Goal: Transaction & Acquisition: Purchase product/service

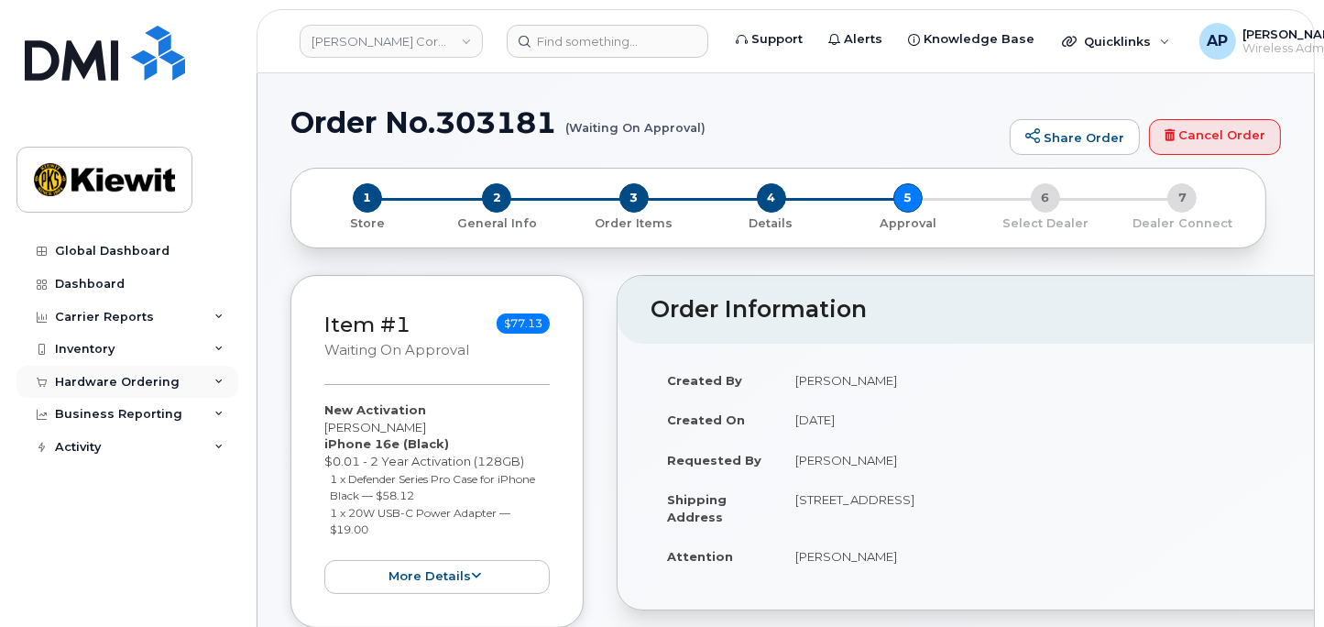
click at [159, 386] on div "Hardware Ordering" at bounding box center [117, 382] width 125 height 15
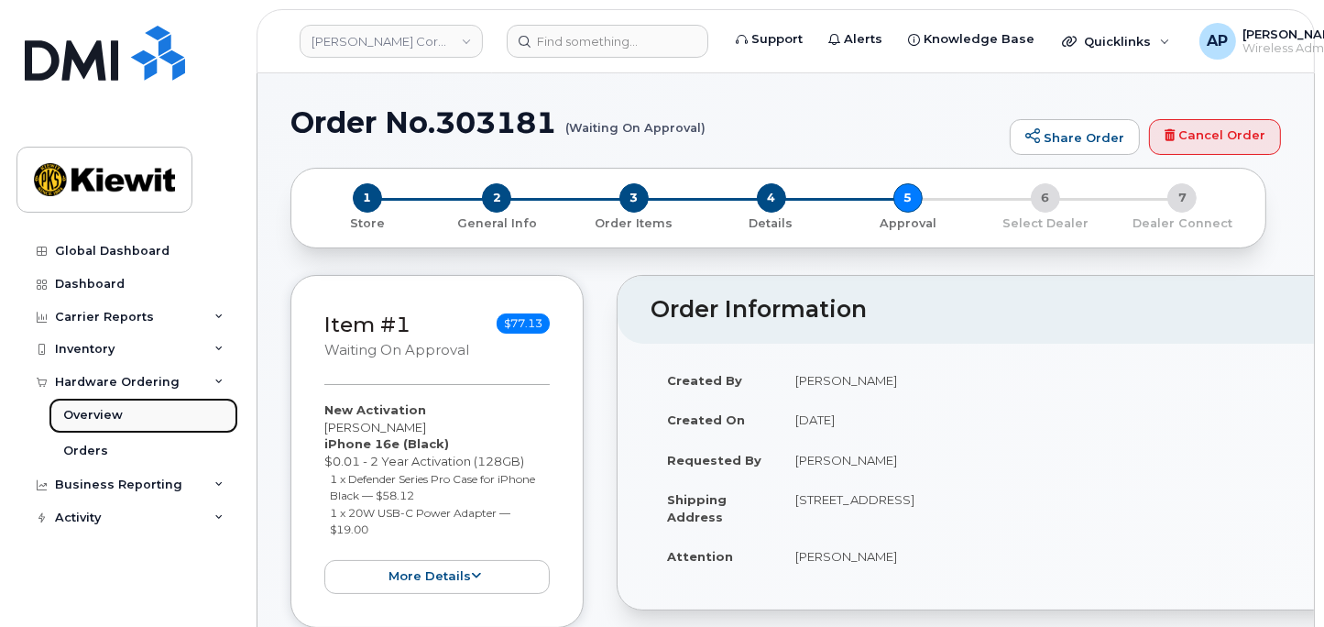
click at [107, 422] on div "Overview" at bounding box center [93, 415] width 60 height 16
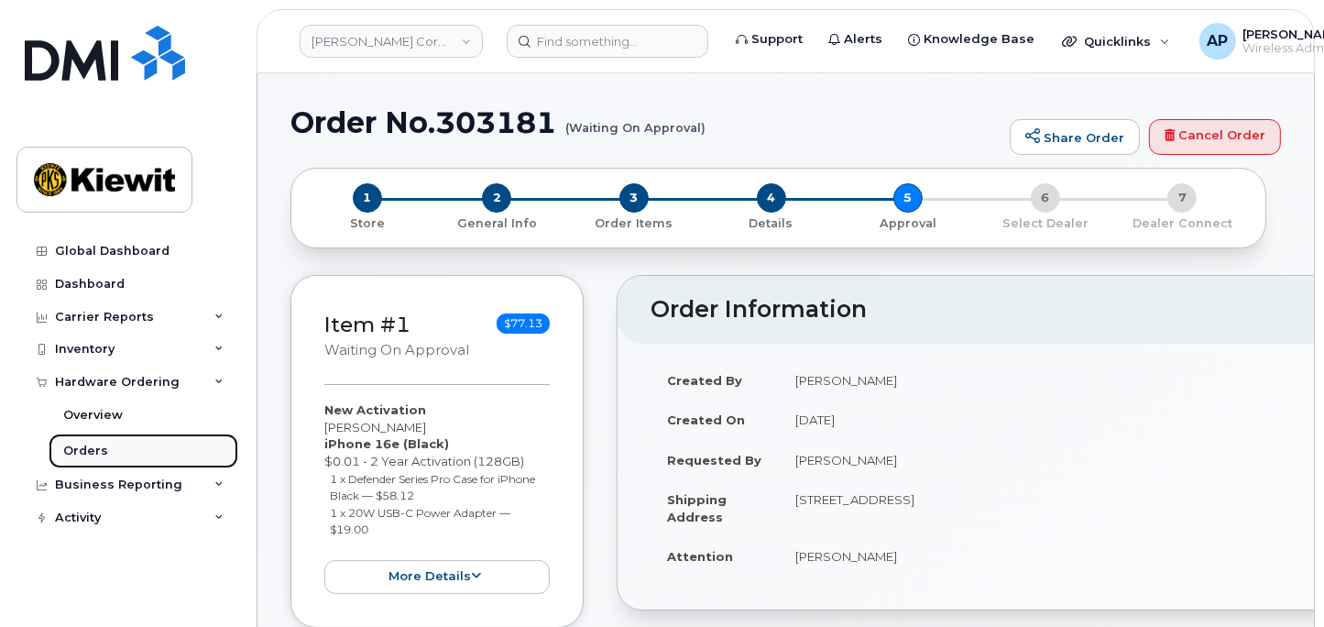
click at [113, 455] on link "Orders" at bounding box center [144, 450] width 190 height 35
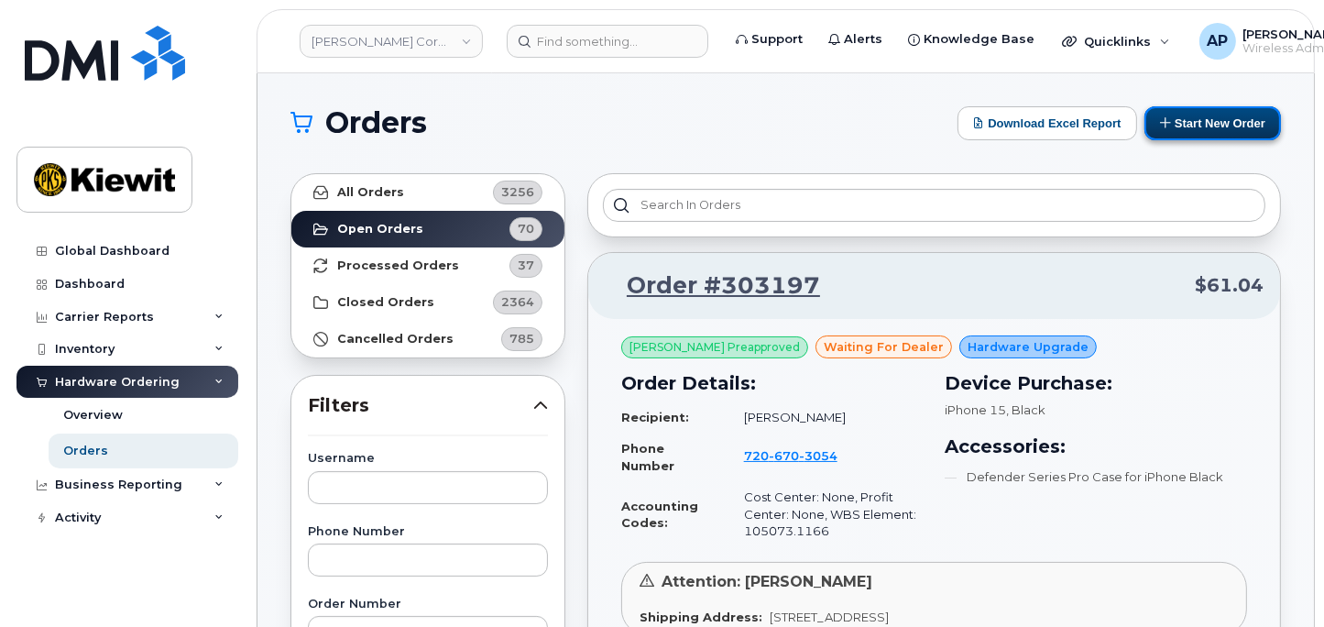
click at [1215, 127] on button "Start New Order" at bounding box center [1213, 123] width 137 height 34
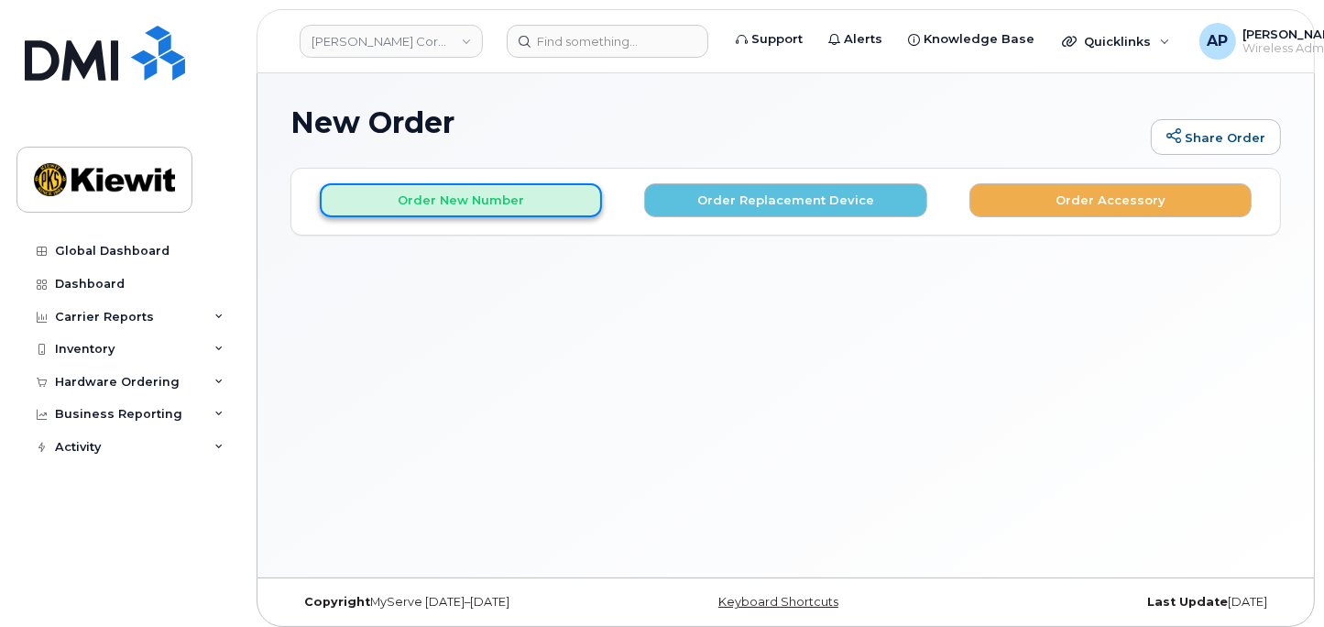
click at [537, 196] on button "Order New Number" at bounding box center [461, 200] width 282 height 34
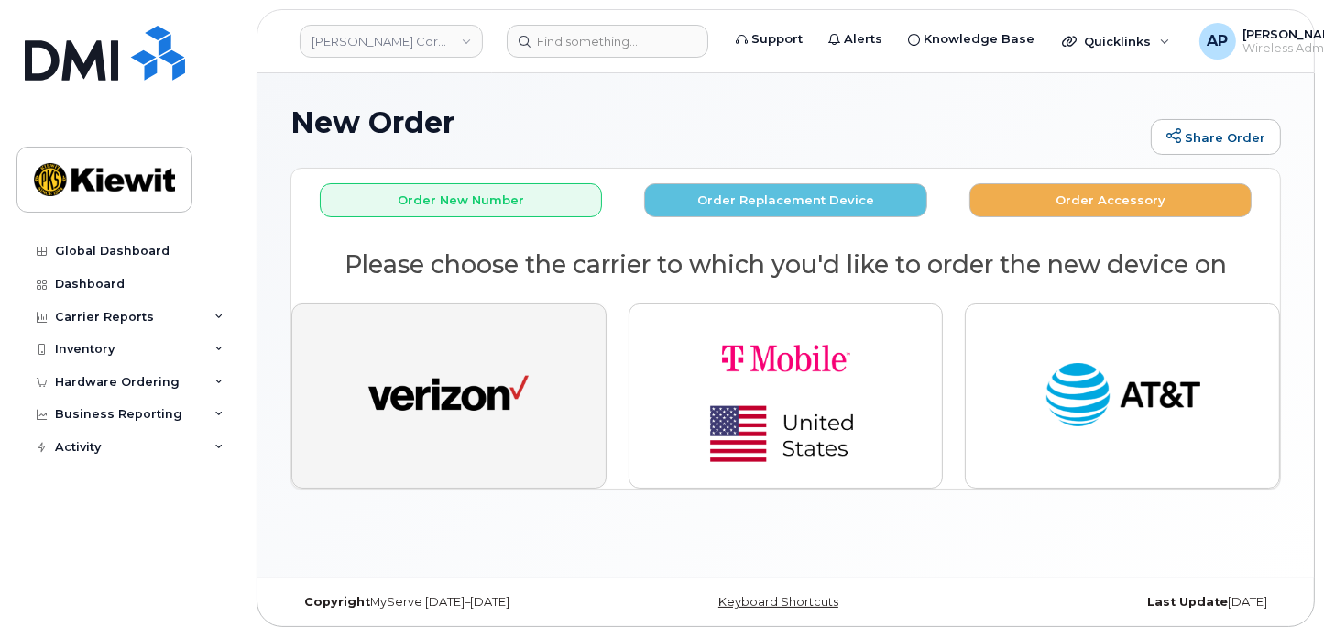
click at [477, 393] on img "button" at bounding box center [448, 396] width 160 height 82
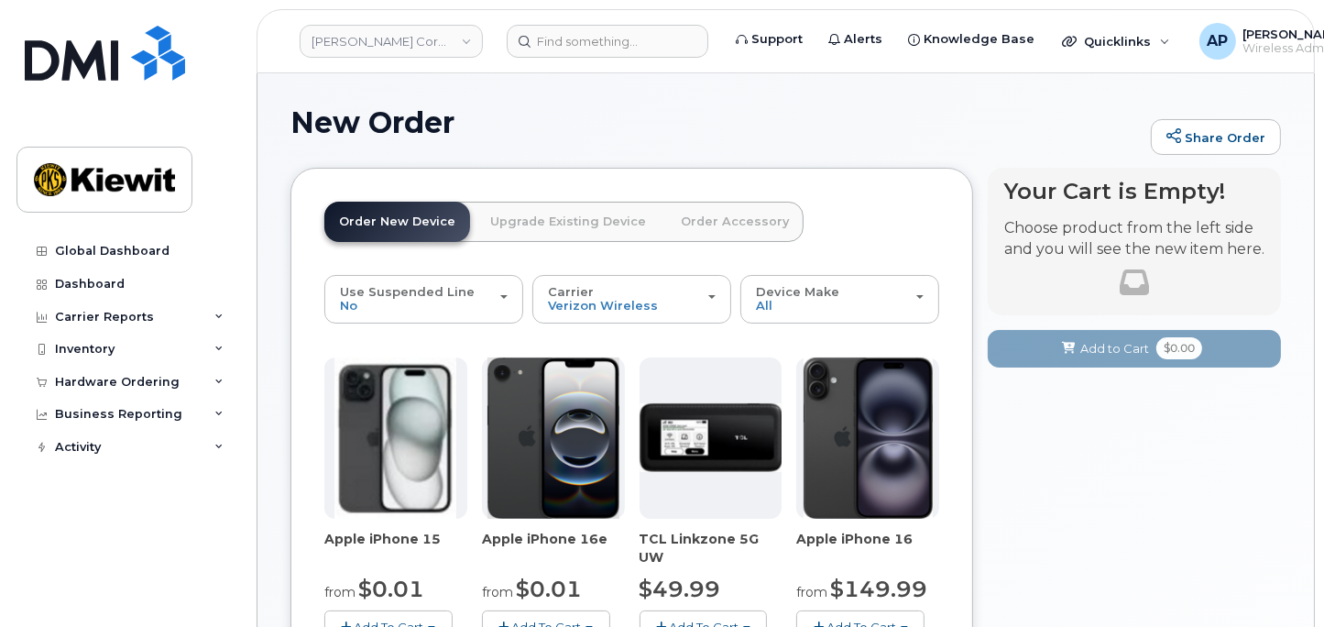
scroll to position [102, 0]
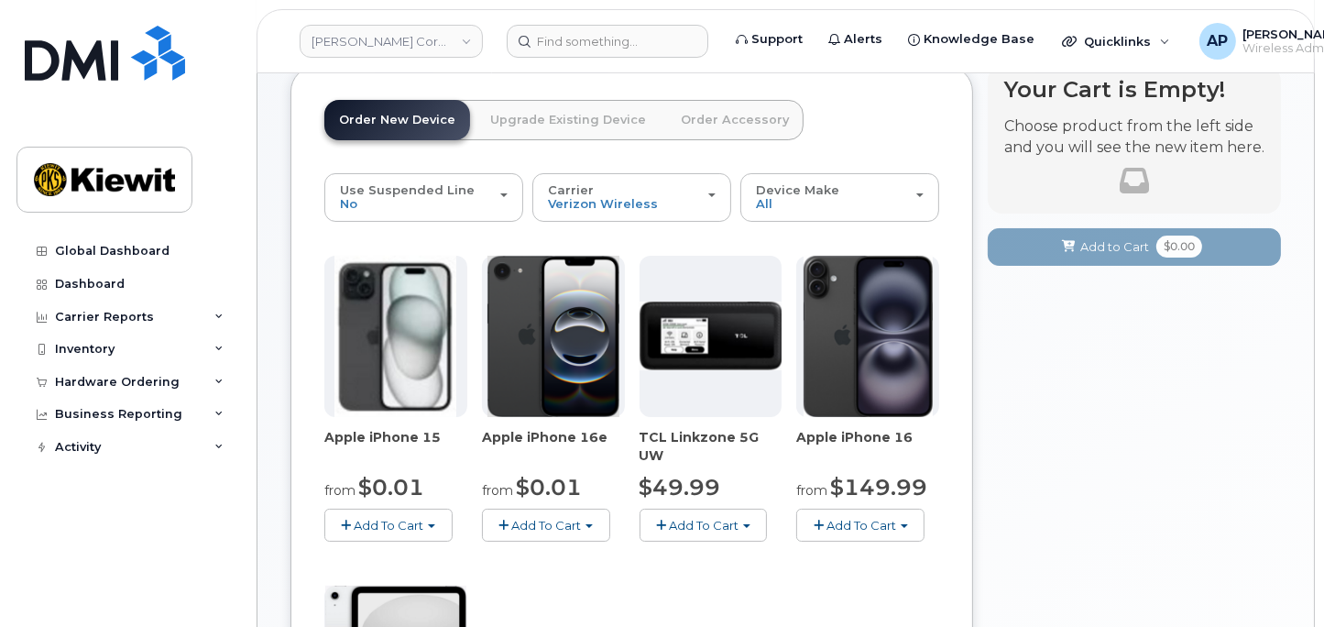
click at [577, 515] on button "Add To Cart" at bounding box center [546, 525] width 128 height 32
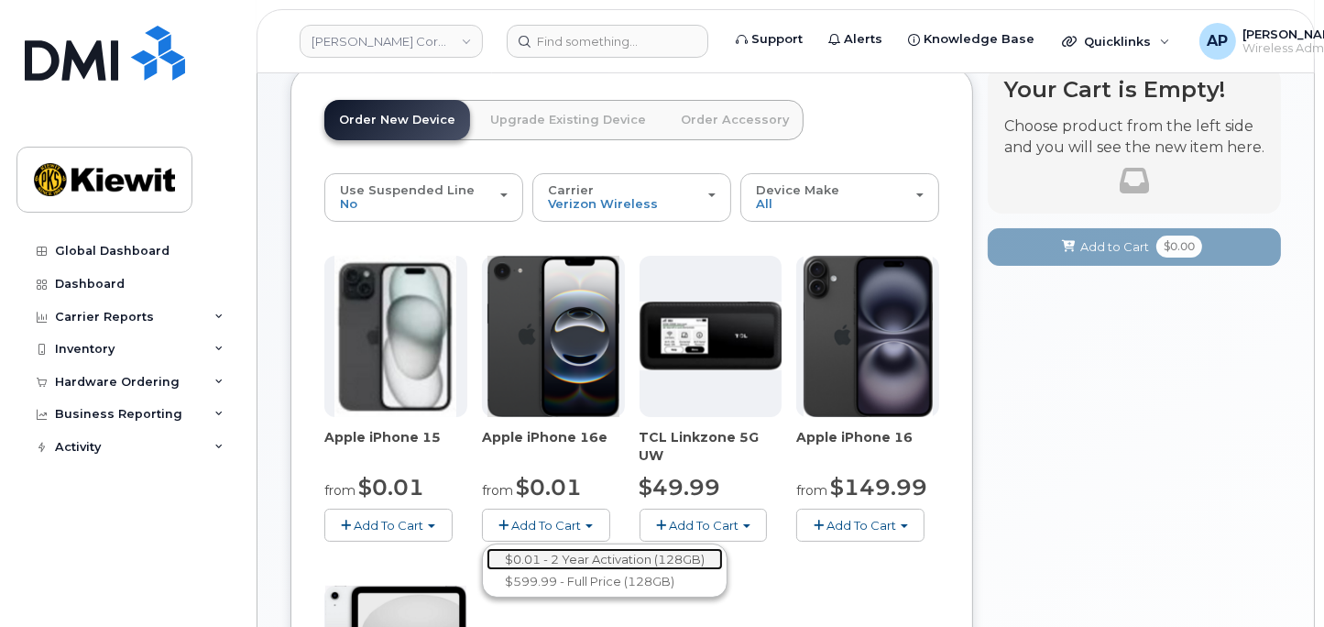
click at [557, 564] on link "$0.01 - 2 Year Activation (128GB)" at bounding box center [605, 559] width 236 height 23
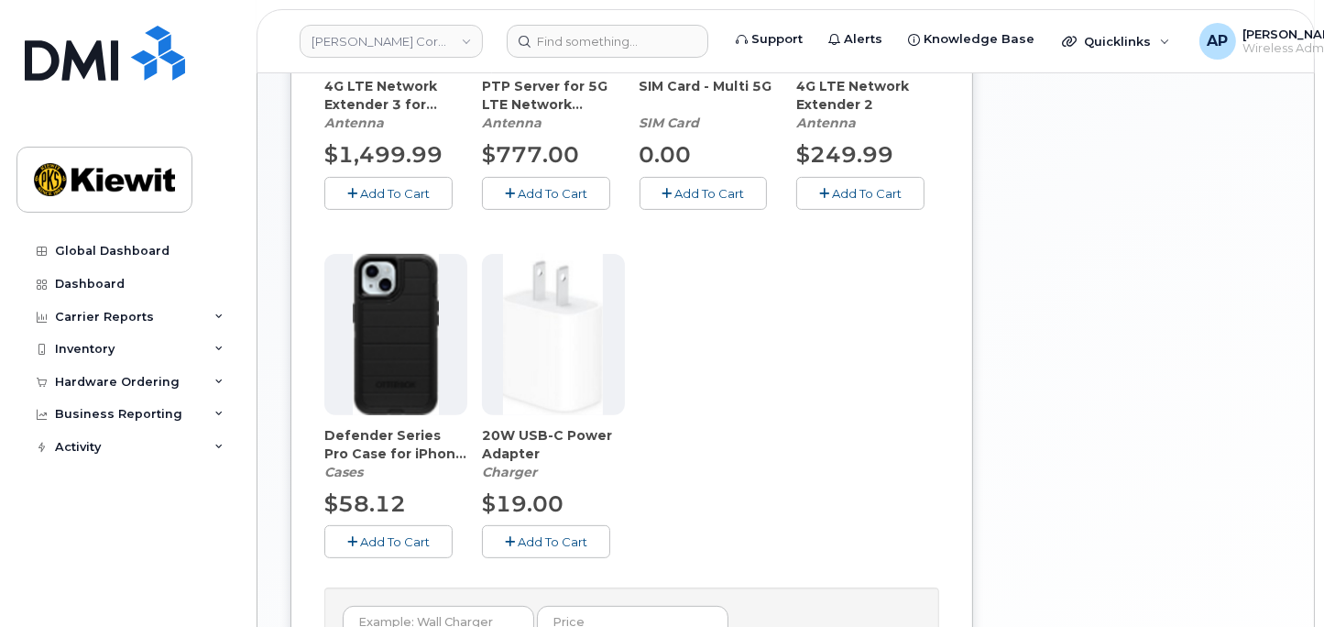
scroll to position [509, 0]
click at [402, 533] on span "Add To Cart" at bounding box center [395, 540] width 70 height 15
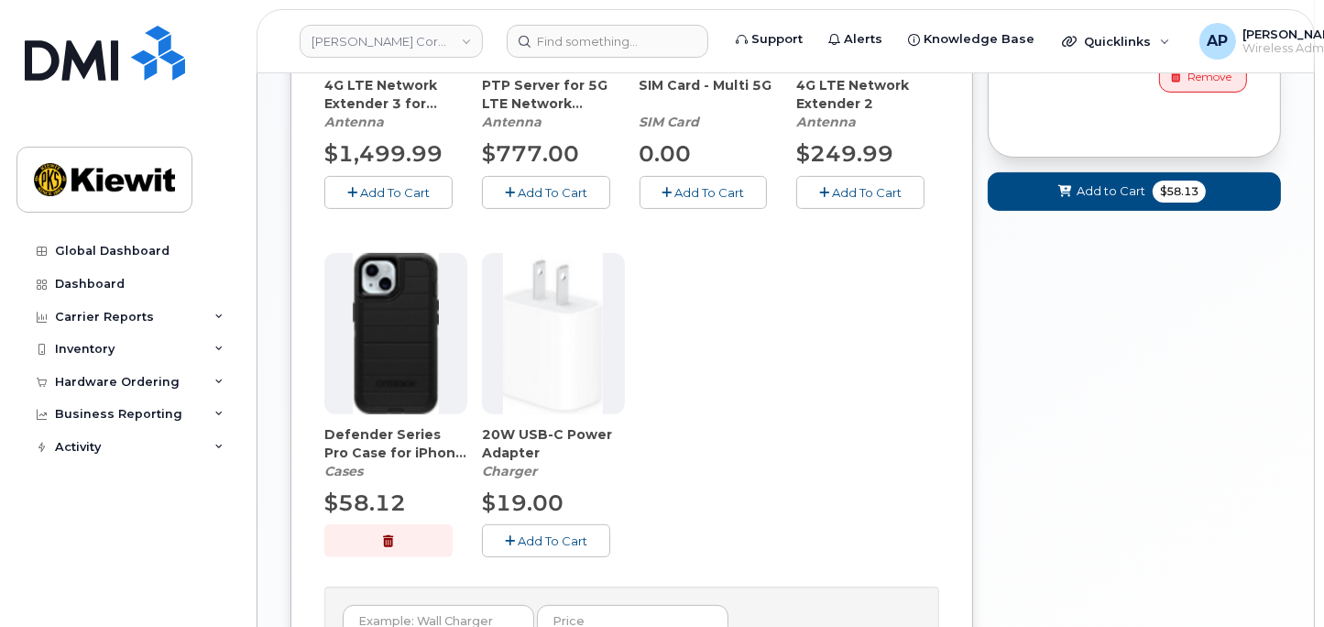
click at [574, 533] on span "Add To Cart" at bounding box center [553, 540] width 70 height 15
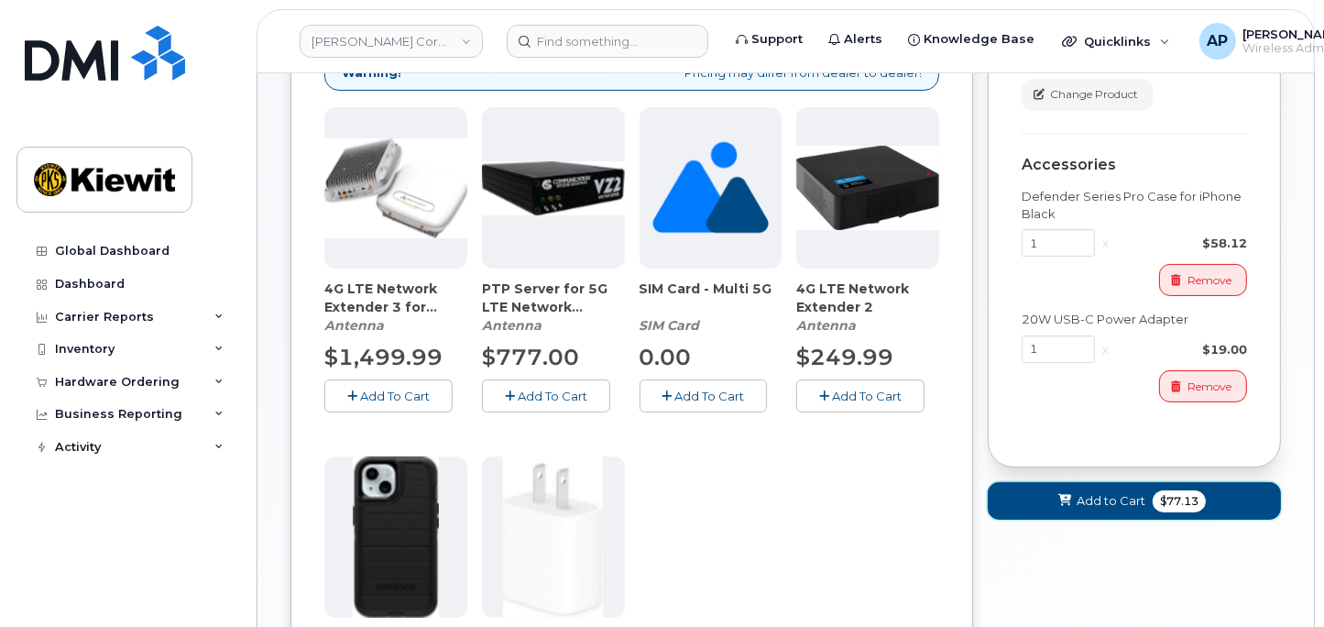
click at [1146, 488] on button "Add to Cart $77.13" at bounding box center [1134, 501] width 293 height 38
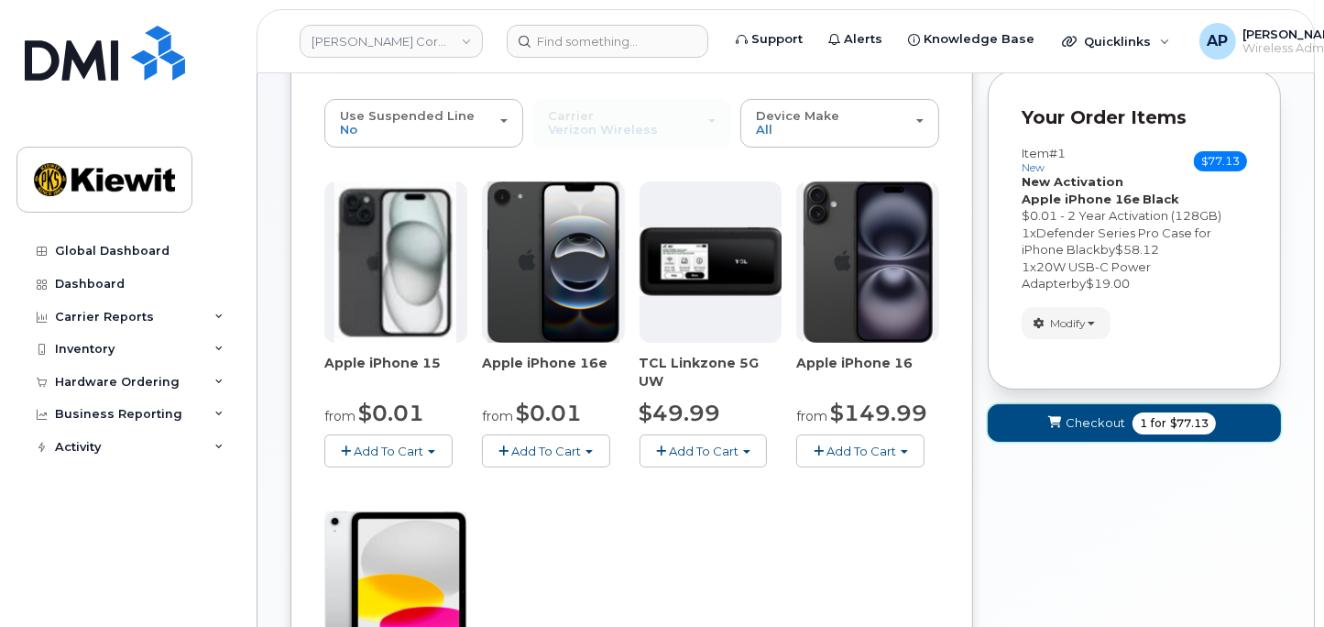
click at [1135, 420] on span "1 for $77.13" at bounding box center [1174, 423] width 83 height 22
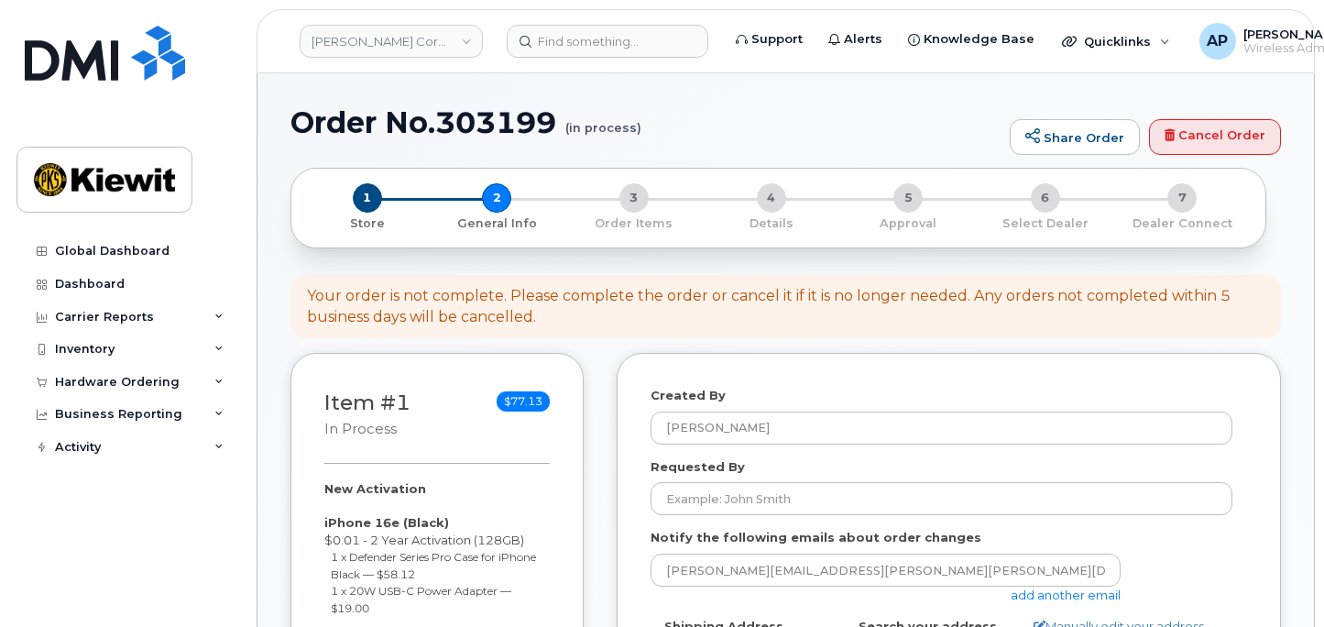
select select
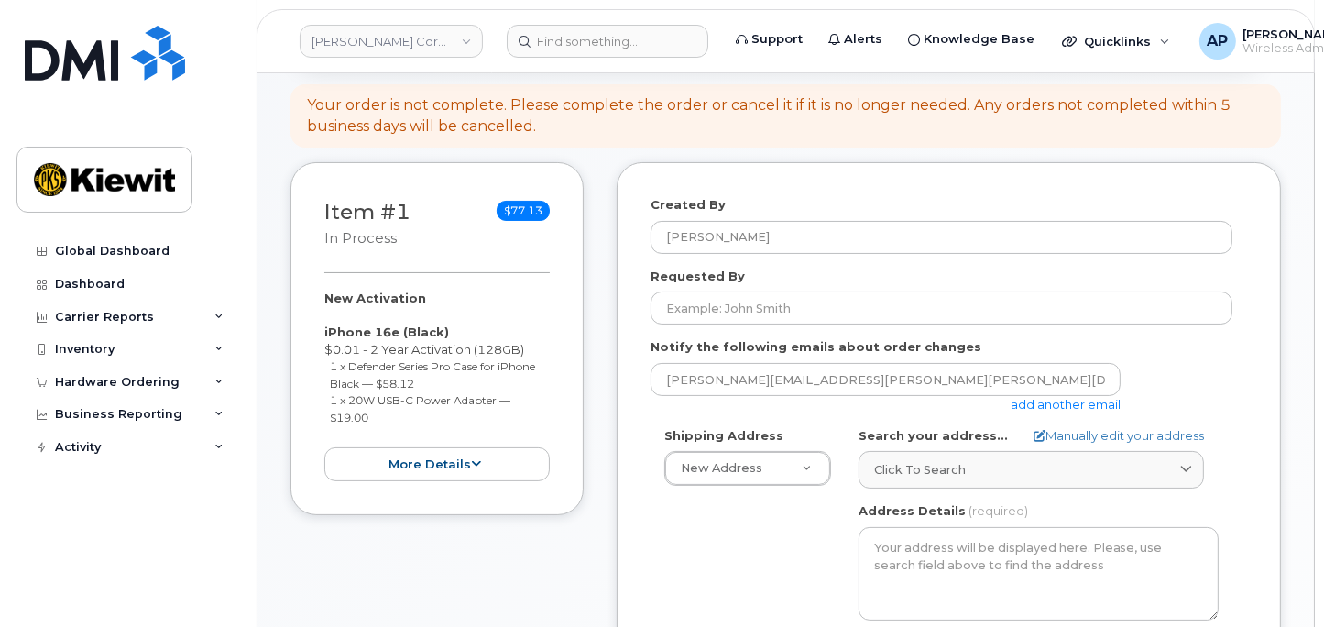
scroll to position [203, 0]
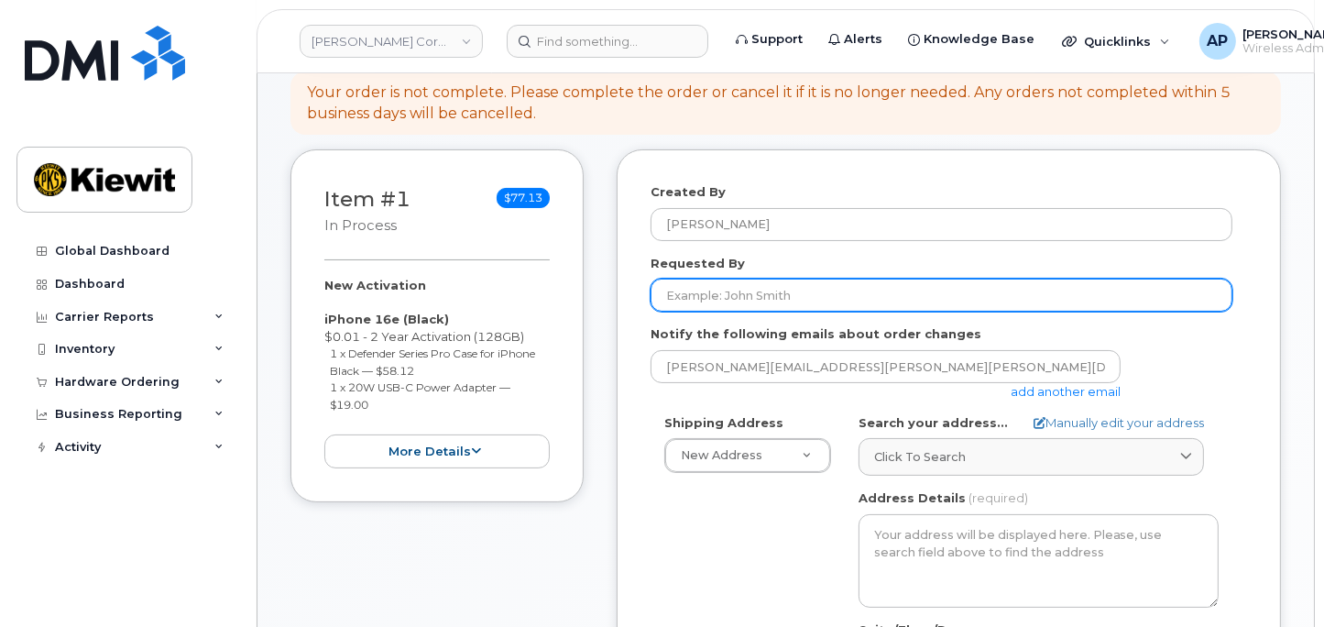
click at [875, 294] on input "Requested By" at bounding box center [942, 295] width 582 height 33
type input "c"
type input "[PERSON_NAME]"
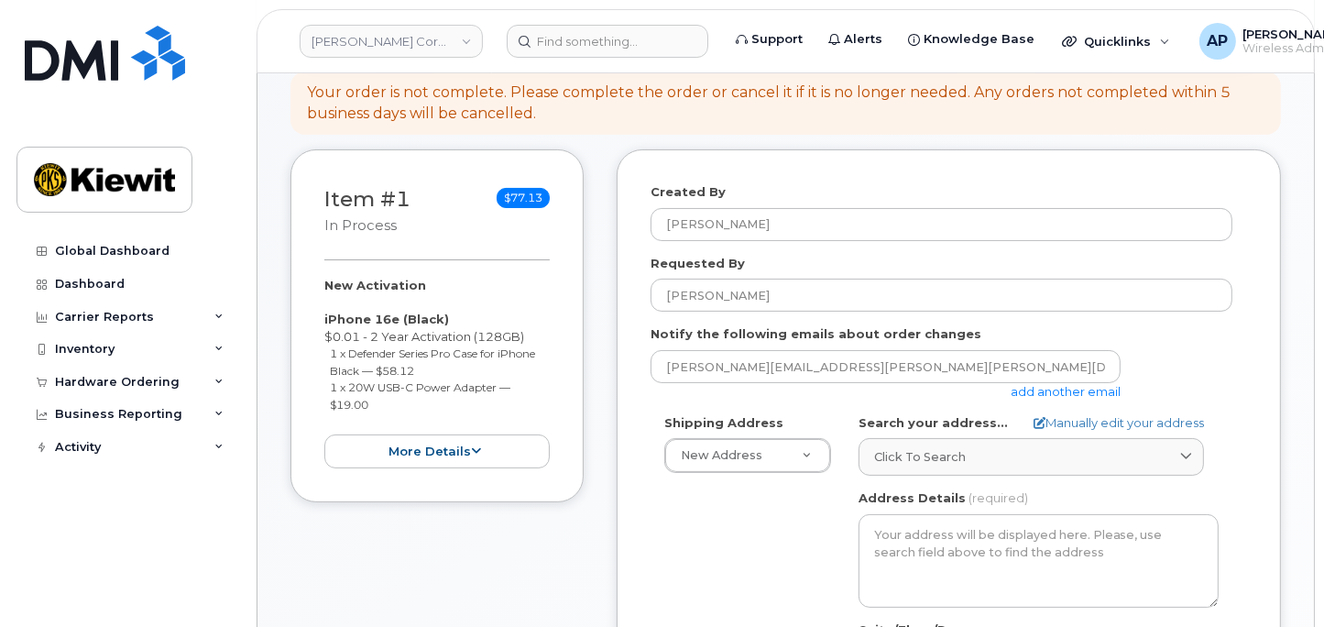
click at [1051, 396] on link "add another email" at bounding box center [1066, 391] width 110 height 15
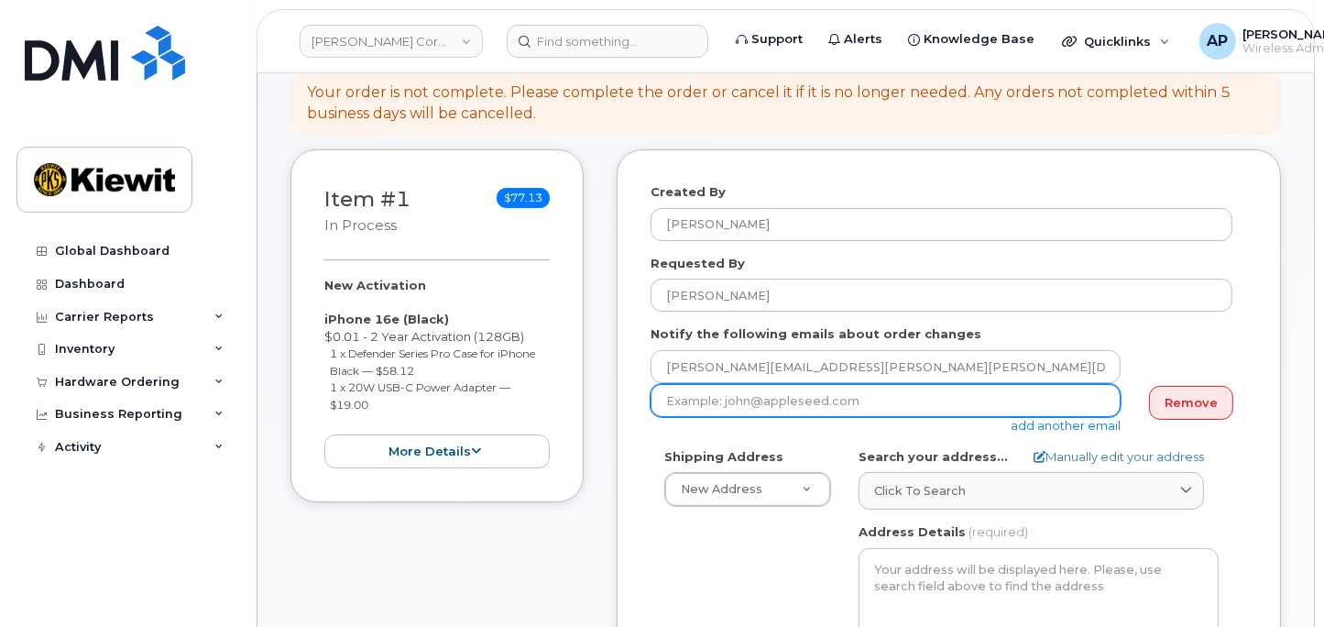
click at [887, 411] on input "email" at bounding box center [886, 400] width 470 height 33
type input "Cindy.Caballero@kiewit.com"
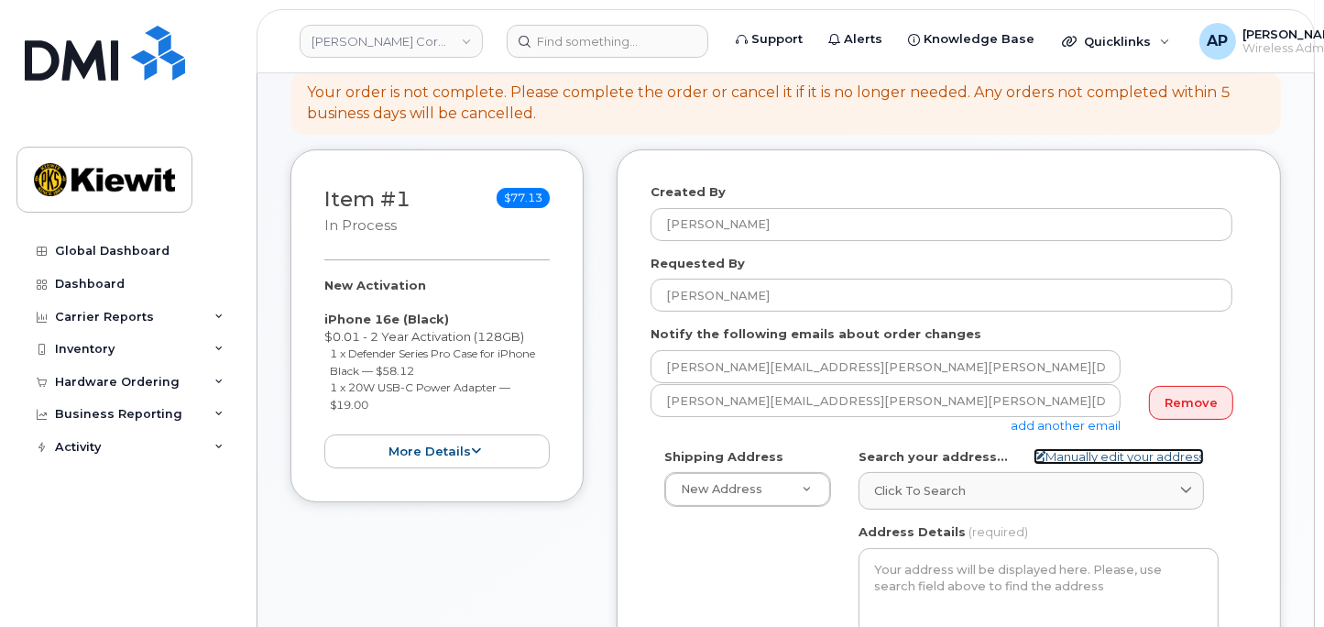
click at [1103, 455] on link "Manually edit your address" at bounding box center [1119, 456] width 170 height 17
select select
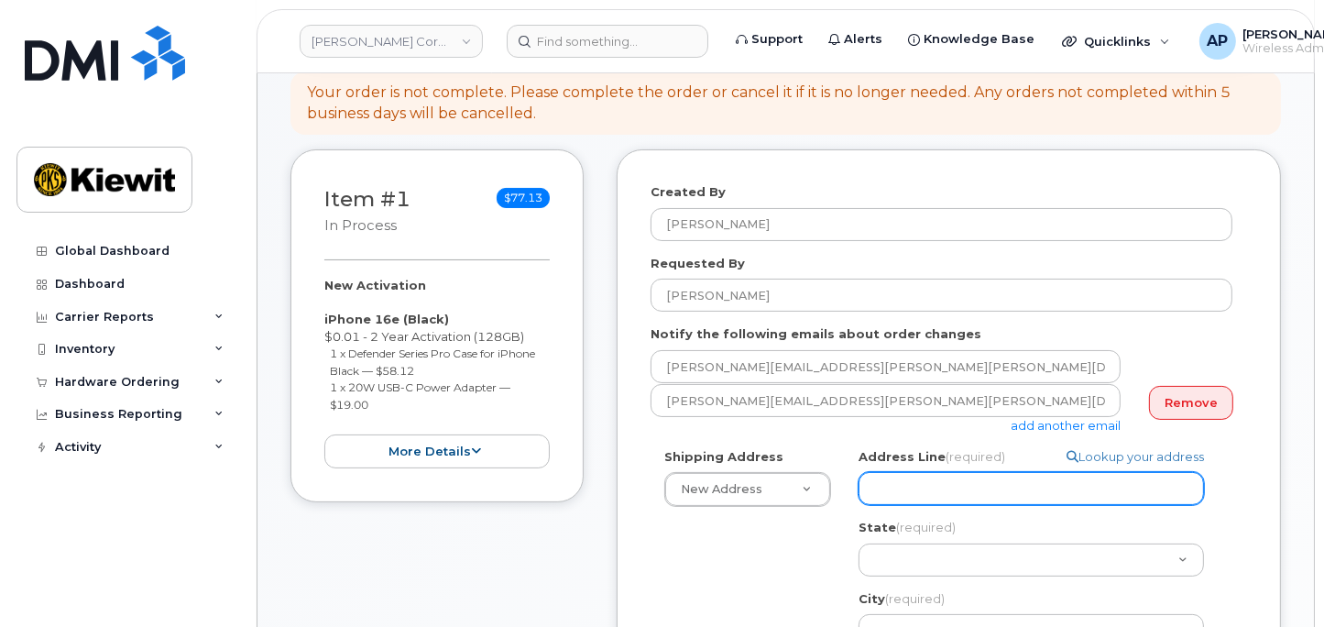
click at [895, 483] on input "Address Line (required)" at bounding box center [1031, 488] width 345 height 33
paste input "400 Totten Pond Road, Suite 400"
type input "400 Totten Pond Road, Suite 400"
select select
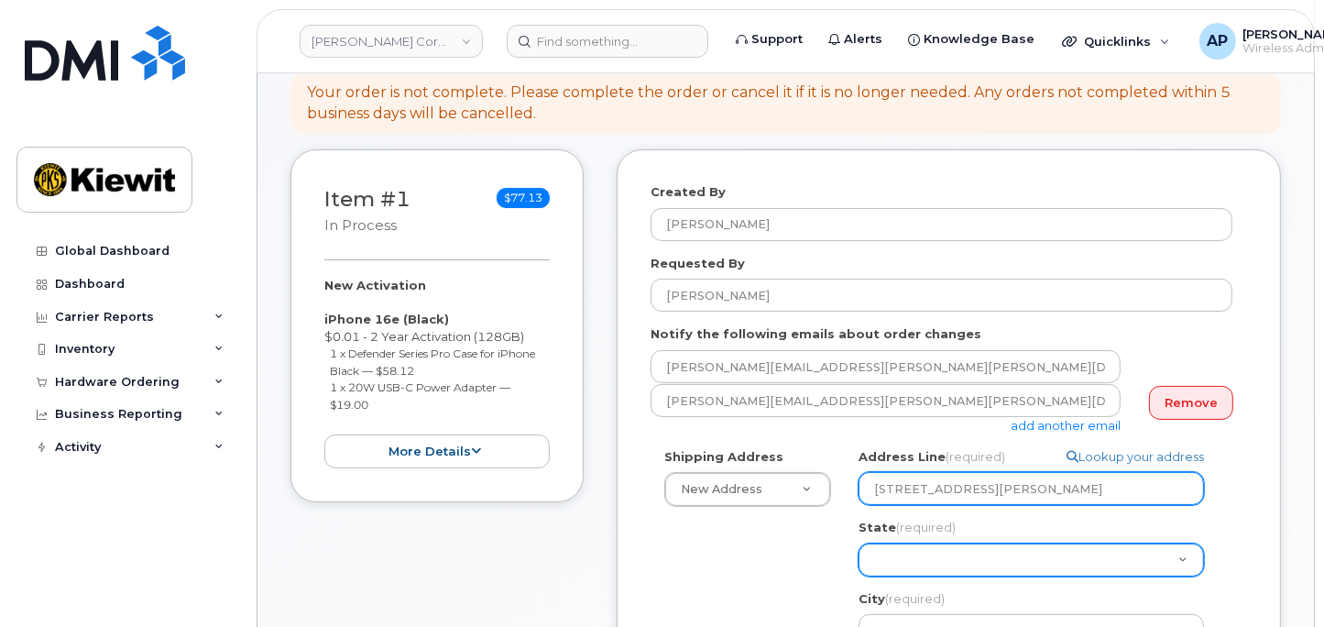
type input "400 Totten Pond Road, Suite 400"
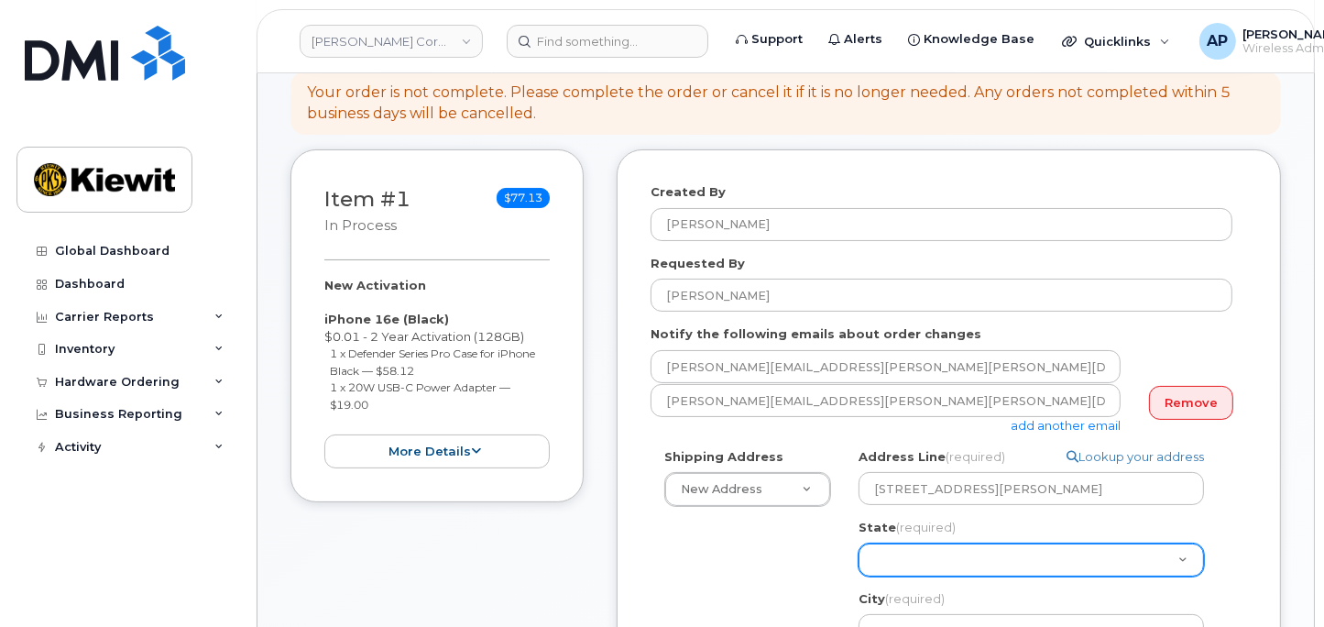
click at [900, 555] on select "Alabama Alaska American Samoa Arizona Arkansas California Colorado Connecticut …" at bounding box center [1031, 559] width 345 height 33
select select "MA"
click at [859, 543] on select "Alabama Alaska American Samoa Arizona Arkansas California Colorado Connecticut …" at bounding box center [1031, 559] width 345 height 33
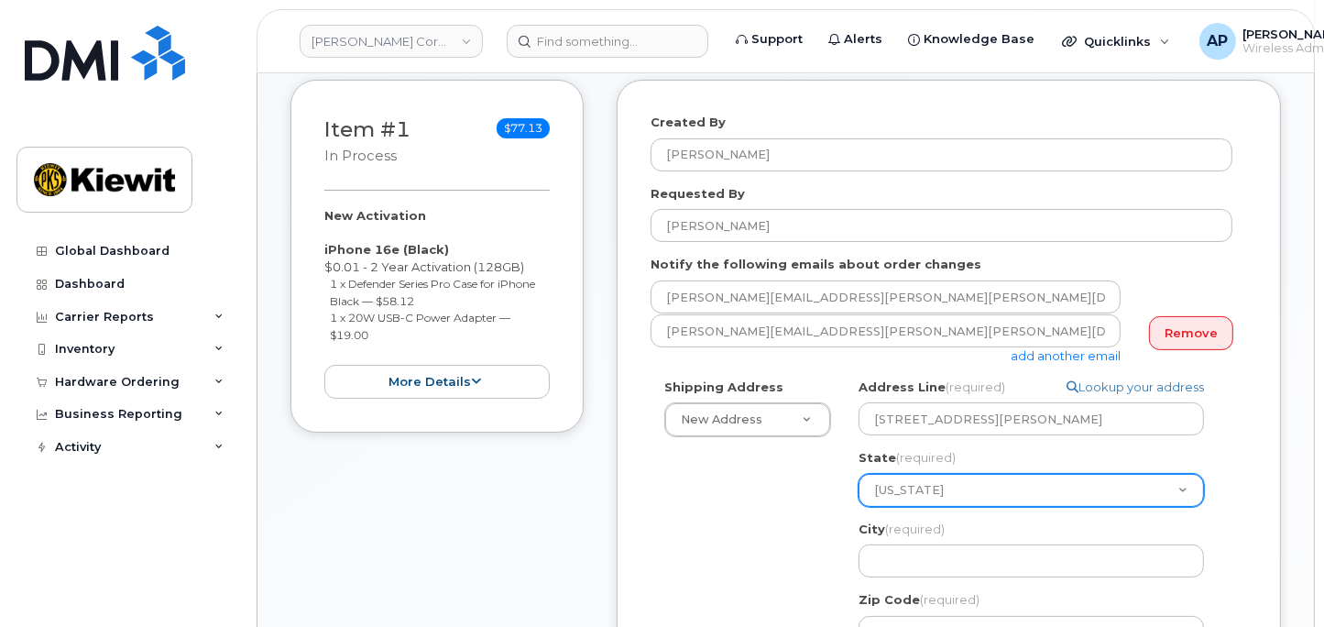
scroll to position [305, 0]
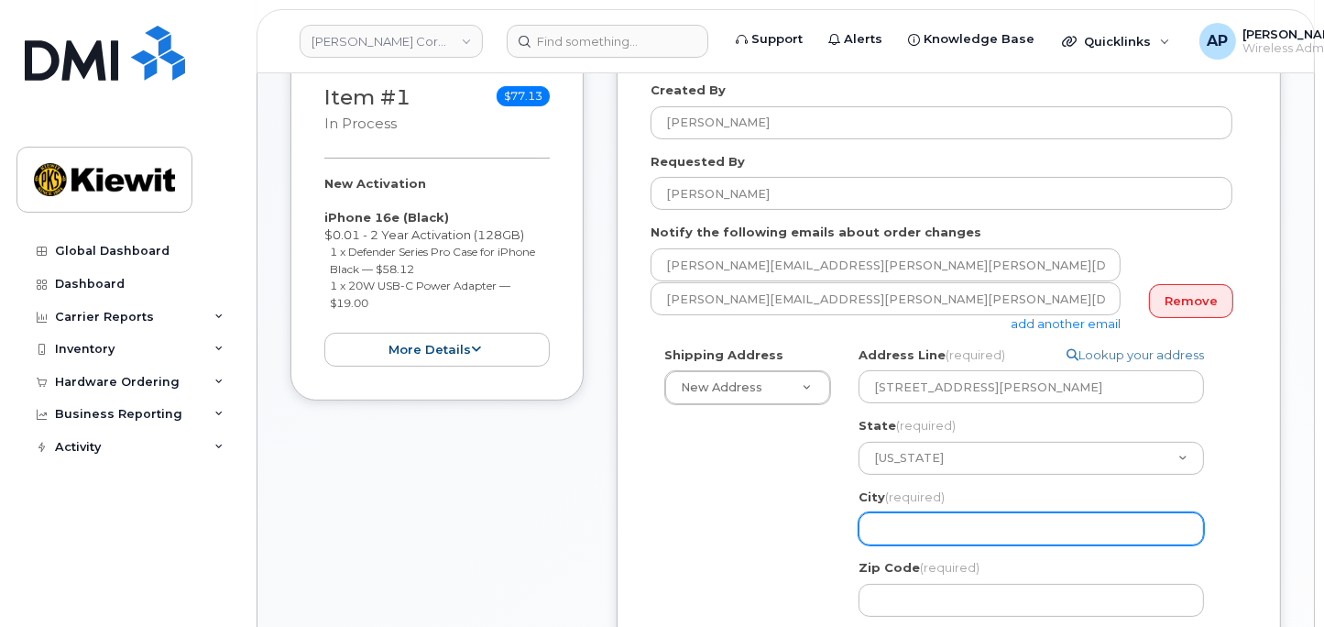
click at [905, 535] on input "City (required)" at bounding box center [1031, 528] width 345 height 33
select select
type input "W"
select select
type input "Wa"
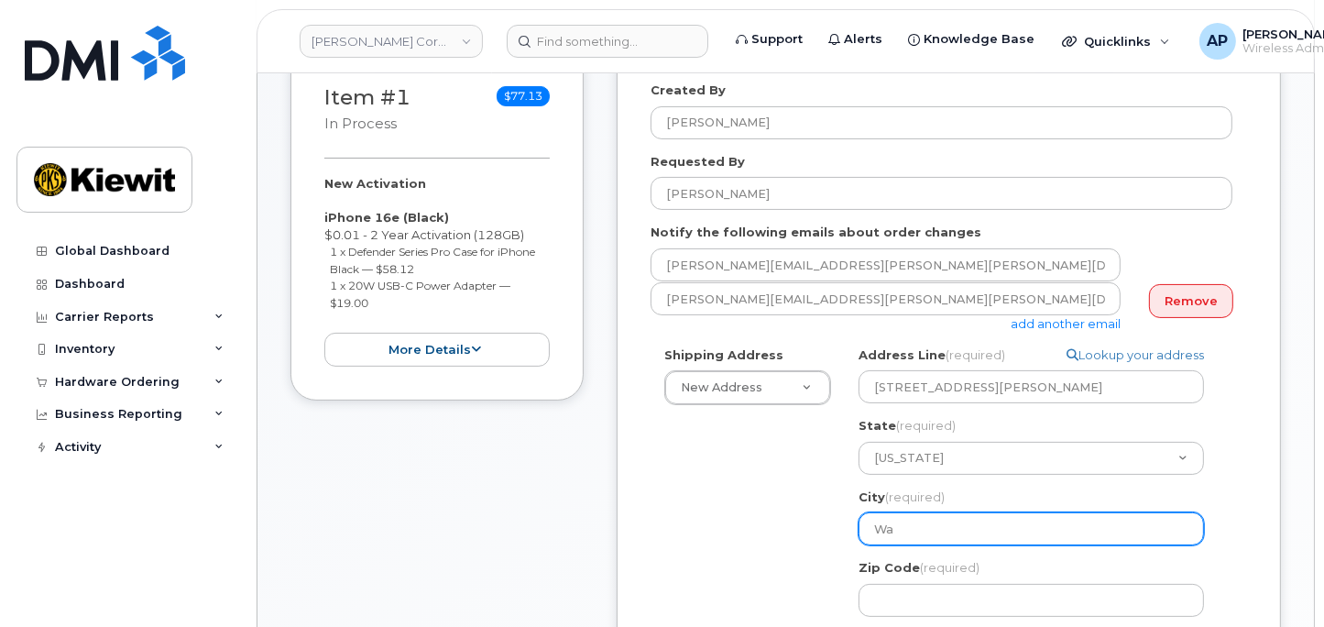
select select
type input "Wal"
select select
type input "Walt"
select select
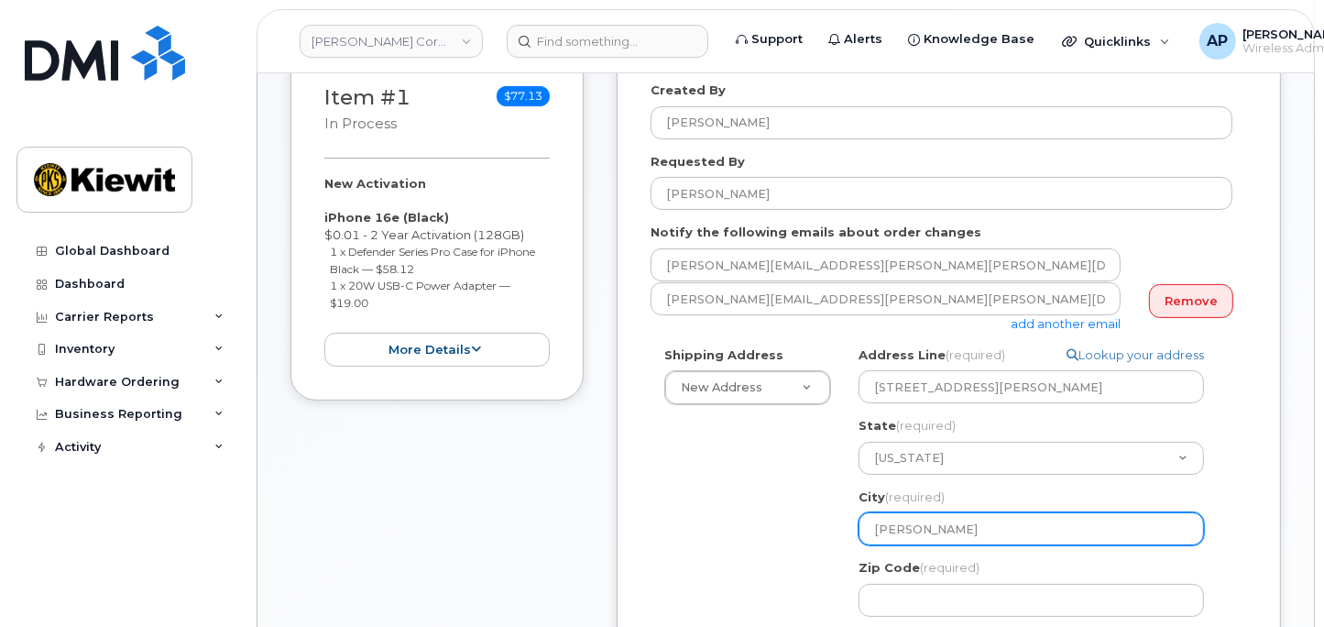
type input "Walth"
select select
type input "Waltham"
select select
type input "Waltham"
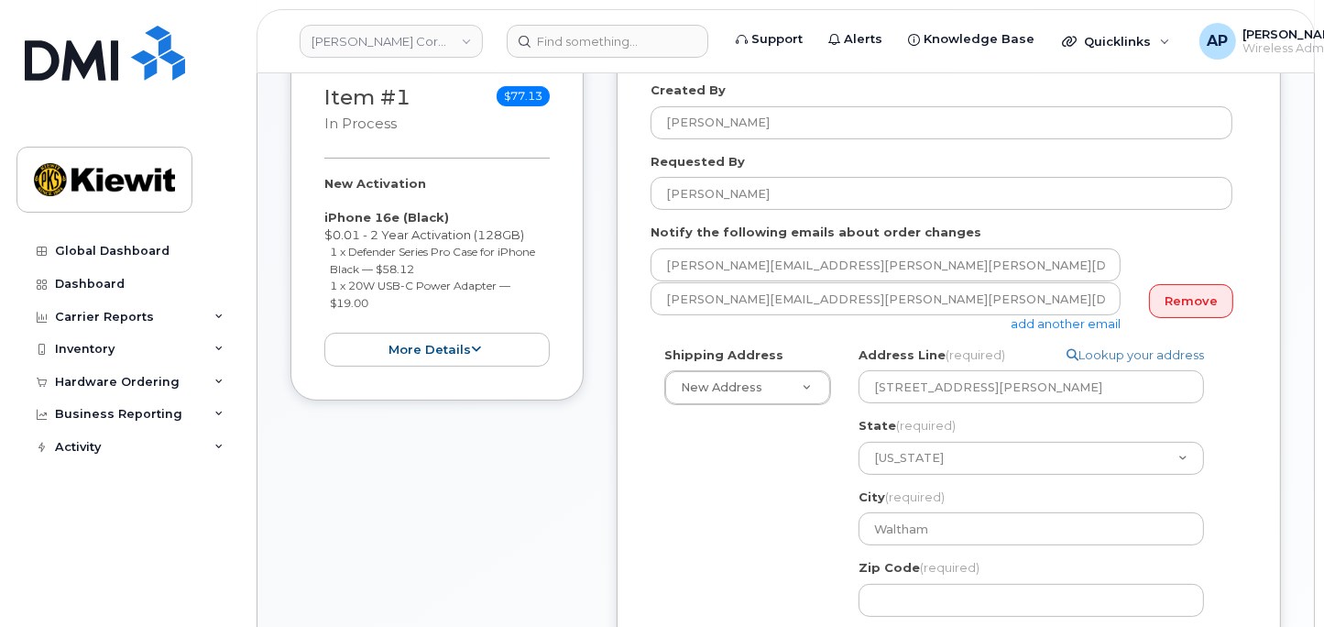
click at [807, 539] on div "Shipping Address New Address New Address 1200 Douglas St. 118 Caddo Dr 470 Ches…" at bounding box center [942, 595] width 582 height 498
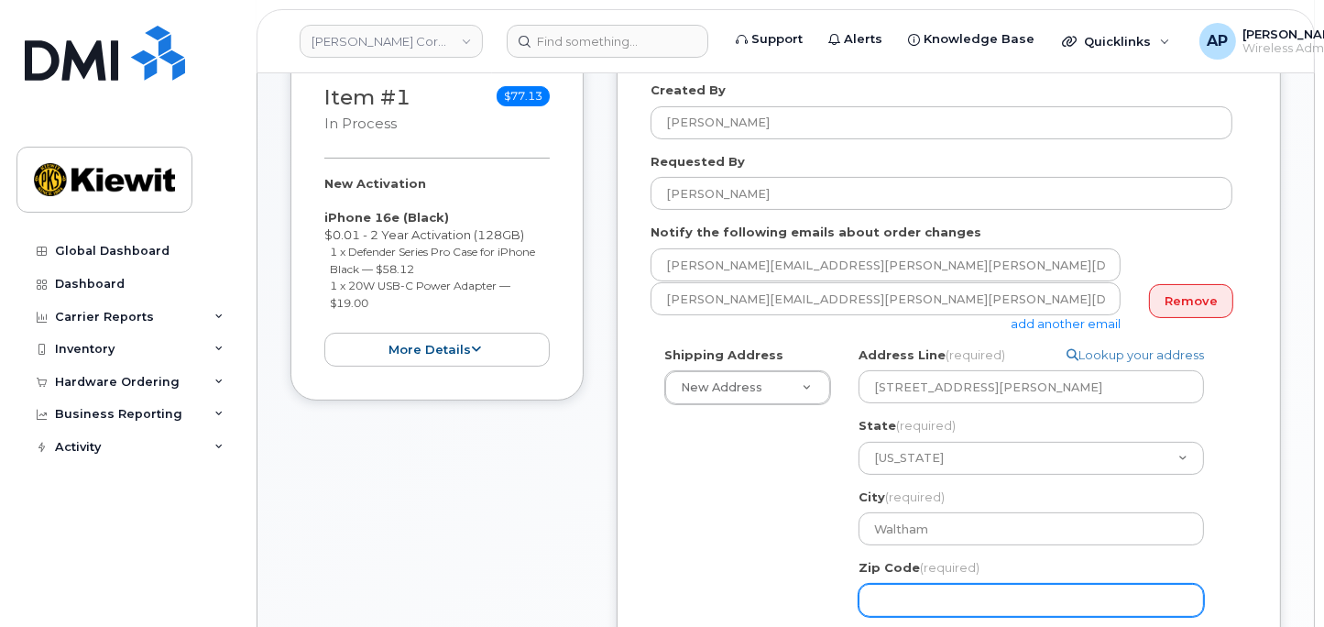
click at [916, 597] on input "Zip Code (required)" at bounding box center [1031, 600] width 345 height 33
select select
type input "0"
select select
type input "02"
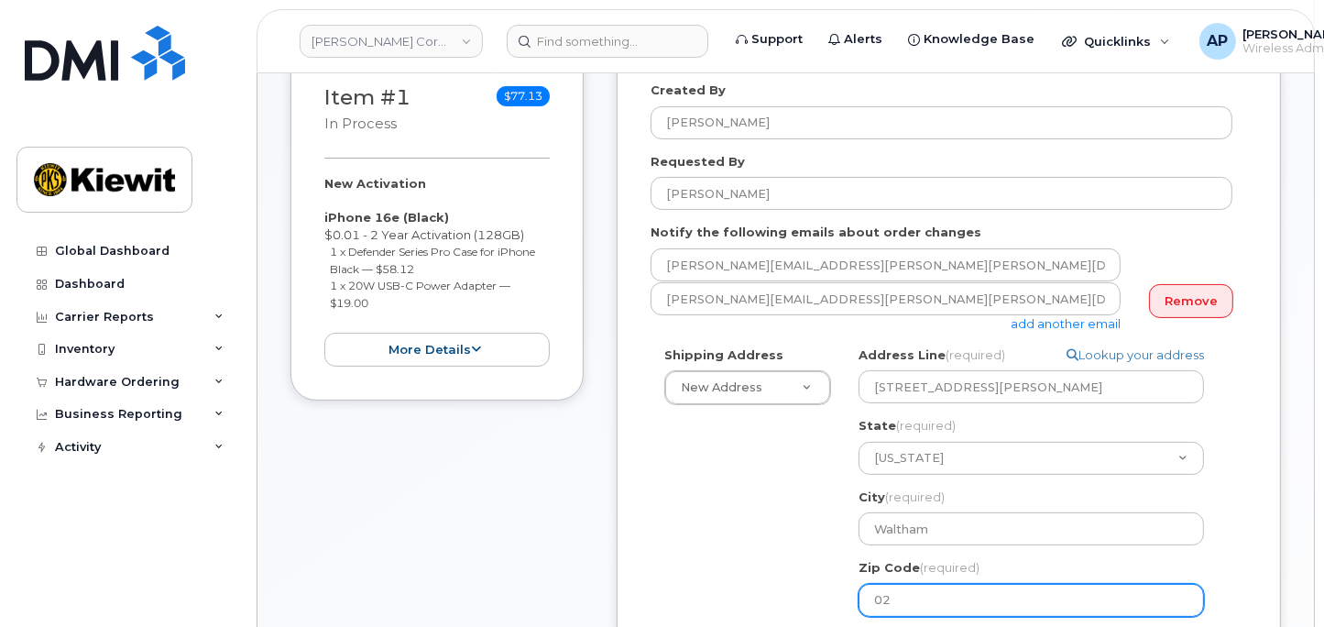
select select
type input "024"
select select
type input "0245"
select select
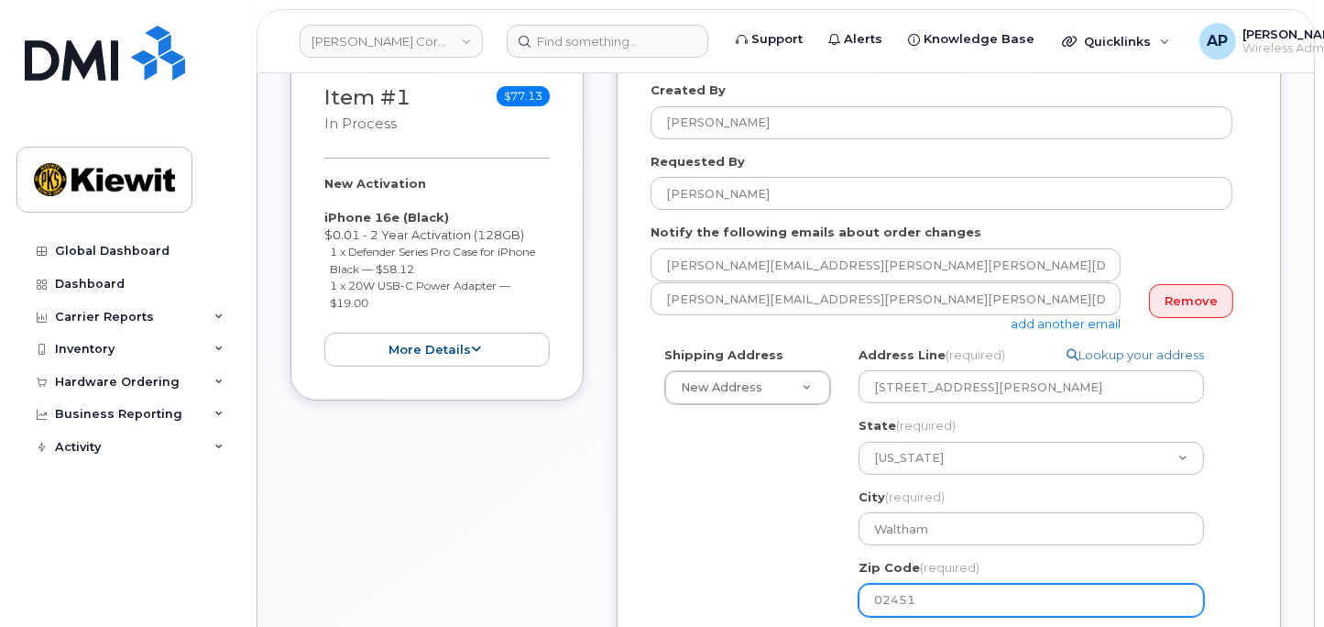
type input "02451"
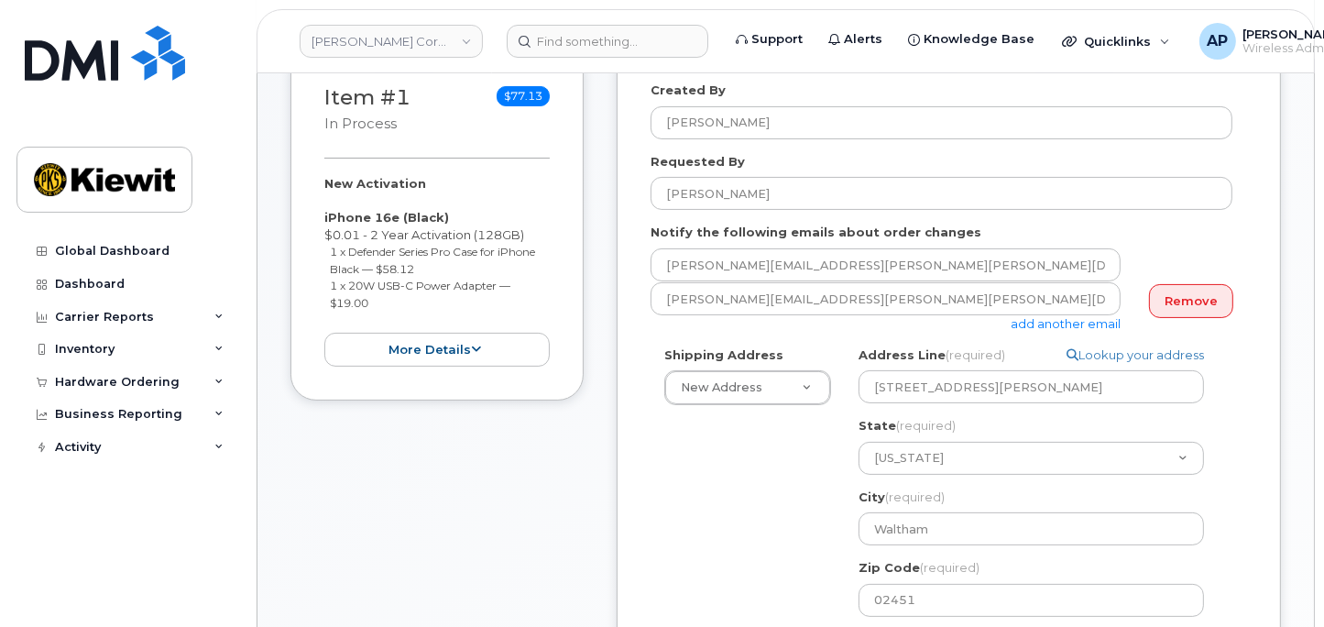
click at [785, 564] on div "Shipping Address New Address New Address 1200 Douglas St. 118 Caddo Dr 470 Ches…" at bounding box center [942, 595] width 582 height 498
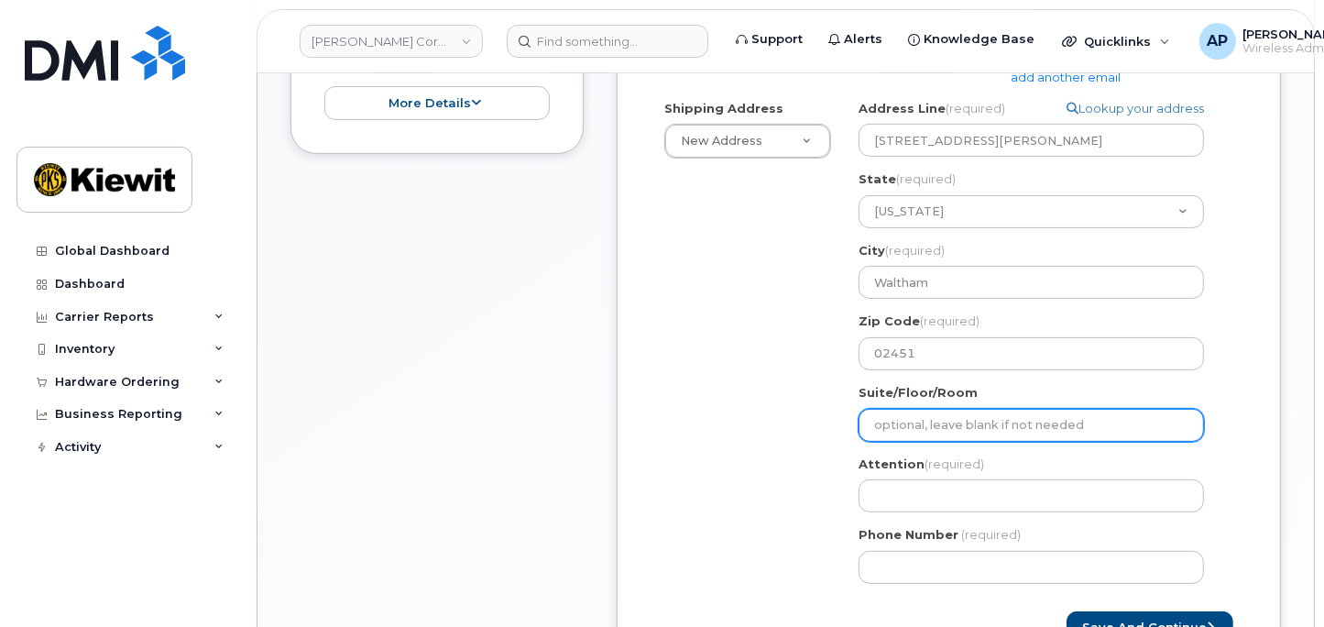
scroll to position [509, 0]
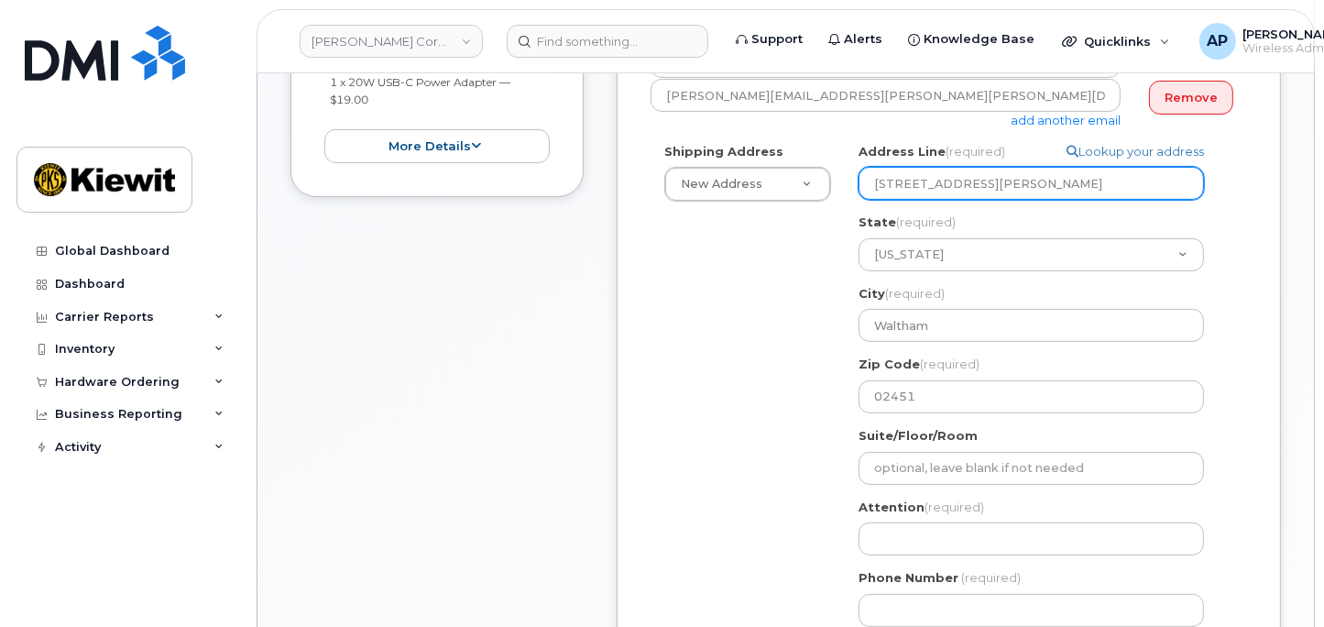
drag, startPoint x: 1075, startPoint y: 182, endPoint x: 1014, endPoint y: 192, distance: 61.3
click at [1014, 192] on input "400 Totten Pond Road, Suite 400" at bounding box center [1031, 183] width 345 height 33
select select
type input "400 Totten Pond Road,"
select select
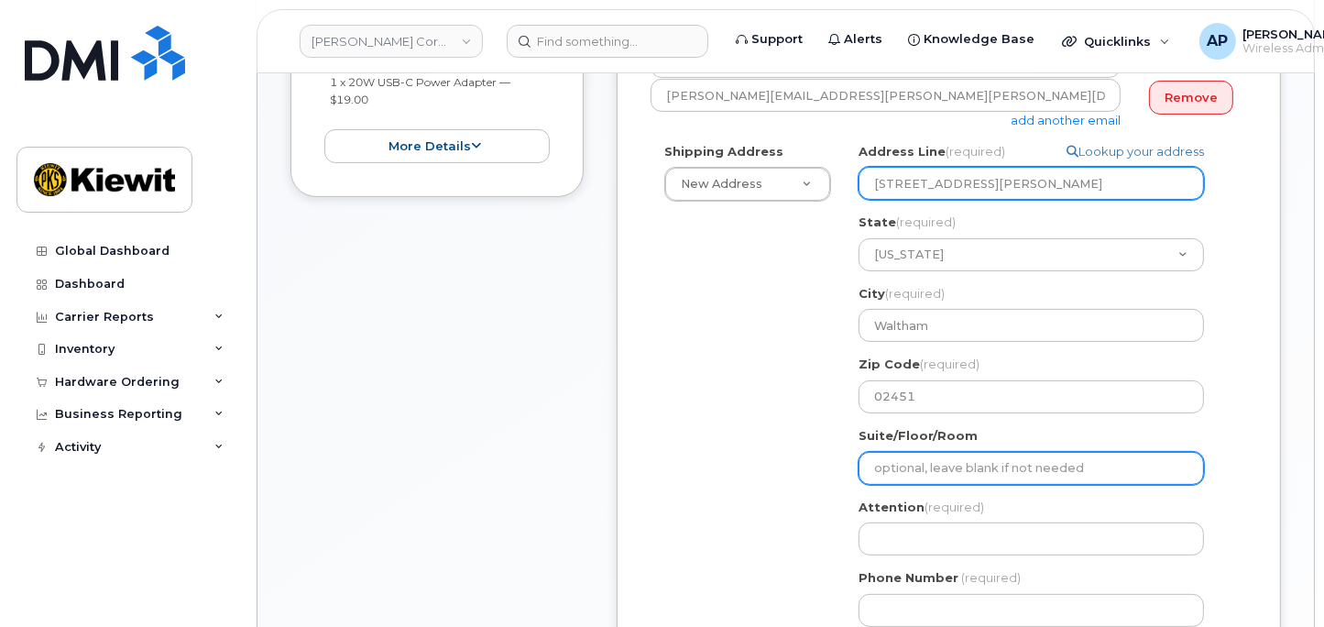
type input "400 Totten Pond Road"
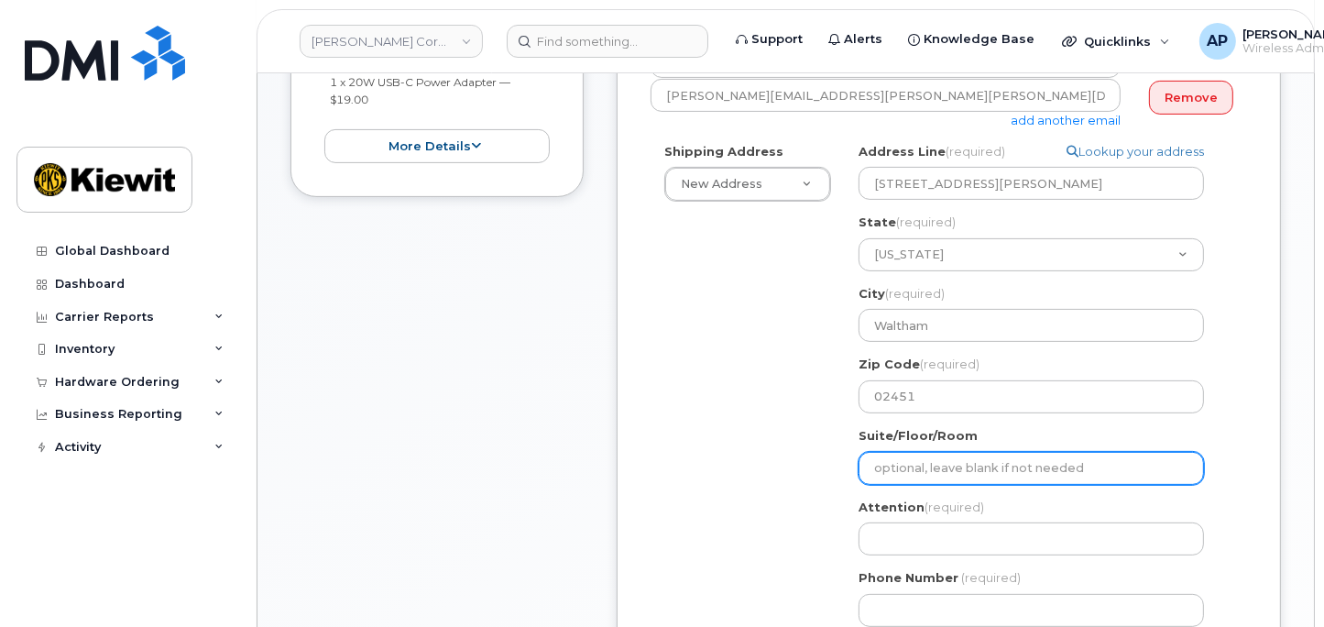
click at [916, 469] on input "Suite/Floor/Room" at bounding box center [1031, 468] width 345 height 33
paste input "Suite 400"
select select
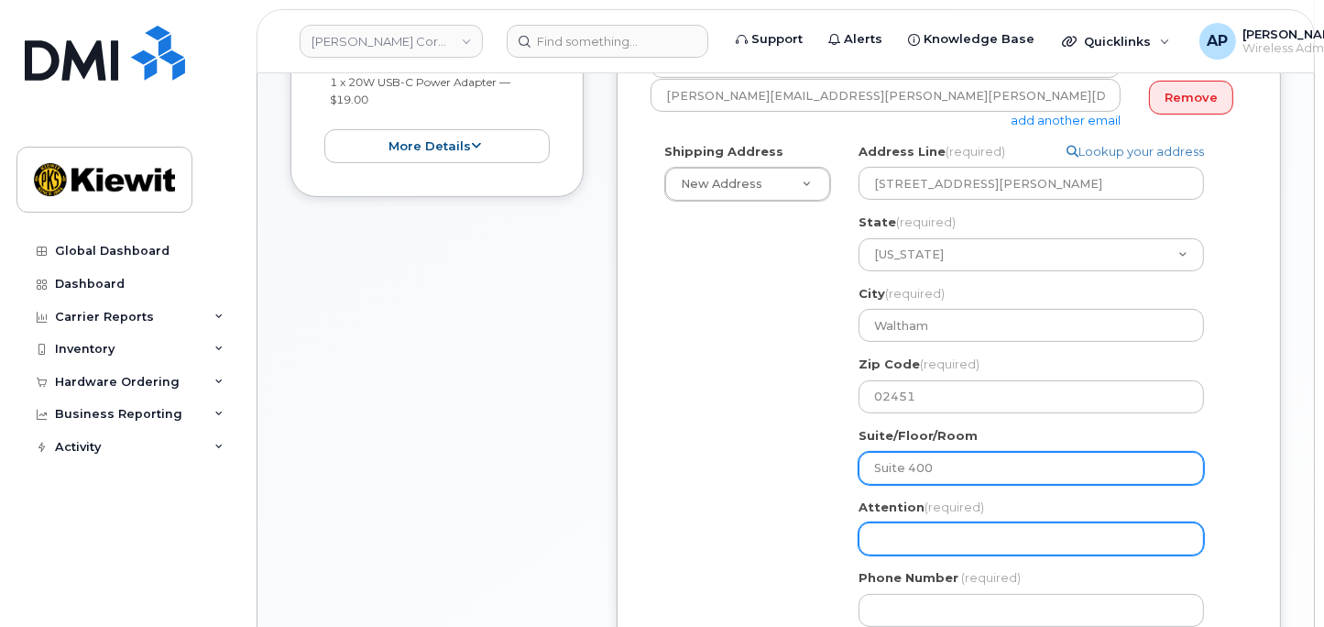
type input "Suite 400"
click at [906, 546] on input "Attention (required)" at bounding box center [1031, 538] width 345 height 33
select select
type input "C"
select select
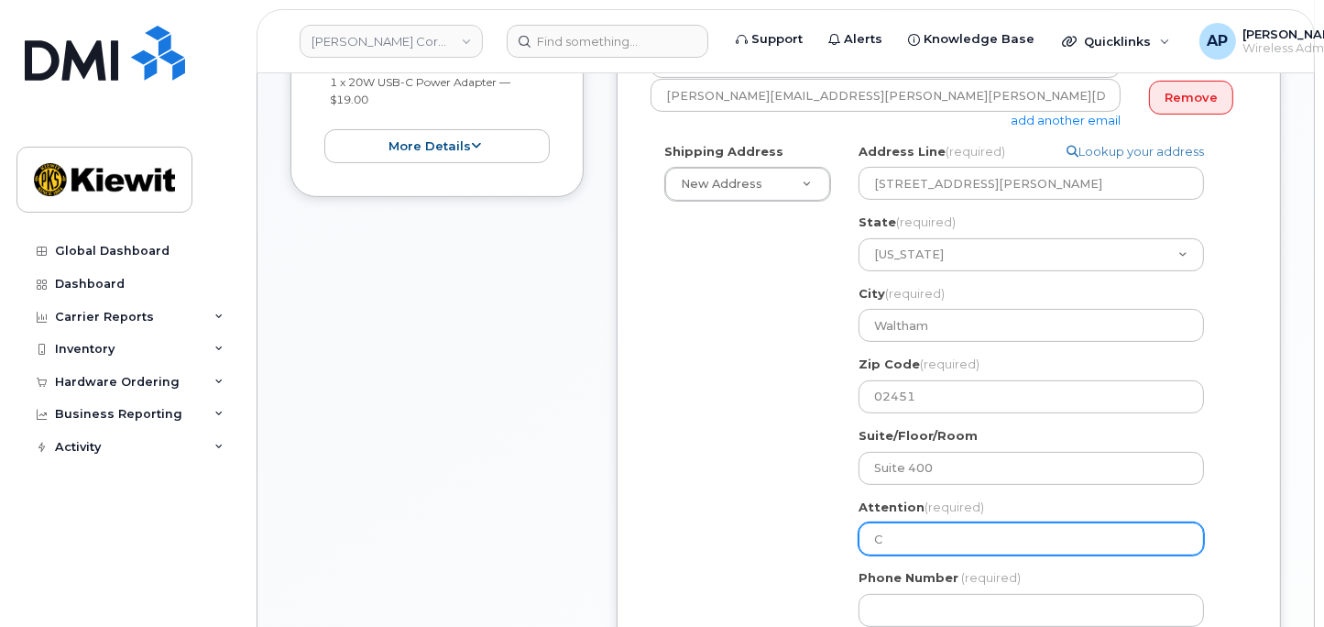
type input "Ch"
select select
type input "Chr"
select select
type input "Chri"
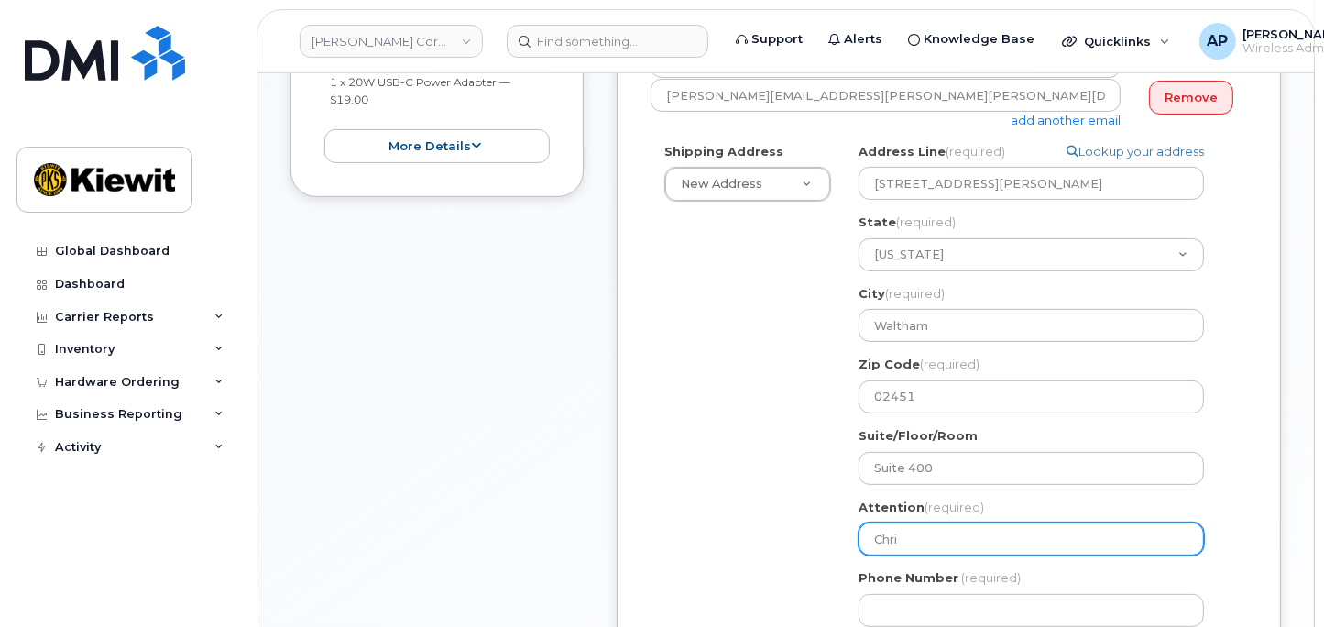
select select
type input "Chris"
select select
type input "Chris G"
select select
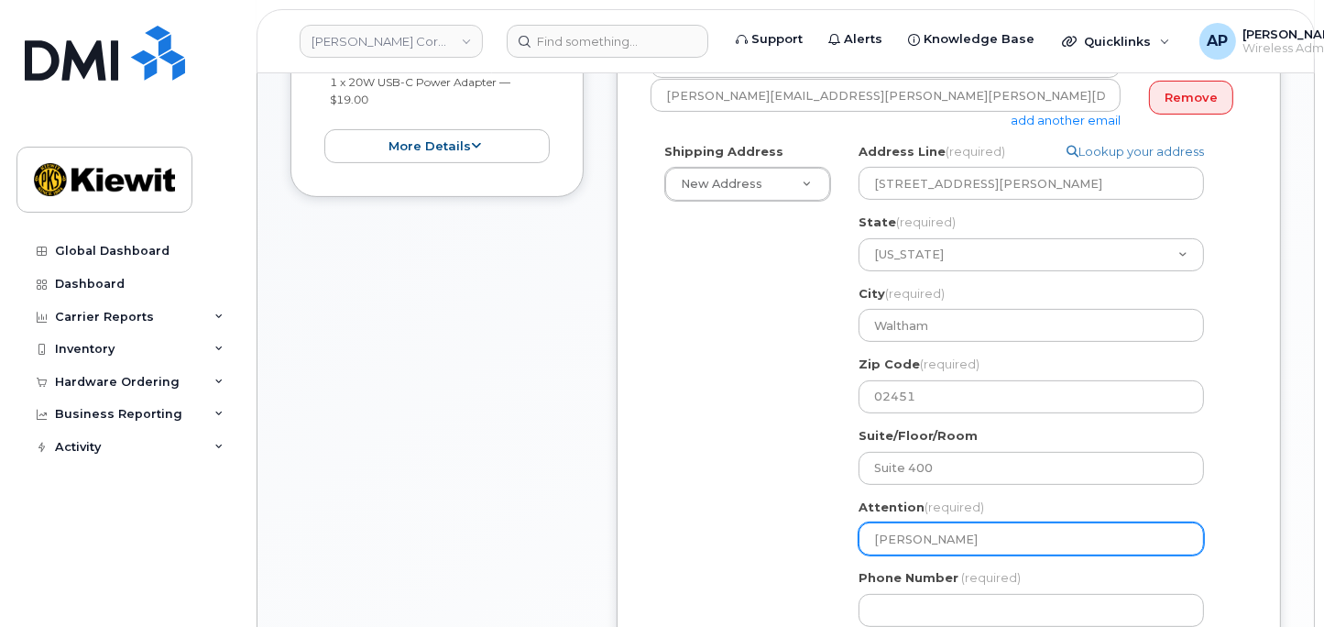
type input "Chris Go"
select select
type input "Chris Got"
select select
type input "Chris Gots"
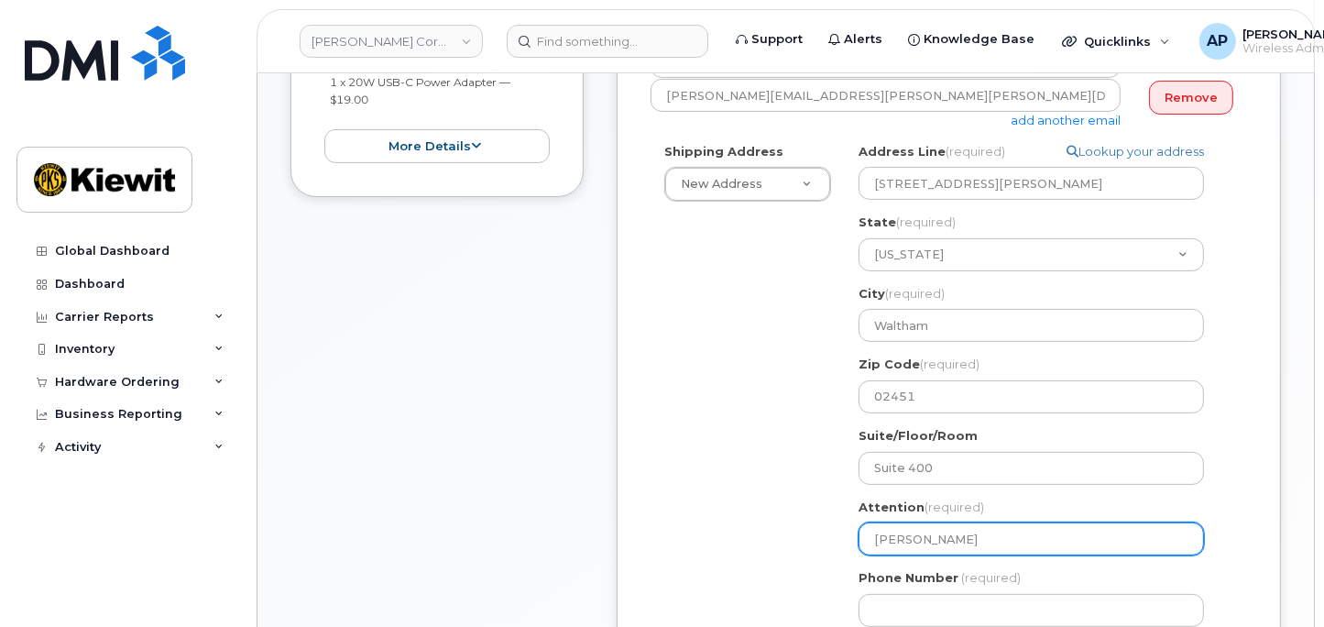
select select
type input "Chris Gotsc"
select select
type input "Chris Gotsch"
select select
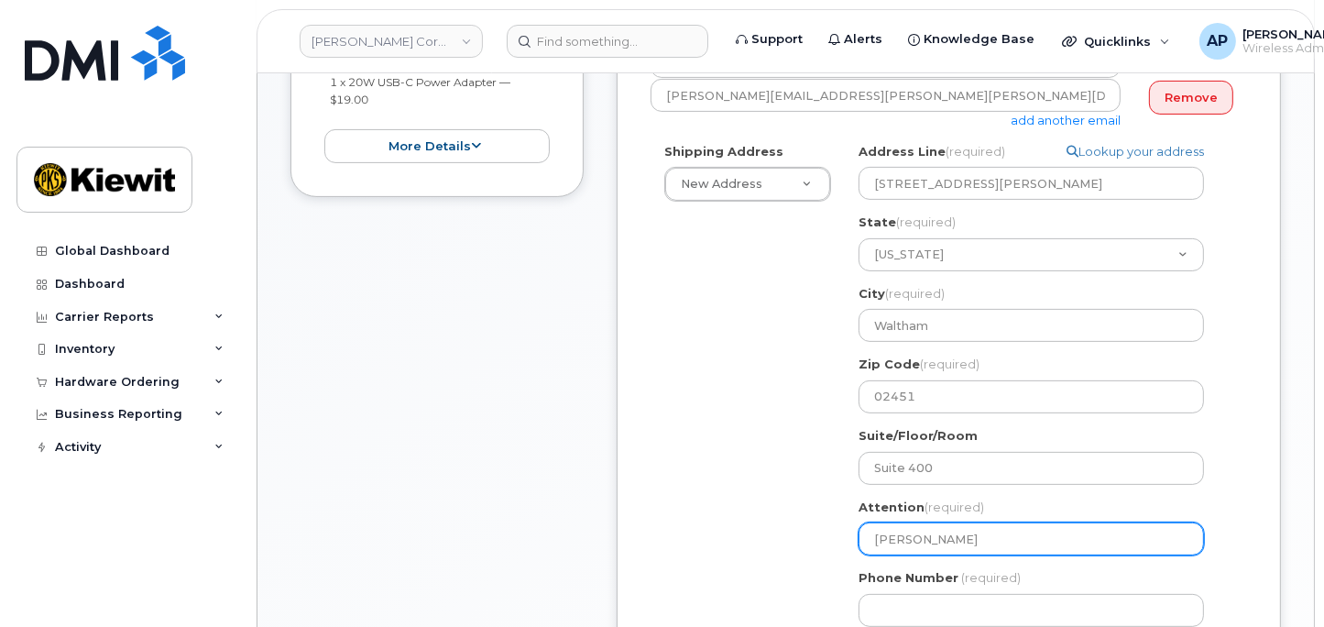
type input "Chris Gotscha"
select select
type input "Chris Gotschal"
select select
type input "Chris Gotschall"
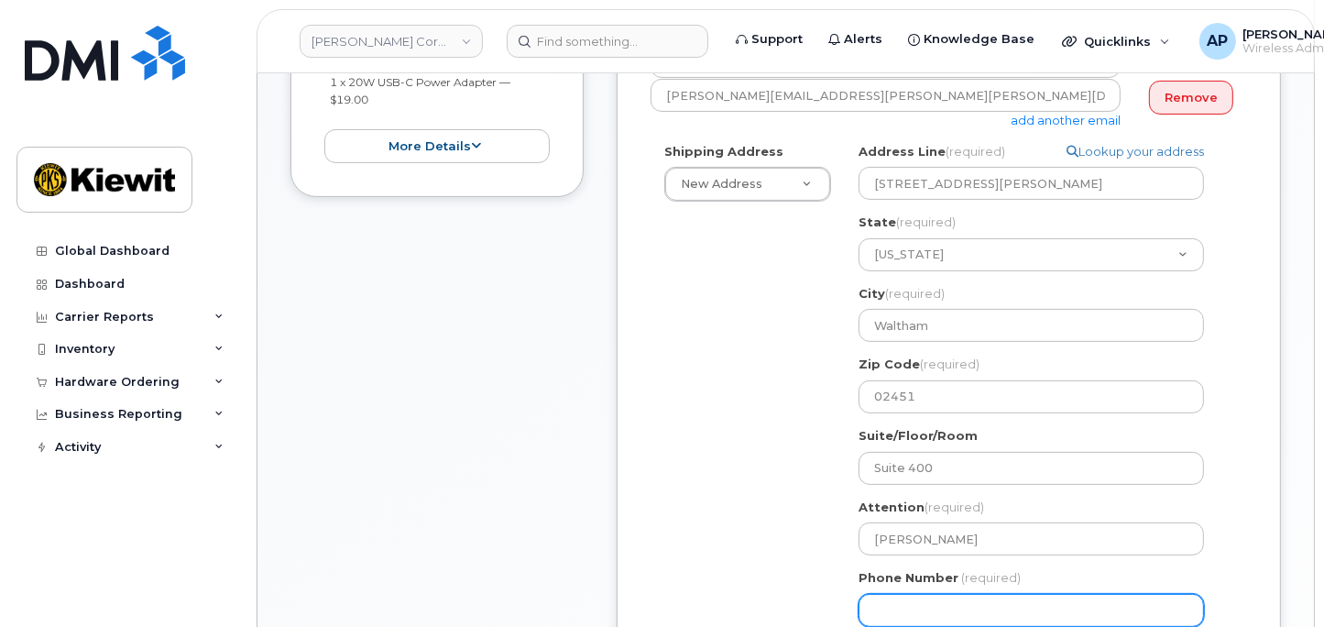
click at [918, 596] on input "Phone Number" at bounding box center [1031, 610] width 345 height 33
type input "877772770"
select select
type input "8777727707"
click at [788, 506] on div "Shipping Address New Address New Address 1200 Douglas St. 118 Caddo Dr 470 Ches…" at bounding box center [942, 392] width 582 height 498
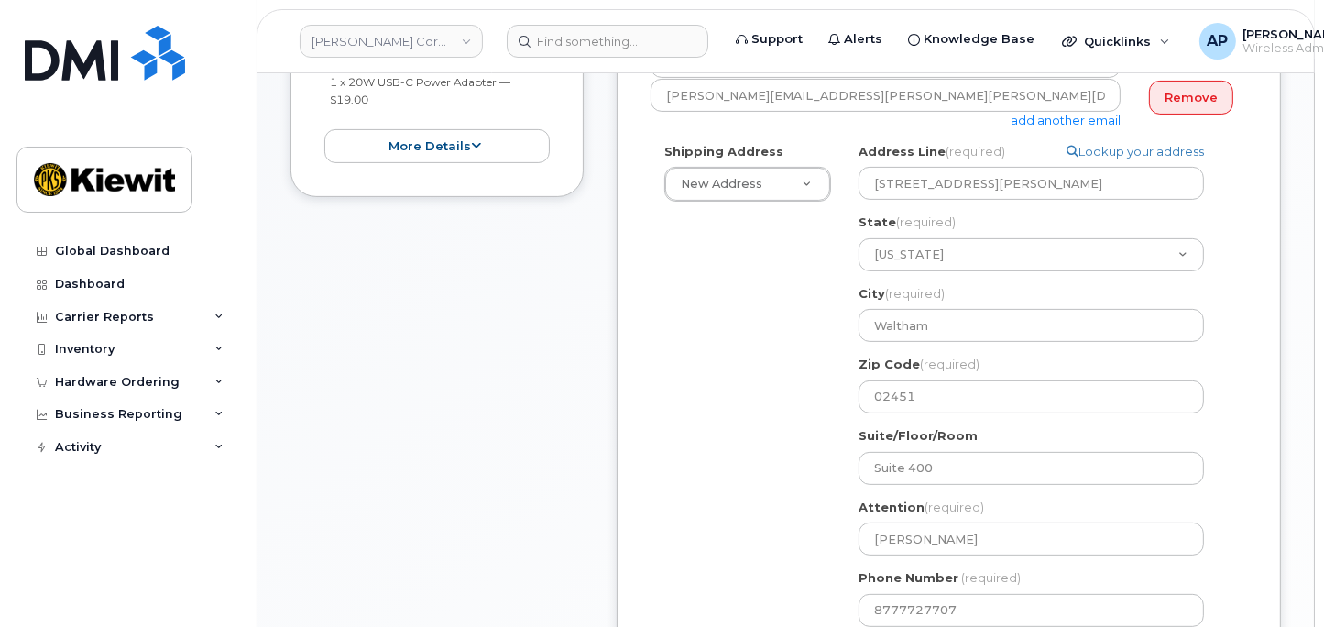
scroll to position [610, 0]
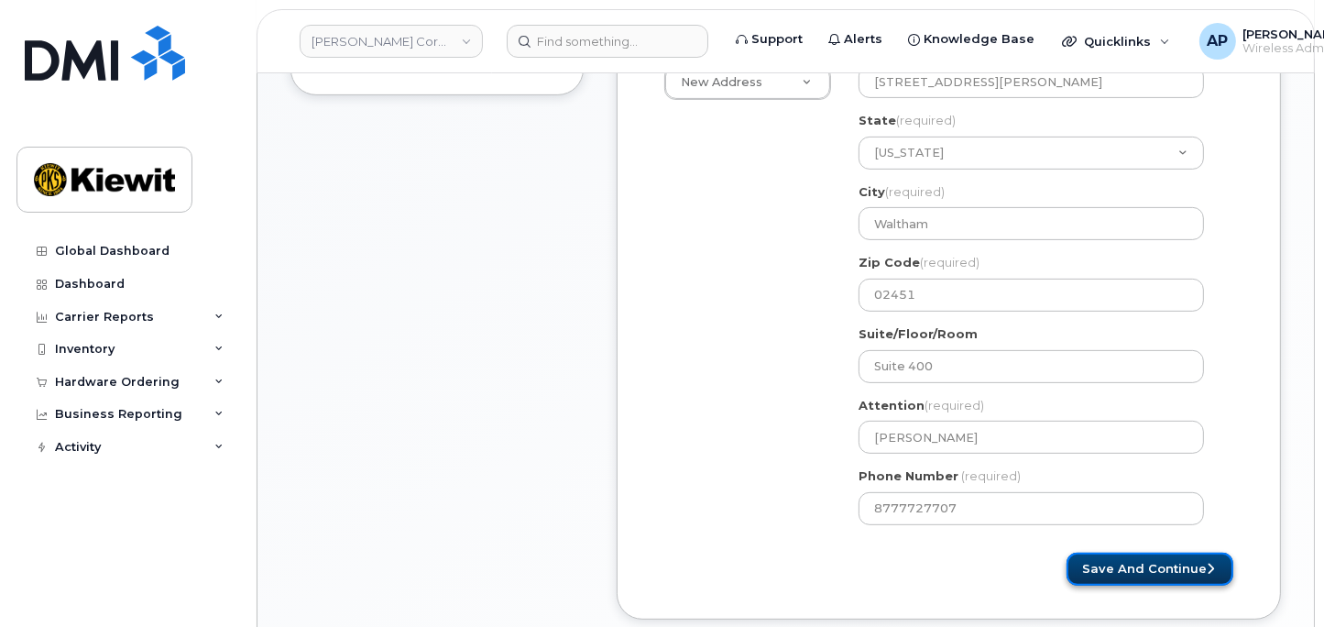
click at [1159, 577] on button "Save and Continue" at bounding box center [1150, 570] width 167 height 34
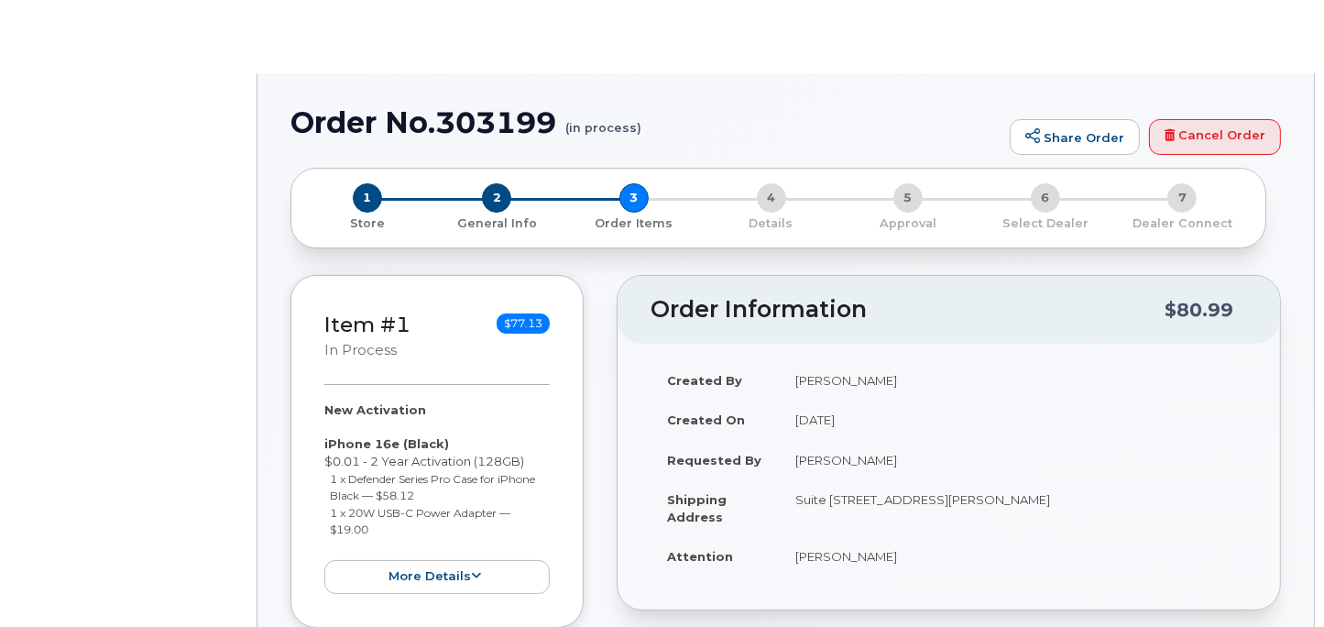
radio input "true"
select select
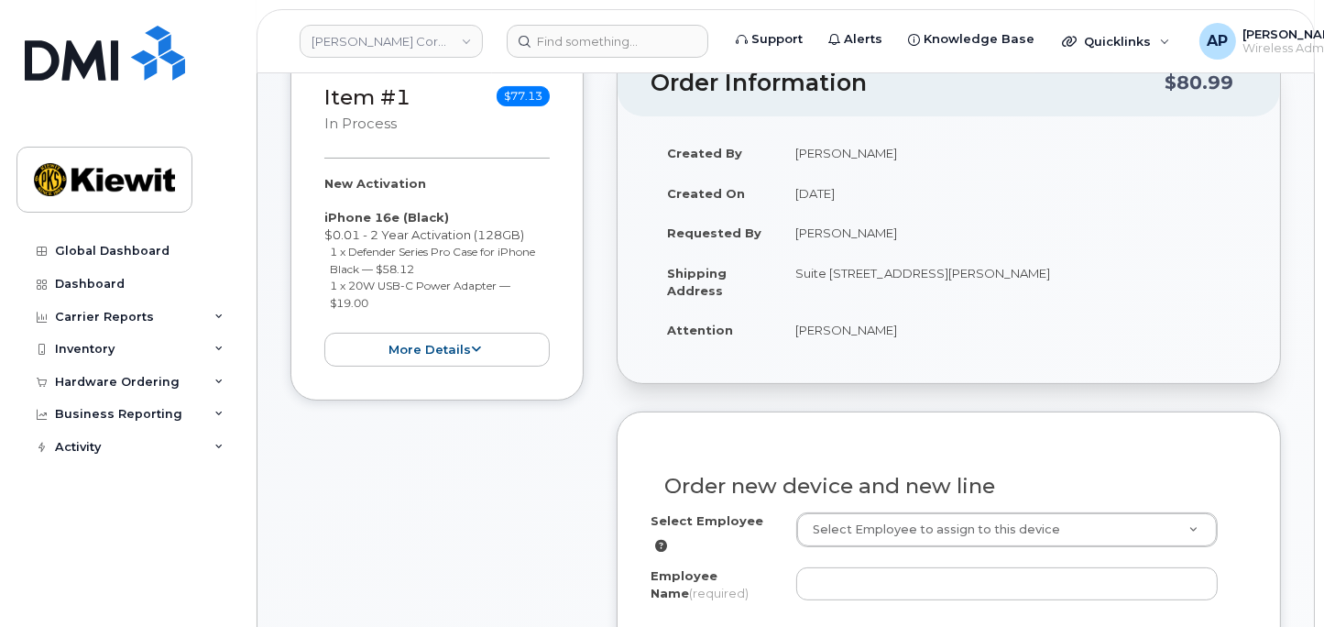
scroll to position [407, 0]
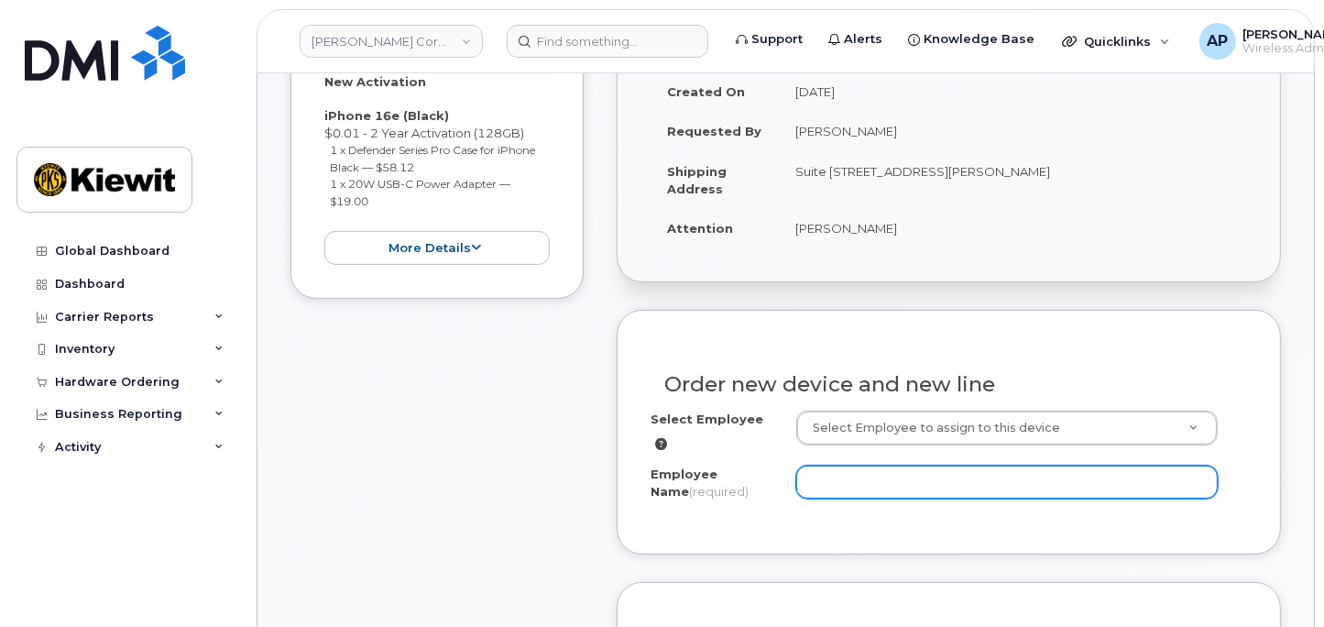
click at [954, 466] on input "Employee Name (required)" at bounding box center [1007, 482] width 422 height 33
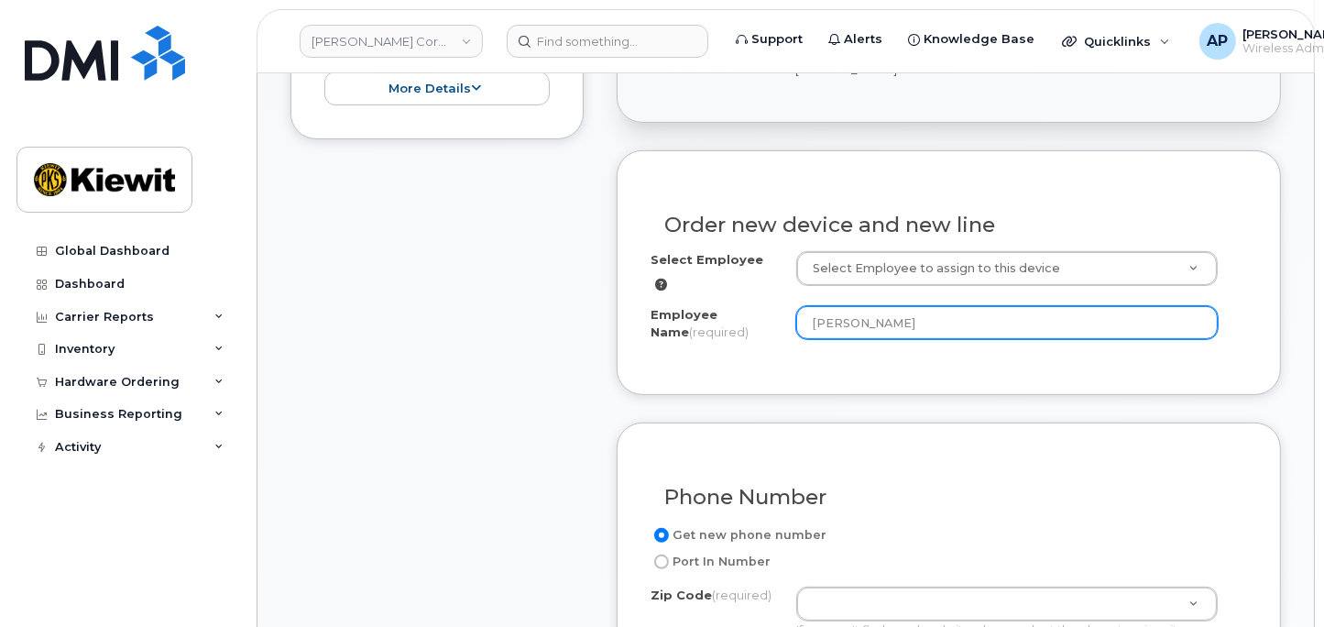
scroll to position [610, 0]
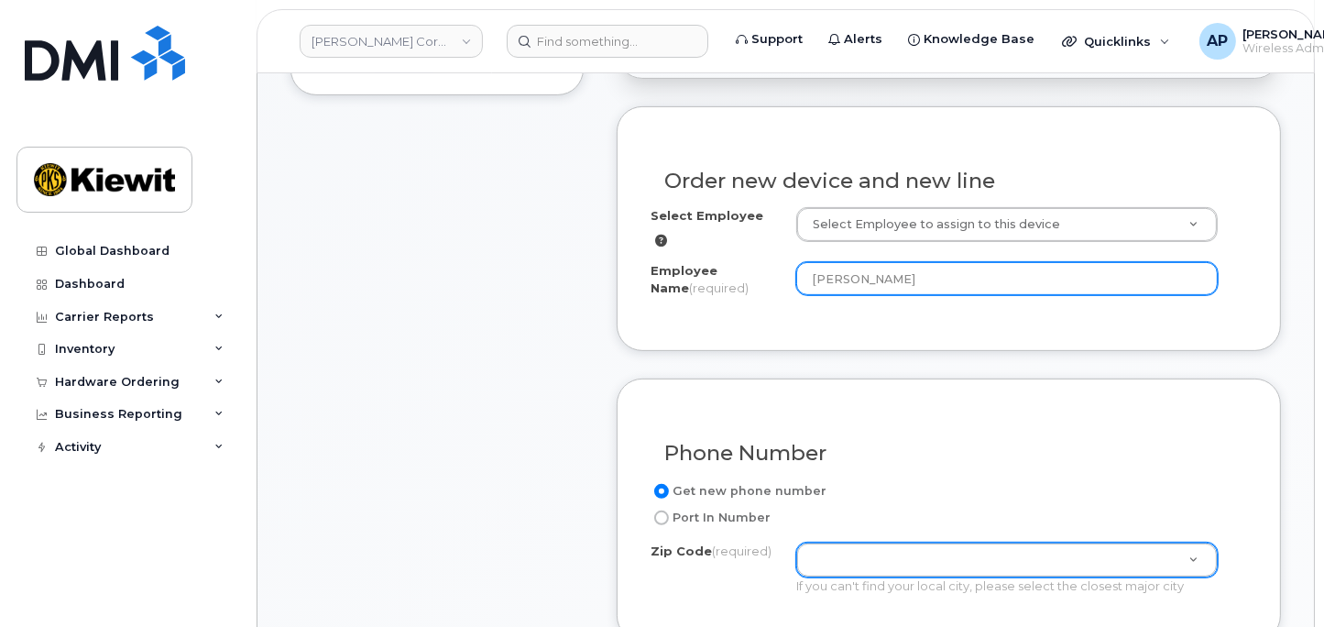
type input "Zohal Amini"
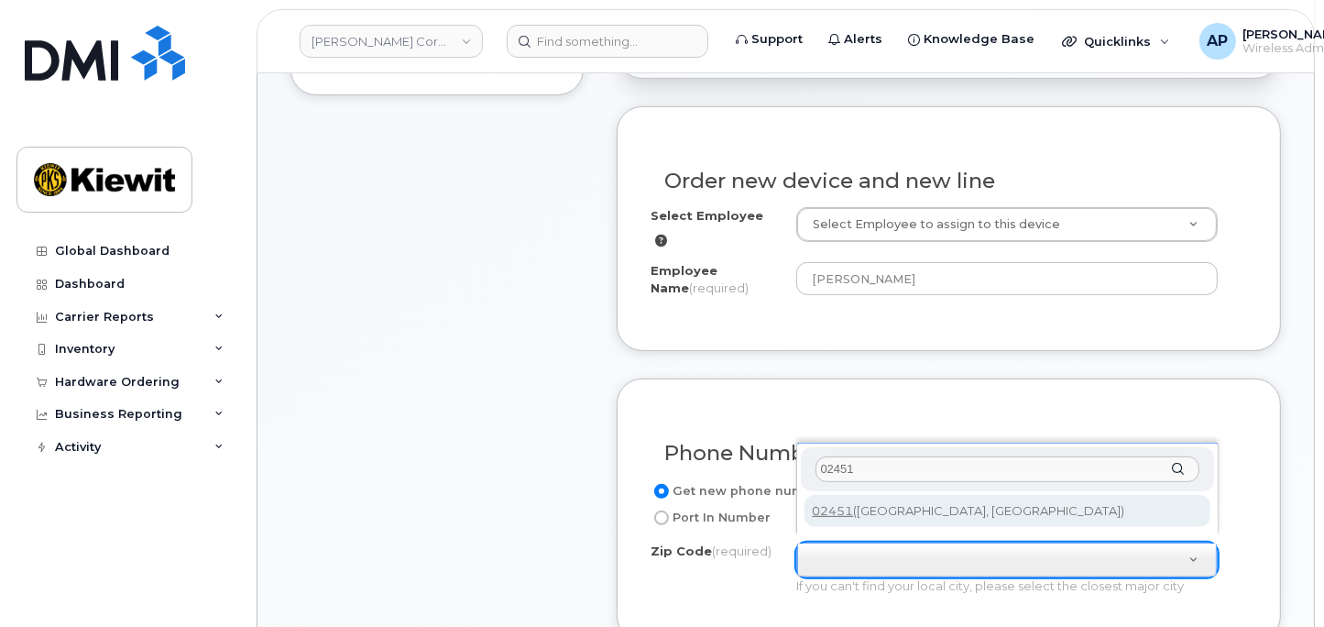
type input "02451"
type input "02451 (Waltham, MA)"
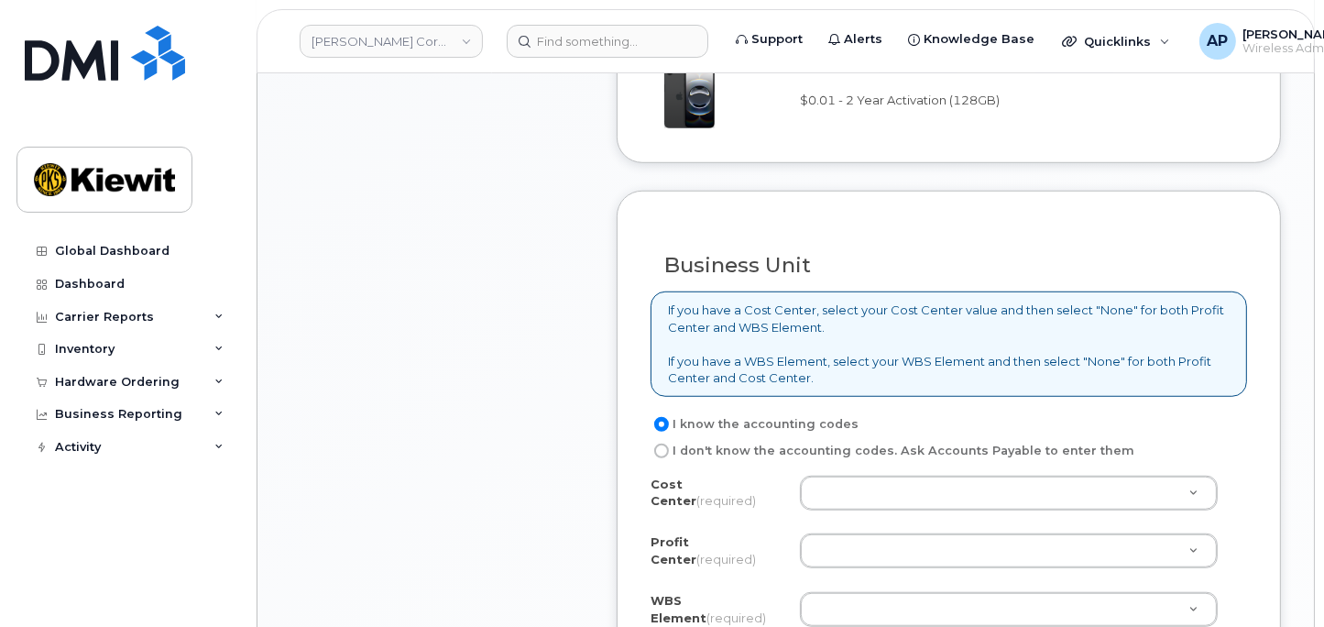
scroll to position [1425, 0]
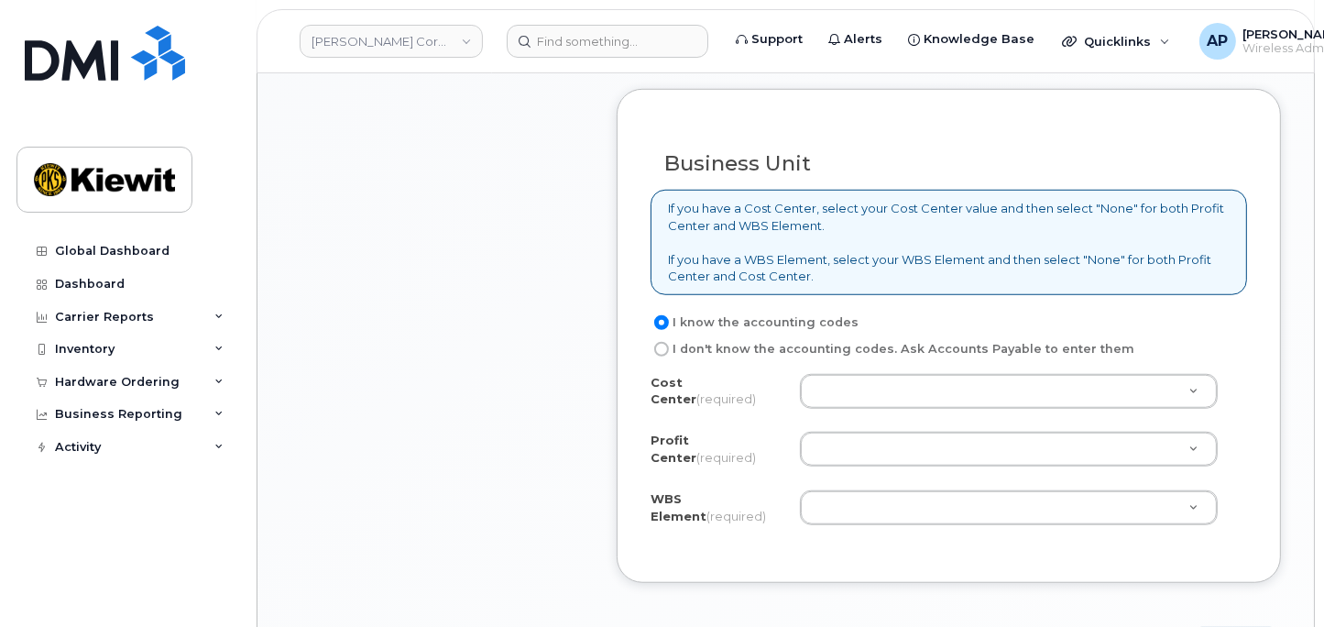
click at [971, 359] on div "I know the accounting codes I don't know the accounting codes. Ask Accounts Pay…" at bounding box center [949, 430] width 597 height 237
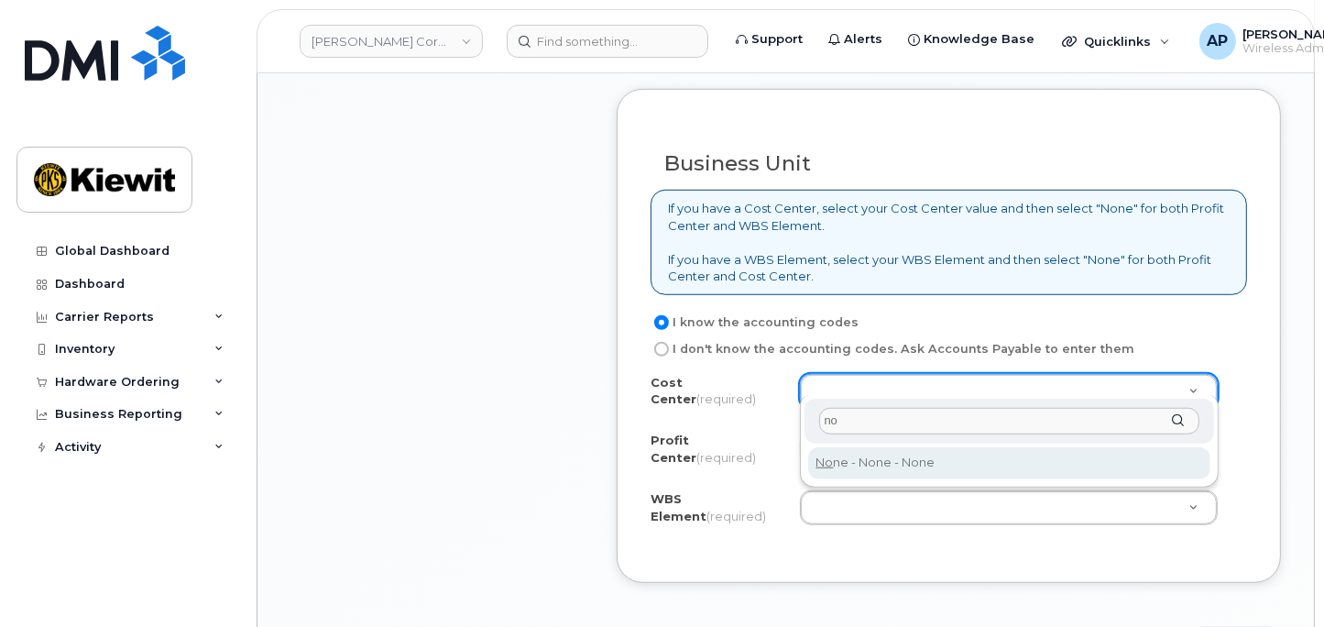
type input "no"
type input "None"
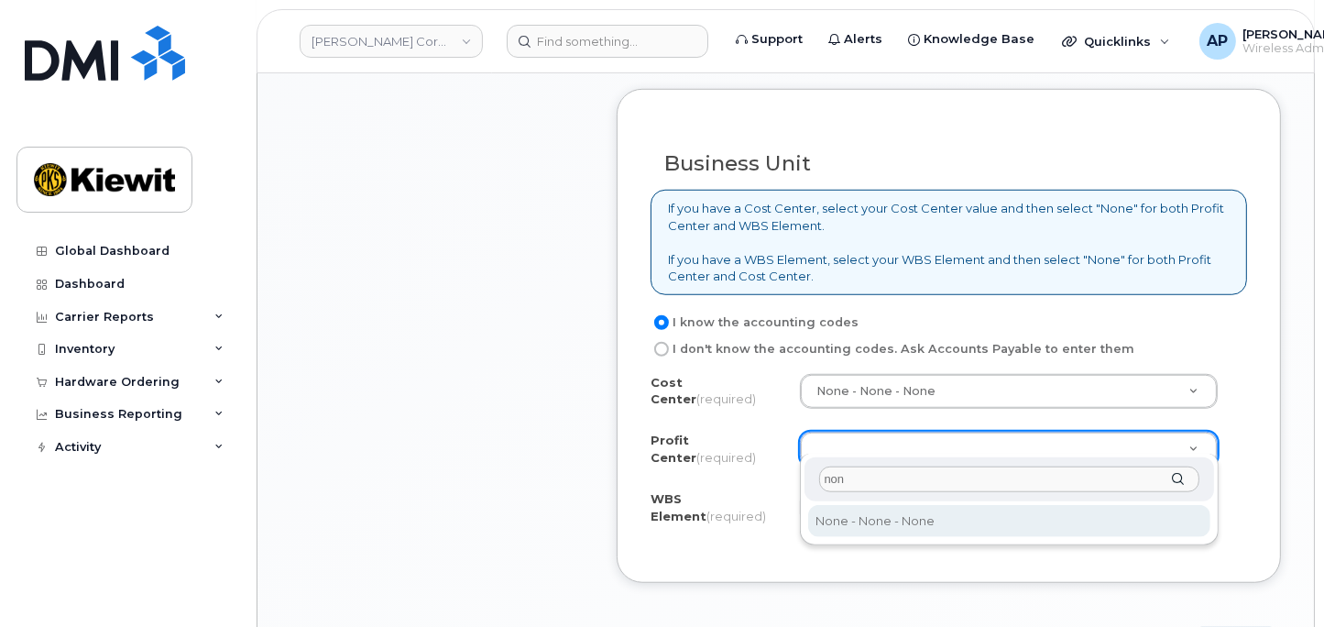
type input "non"
select select "None"
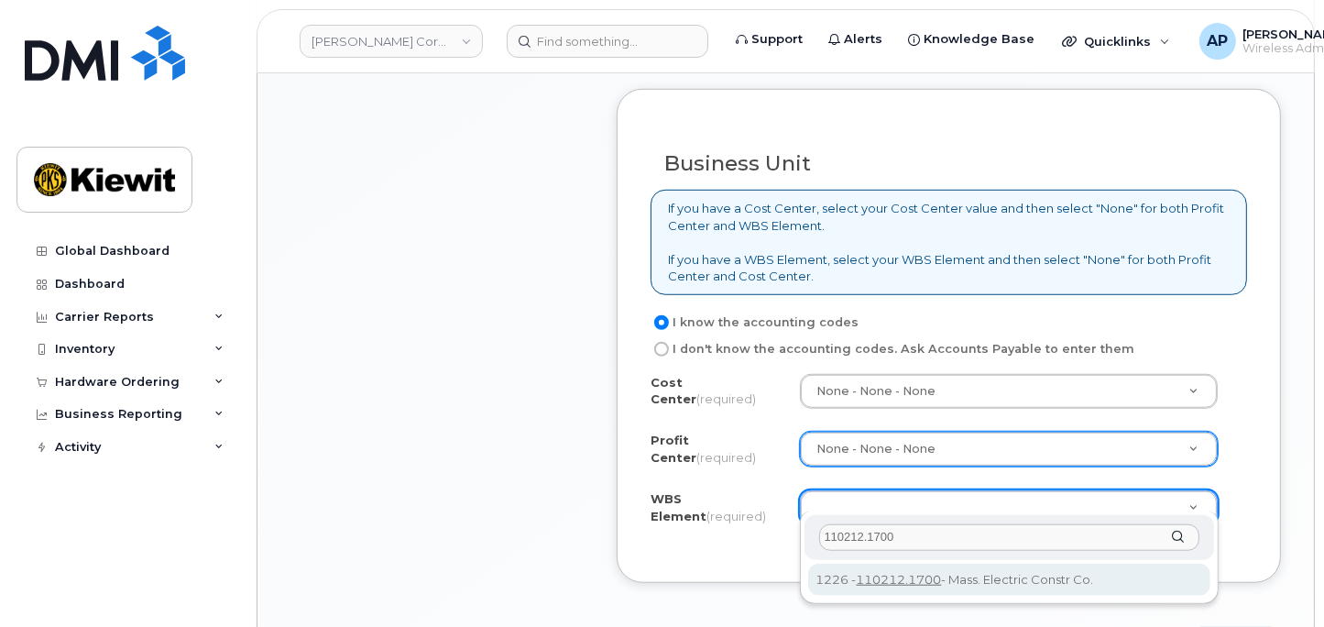
type input "110212.1700"
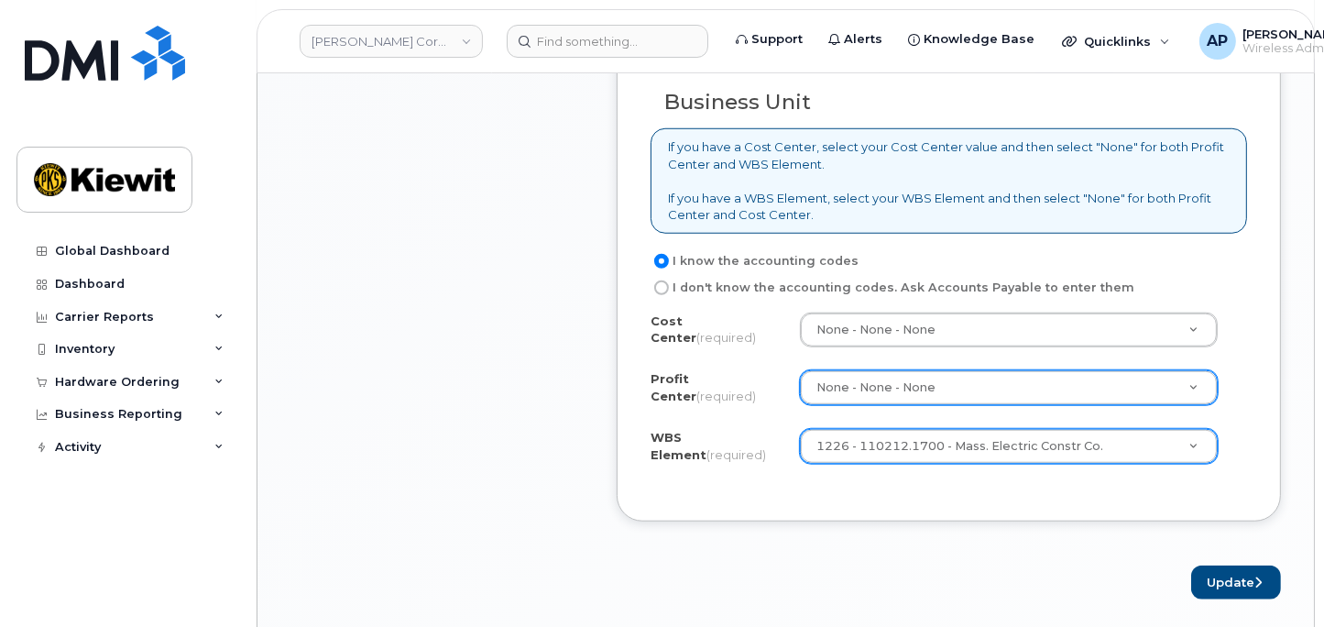
scroll to position [1527, 0]
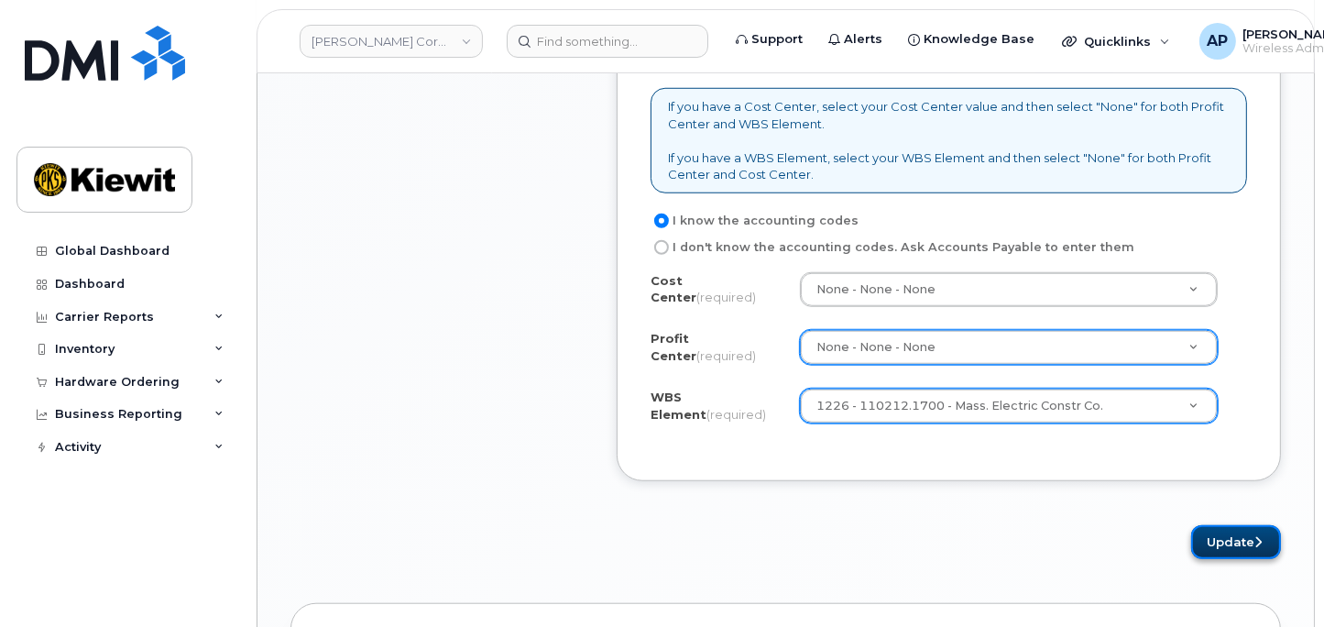
click at [1239, 527] on button "Update" at bounding box center [1236, 542] width 90 height 34
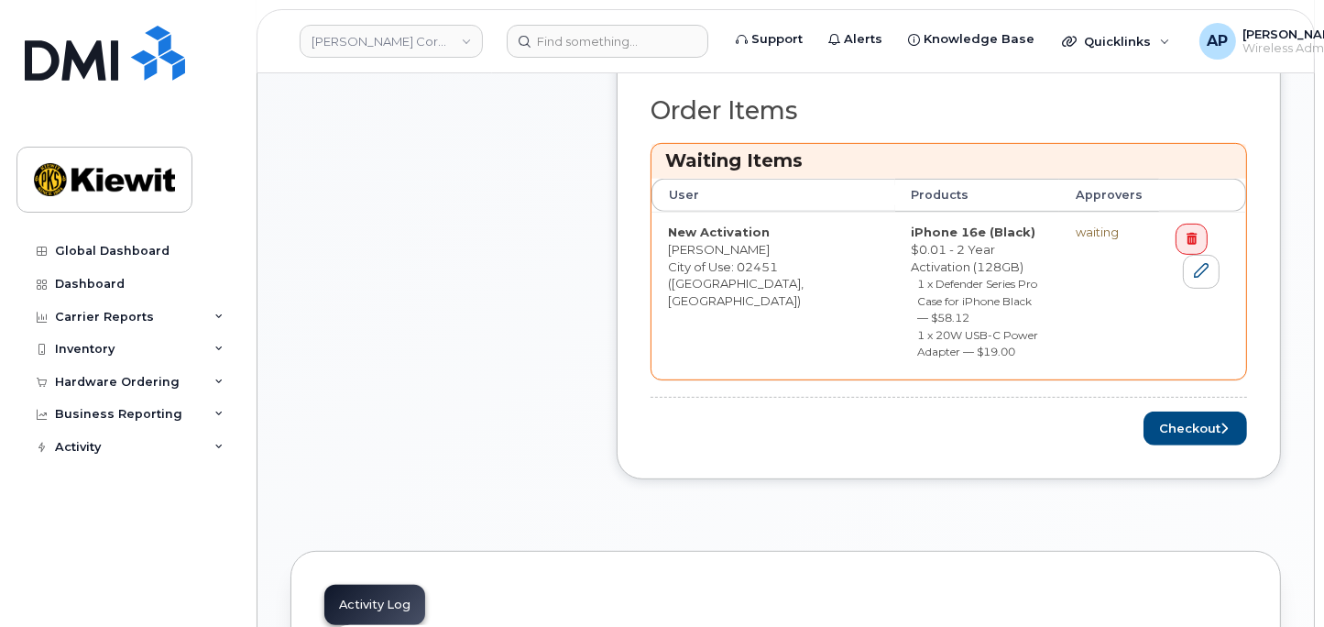
scroll to position [814, 0]
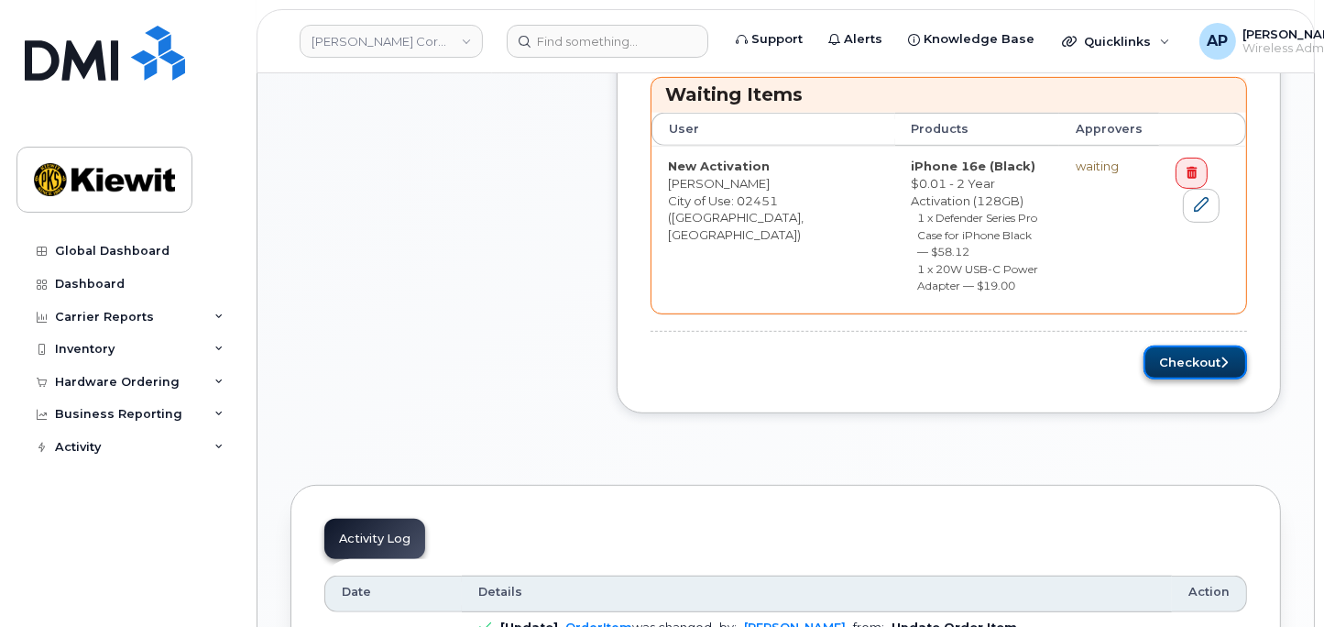
click at [1184, 345] on button "Checkout" at bounding box center [1196, 362] width 104 height 34
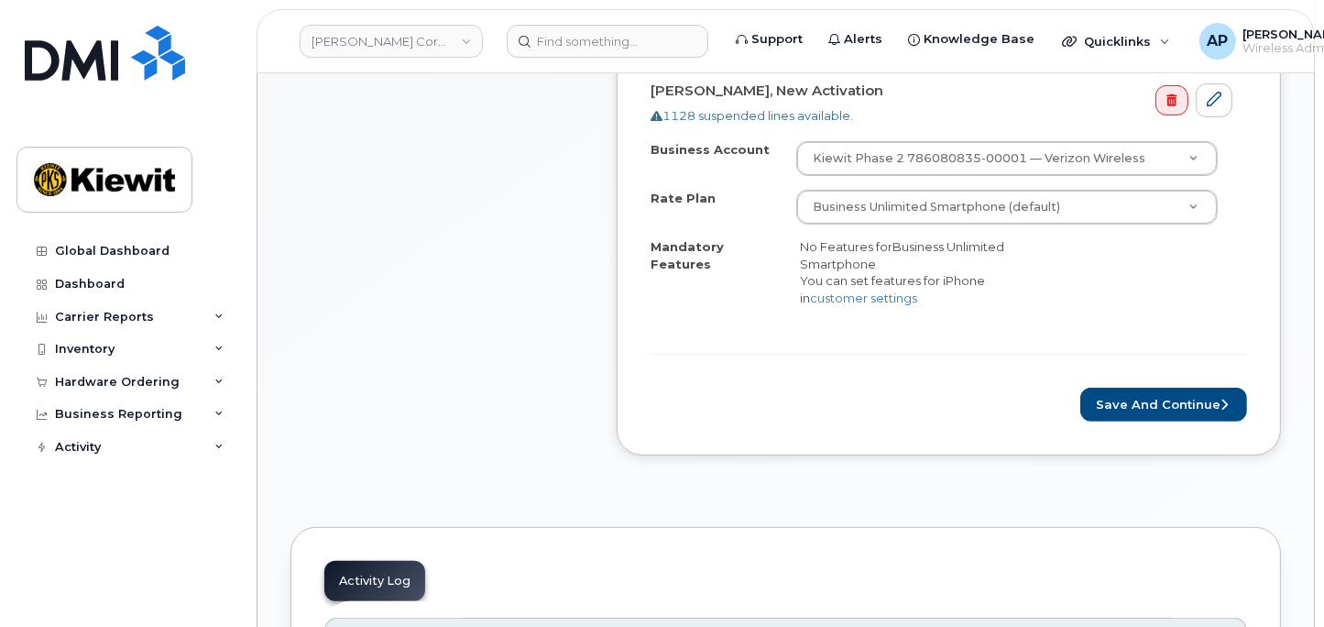
scroll to position [712, 0]
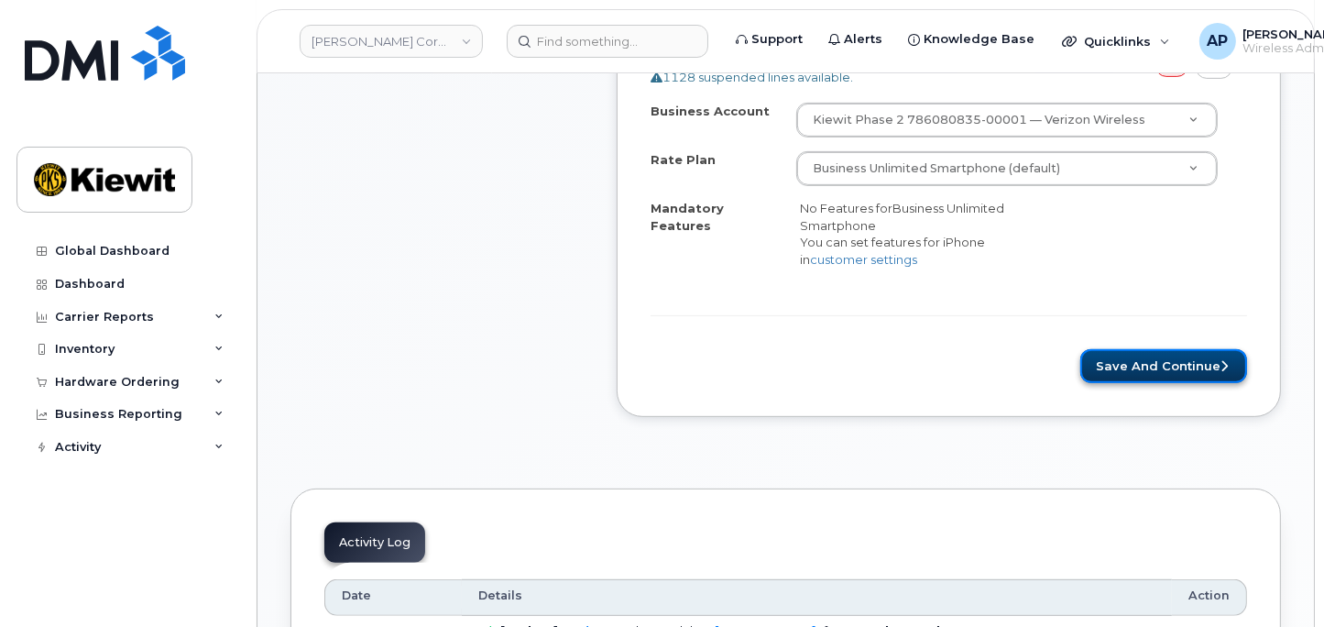
click at [1184, 349] on button "Save and Continue" at bounding box center [1163, 366] width 167 height 34
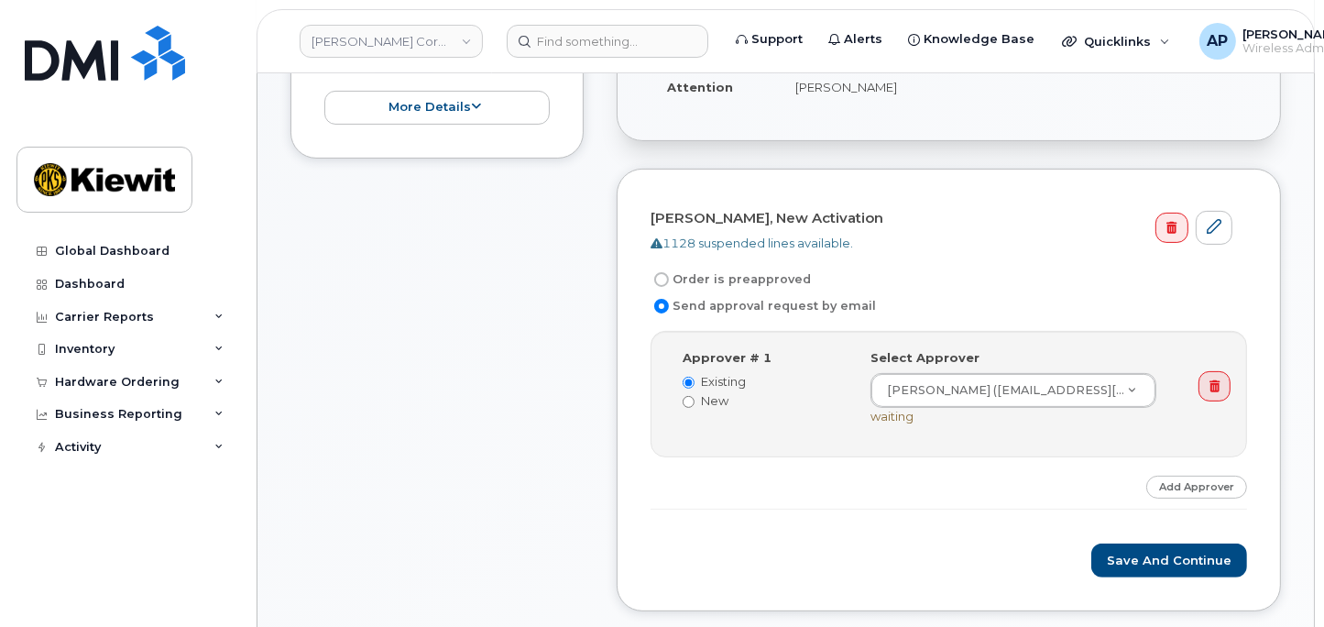
scroll to position [509, 0]
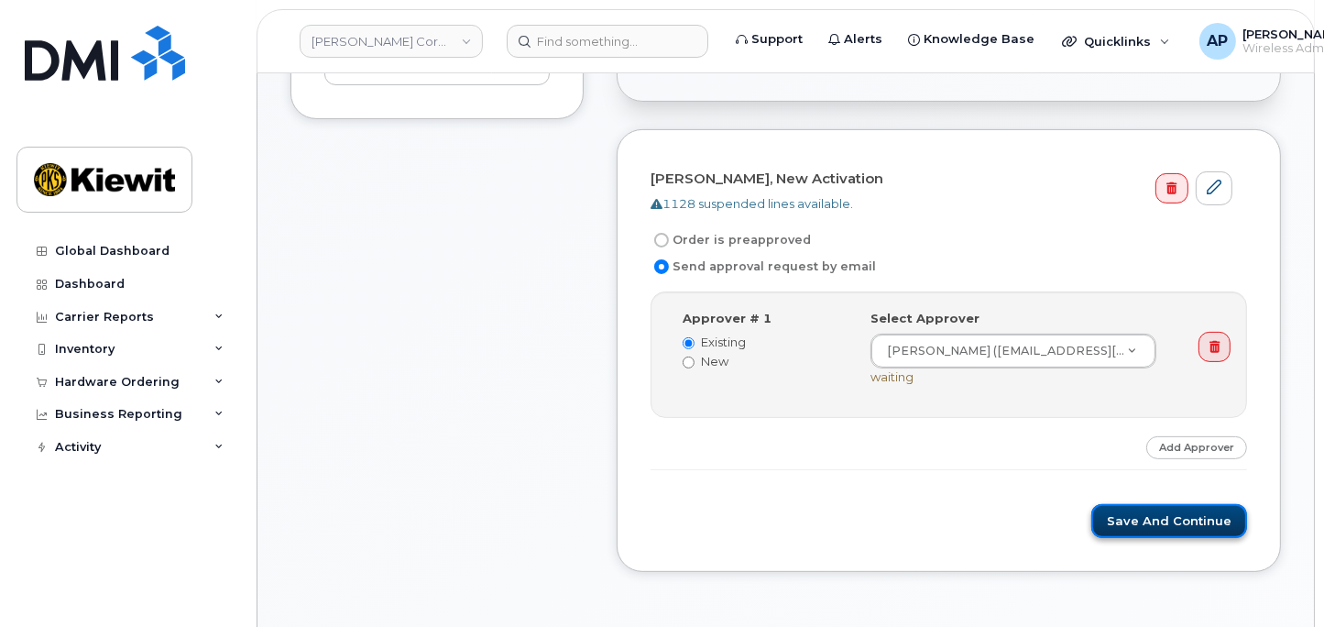
click at [1155, 520] on button "Save and Continue" at bounding box center [1169, 521] width 156 height 34
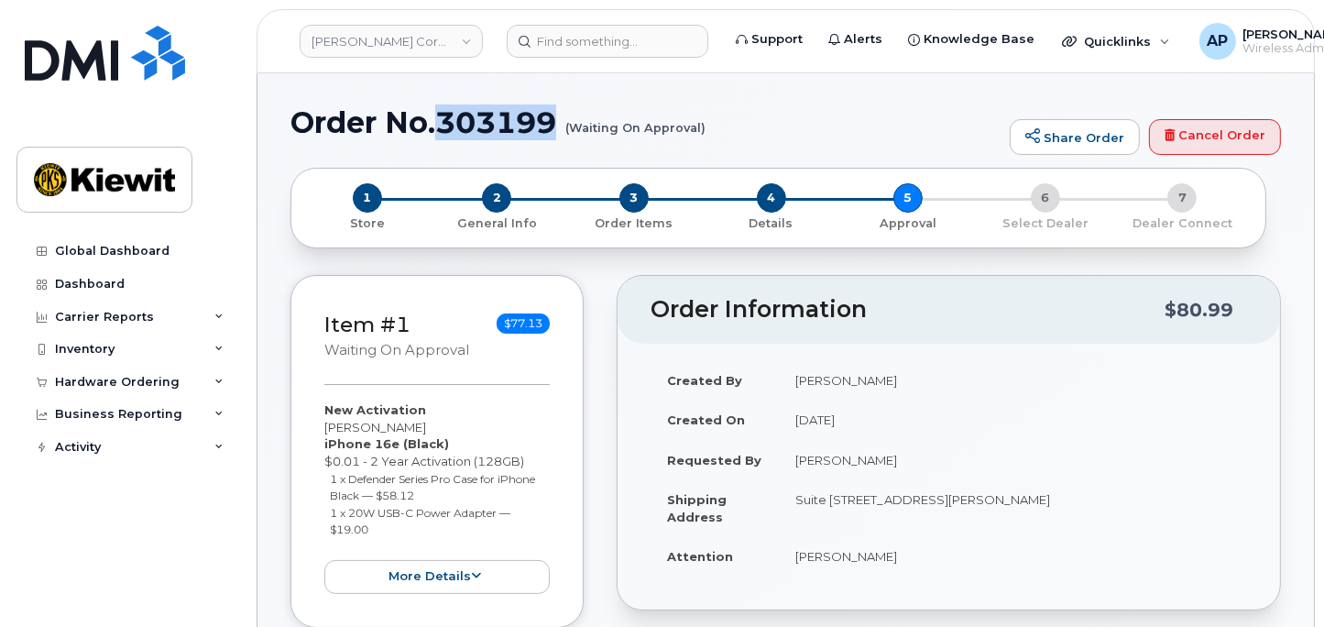
drag, startPoint x: 562, startPoint y: 126, endPoint x: 442, endPoint y: 132, distance: 120.2
click at [442, 132] on h1 "Order No.303199 (Waiting On Approval)" at bounding box center [645, 122] width 710 height 32
copy h1 "303199"
click at [104, 384] on div "Hardware Ordering" at bounding box center [117, 382] width 125 height 15
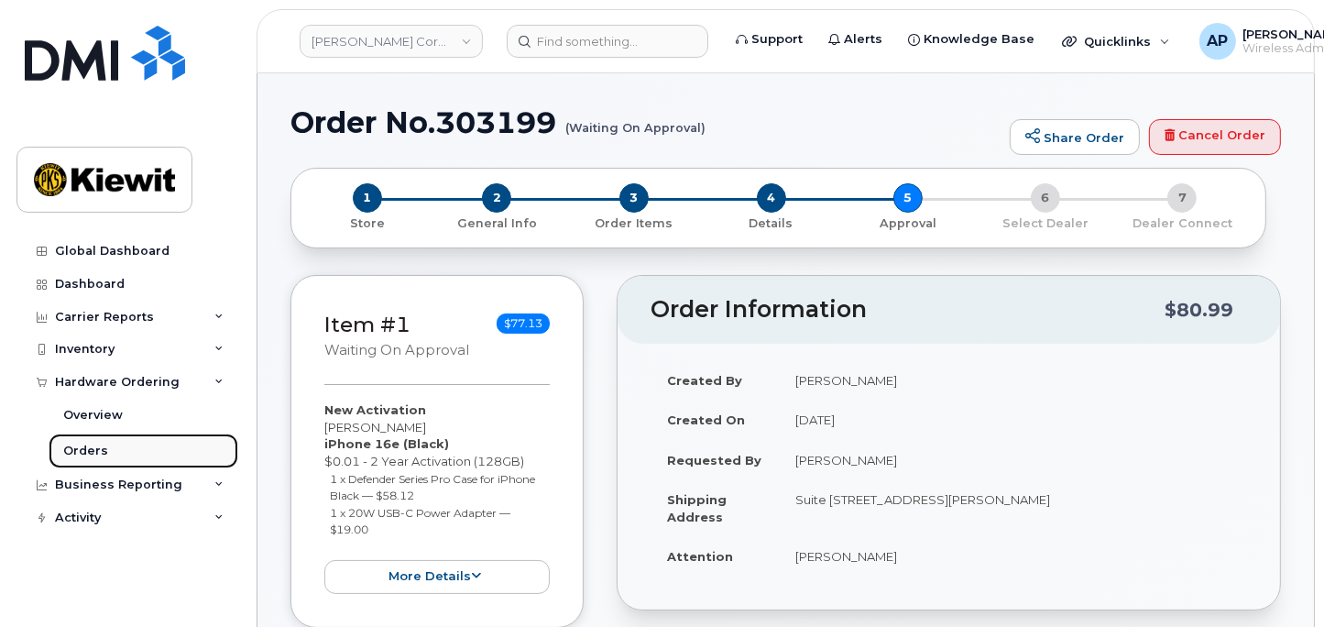
click at [123, 453] on link "Orders" at bounding box center [144, 450] width 190 height 35
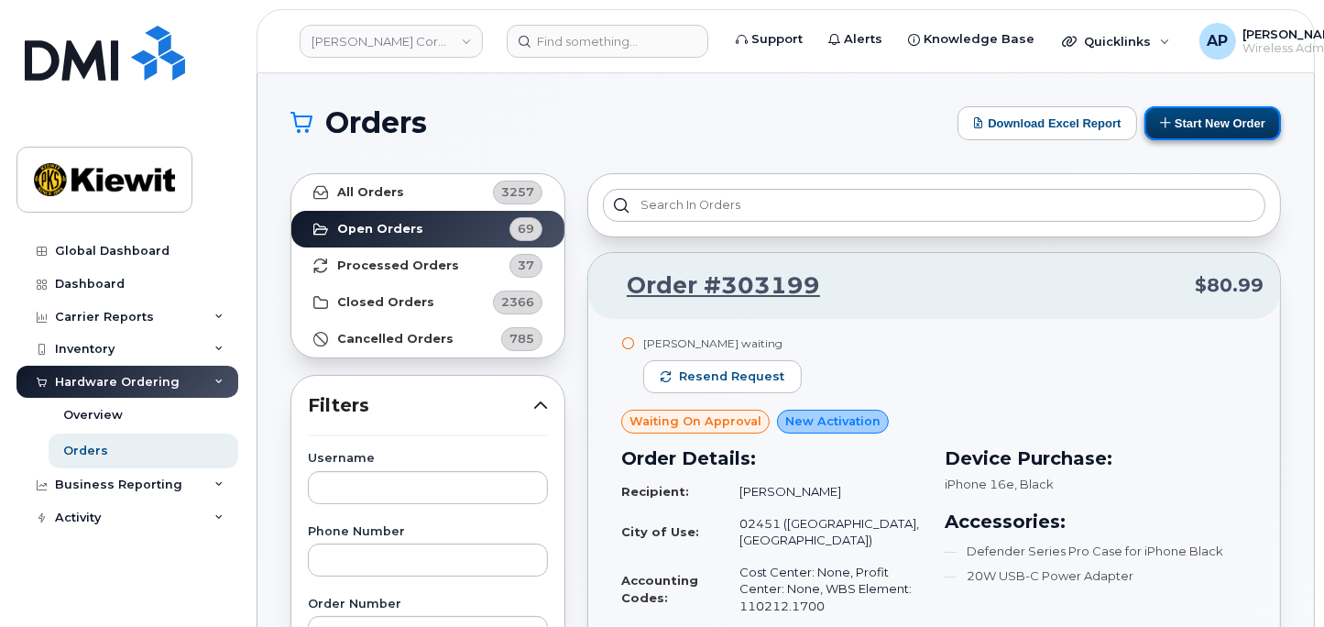
click at [1215, 126] on button "Start New Order" at bounding box center [1213, 123] width 137 height 34
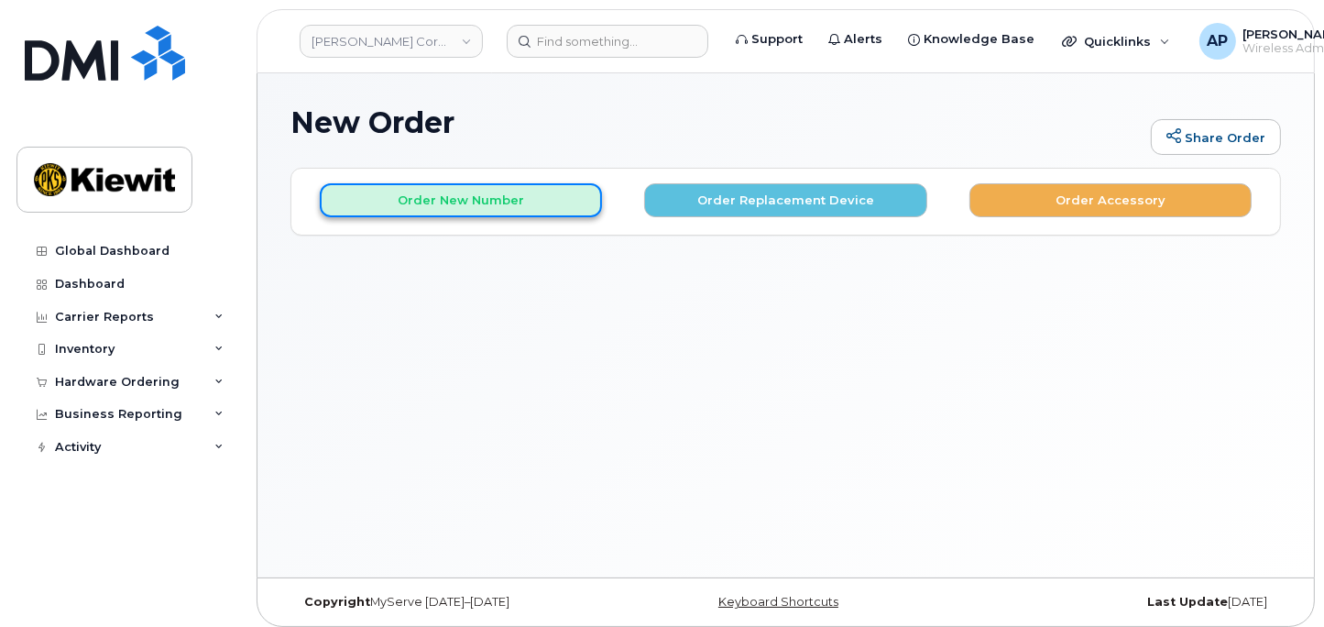
click at [505, 208] on button "Order New Number" at bounding box center [461, 200] width 282 height 34
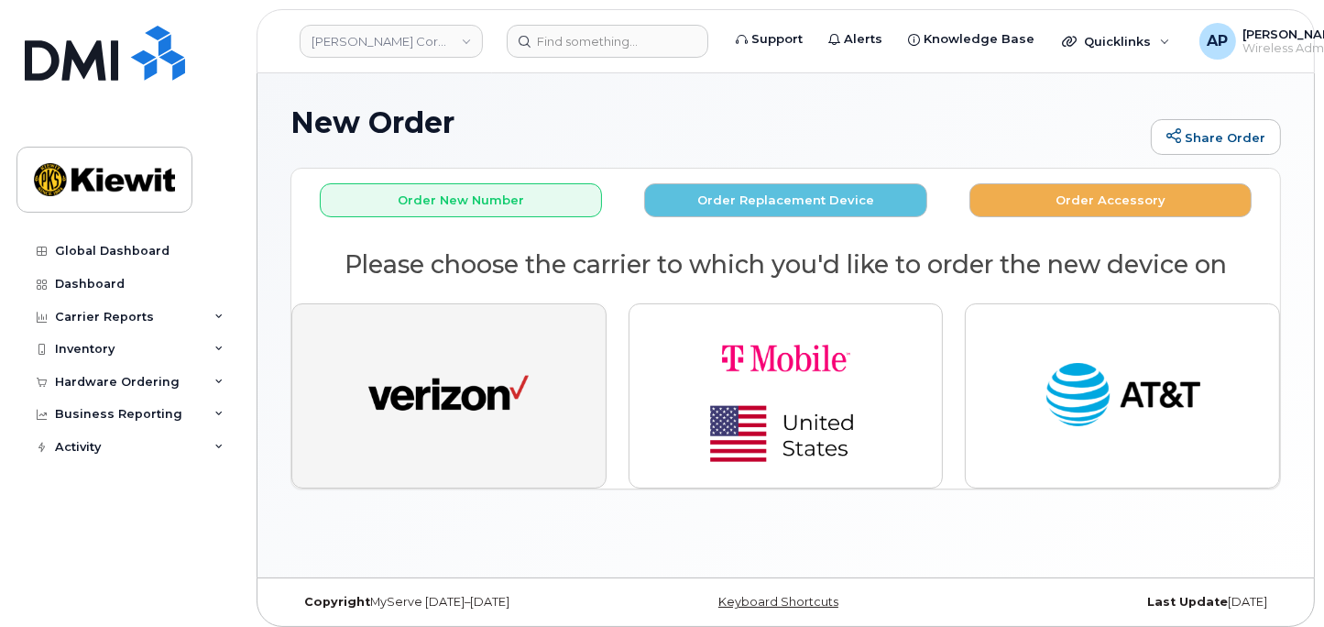
click at [478, 367] on img "button" at bounding box center [448, 396] width 160 height 82
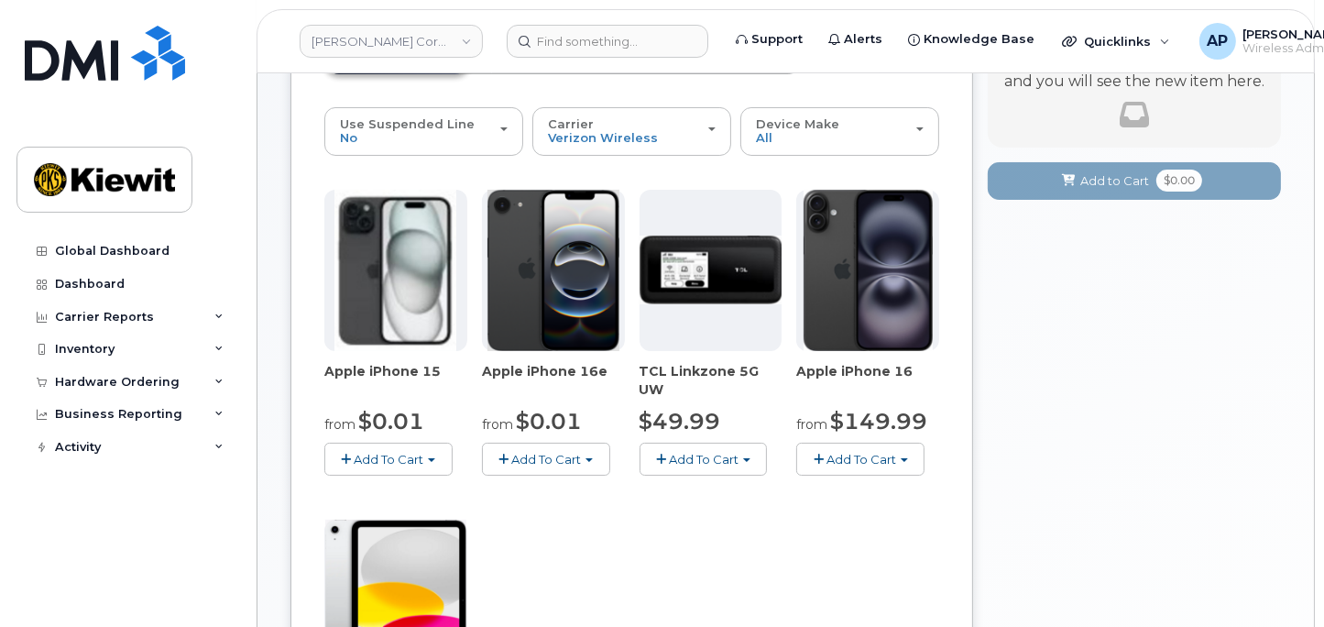
scroll to position [203, 0]
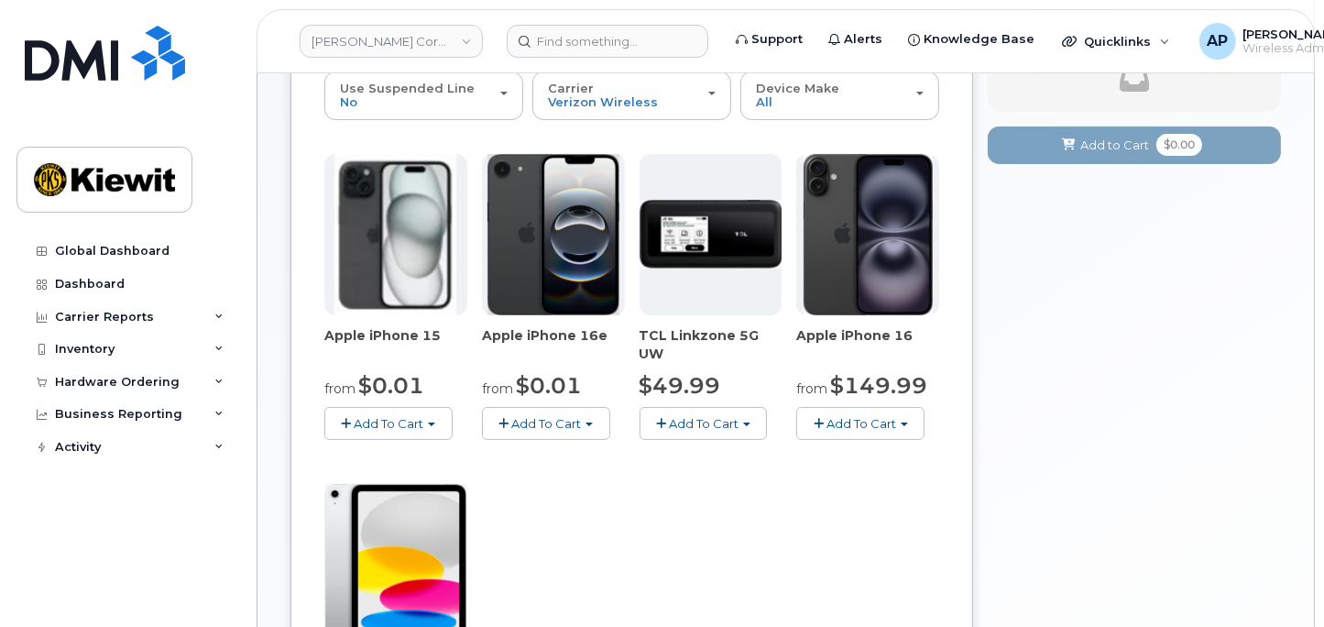
click at [581, 416] on span "Add To Cart" at bounding box center [546, 423] width 70 height 15
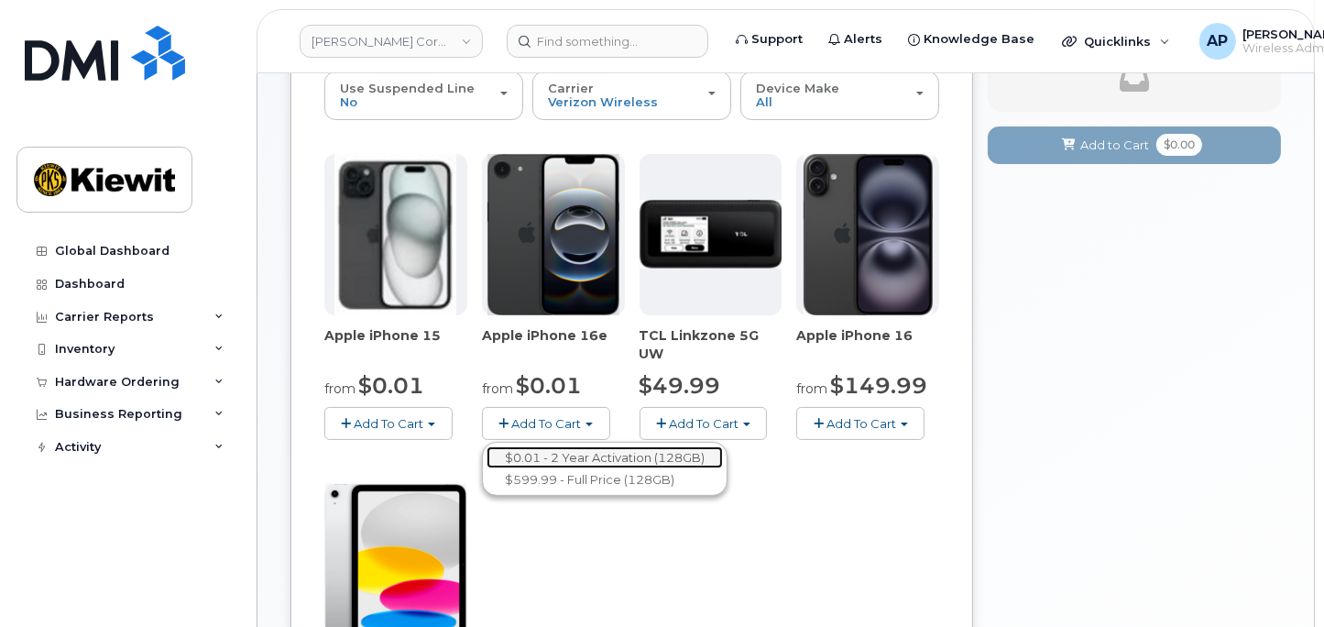
click at [579, 451] on link "$0.01 - 2 Year Activation (128GB)" at bounding box center [605, 457] width 236 height 23
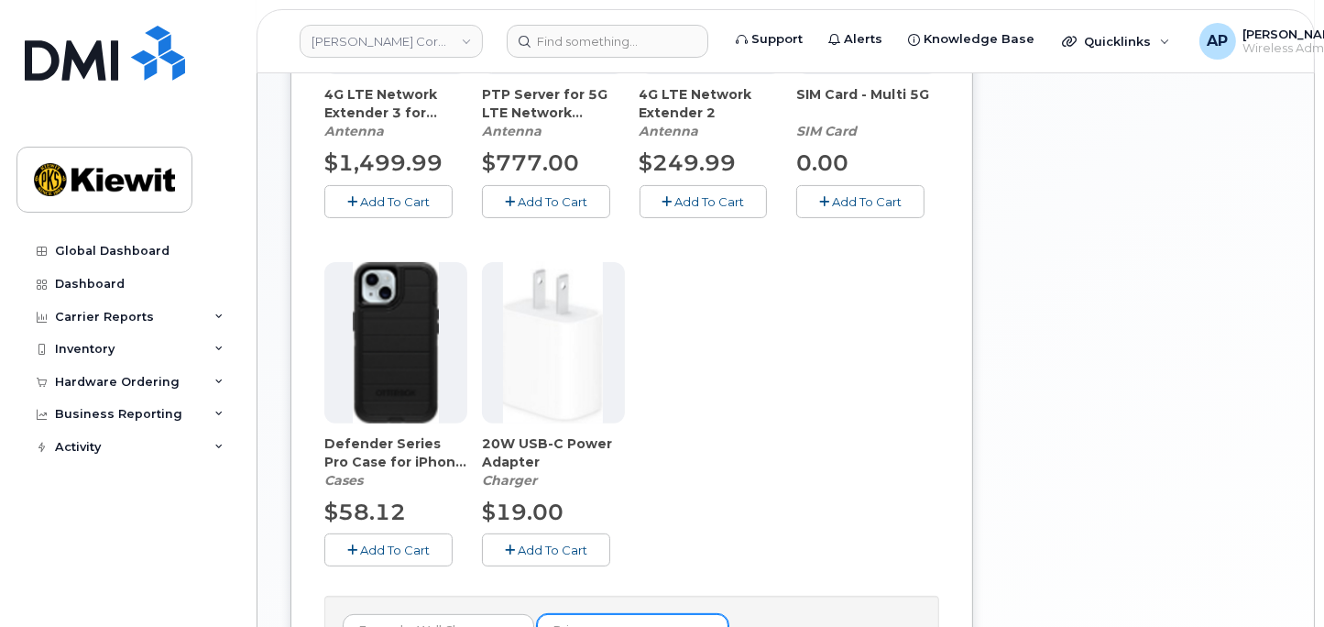
scroll to position [610, 0]
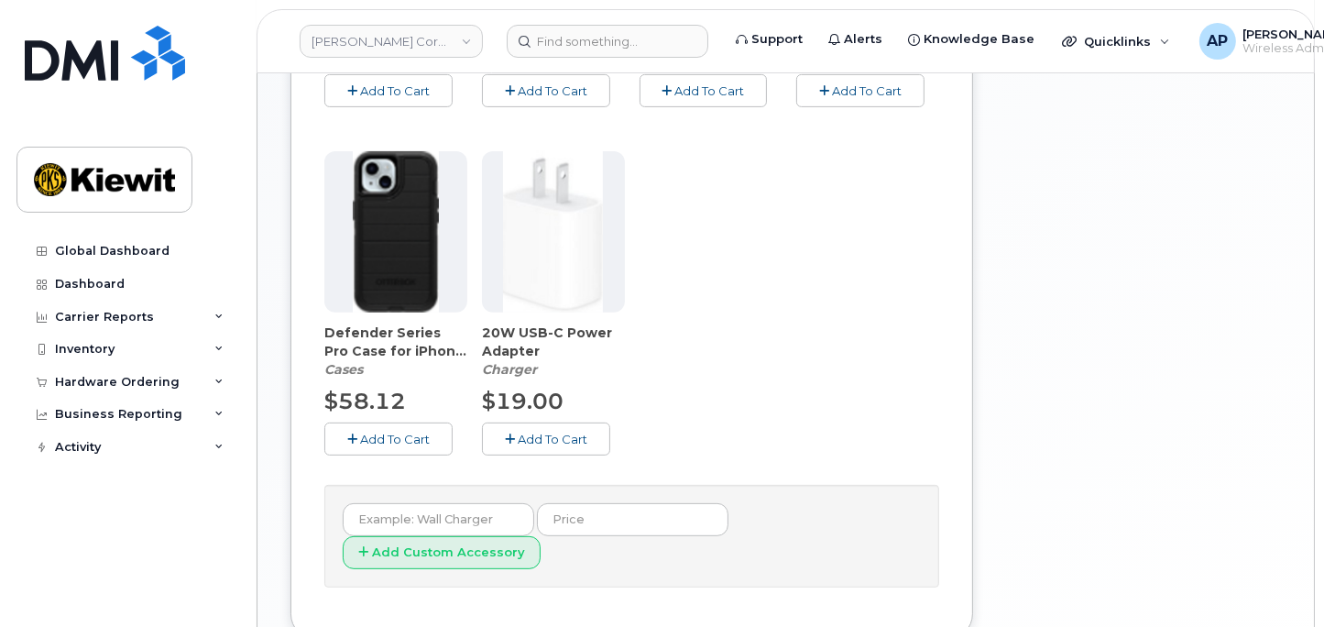
click at [422, 438] on span "Add To Cart" at bounding box center [395, 439] width 70 height 15
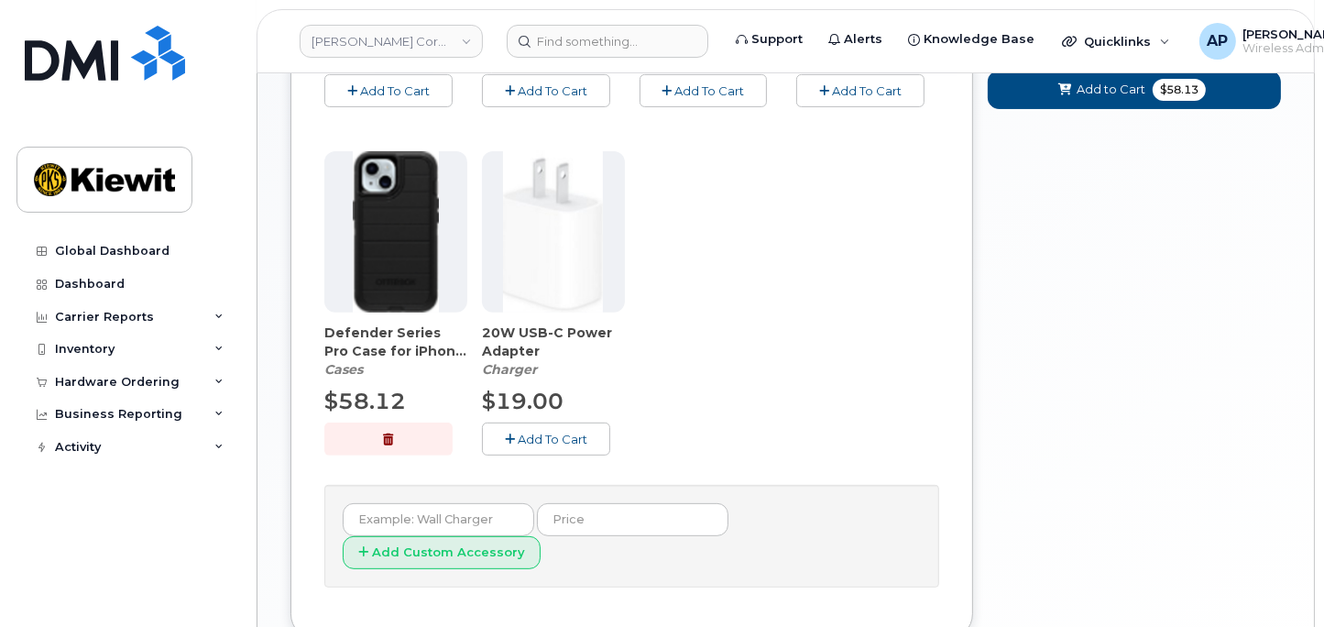
click at [592, 432] on button "Add To Cart" at bounding box center [546, 438] width 128 height 32
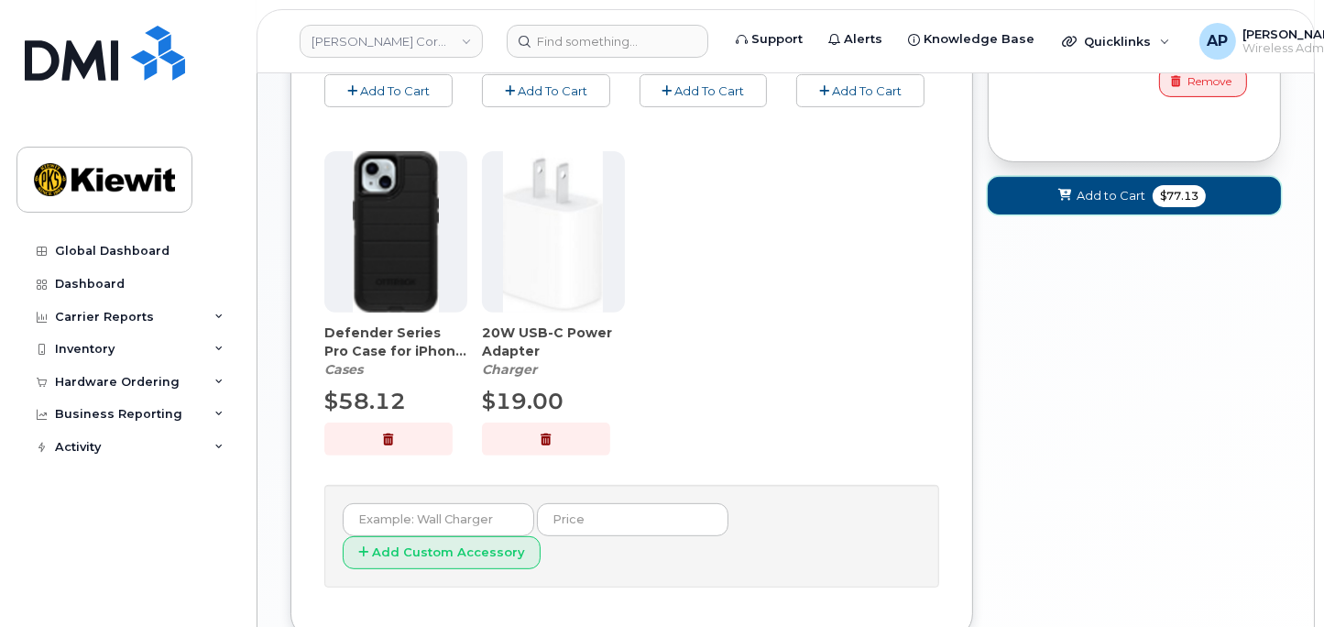
click at [1101, 210] on button "Add to Cart $77.13" at bounding box center [1134, 196] width 293 height 38
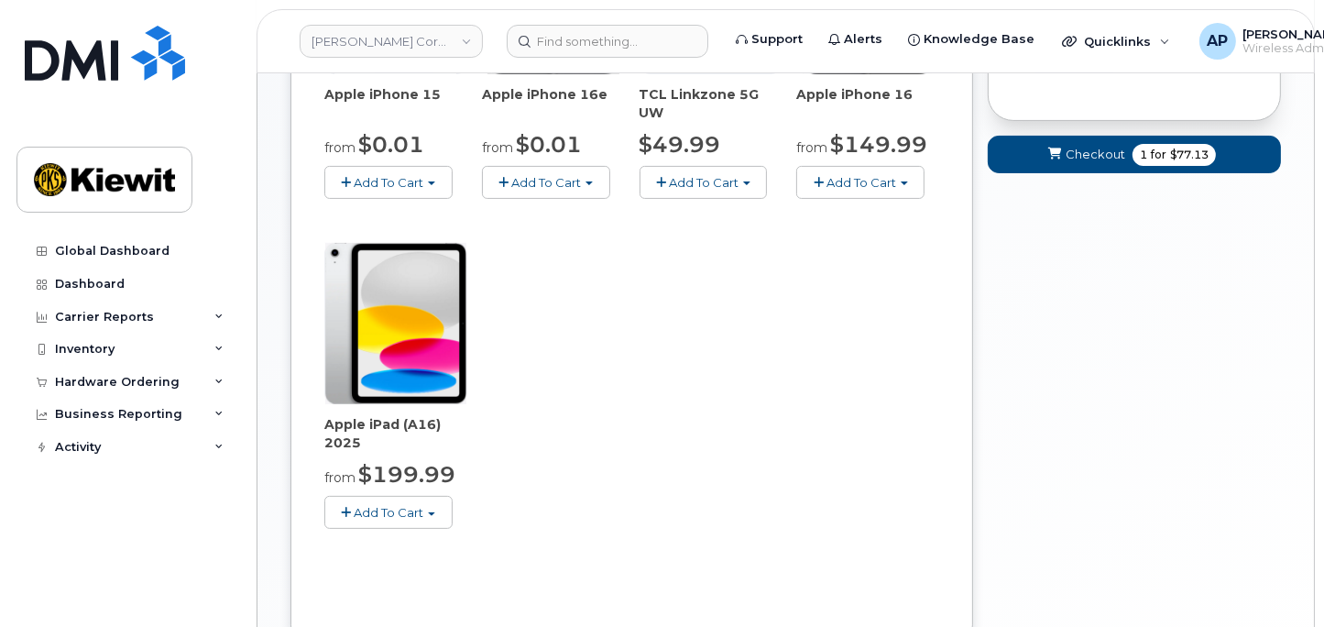
scroll to position [278, 0]
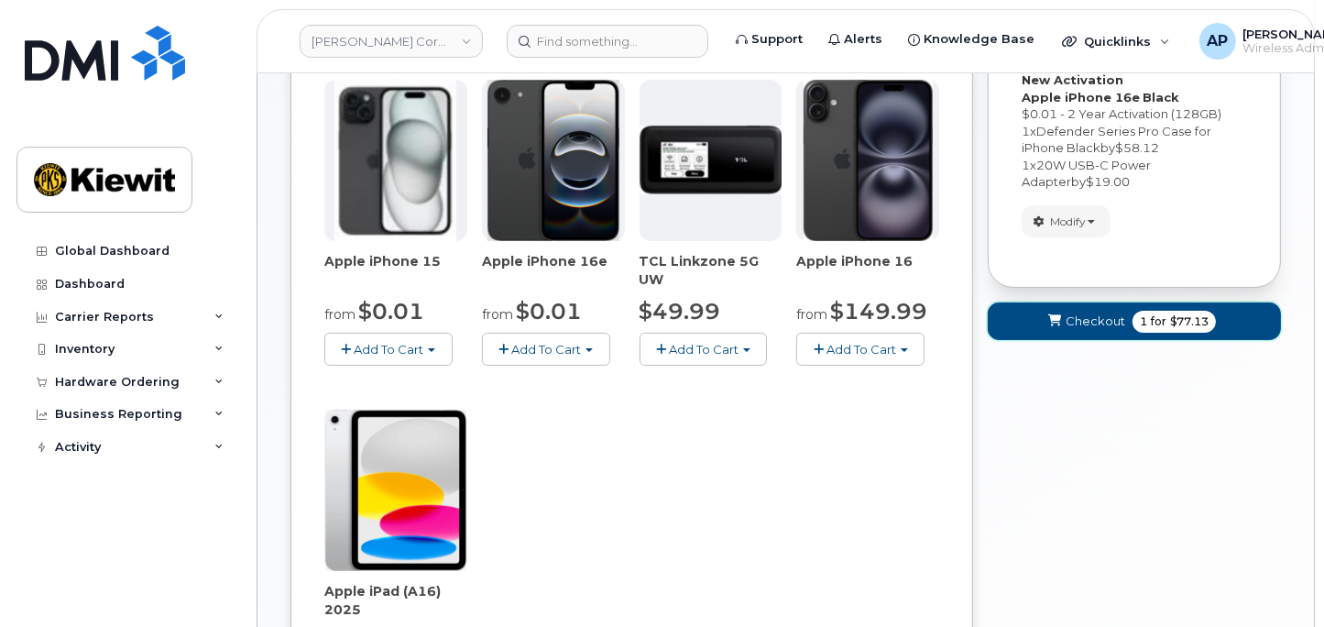
click at [1124, 321] on button "Checkout 1 for $77.13" at bounding box center [1134, 321] width 293 height 38
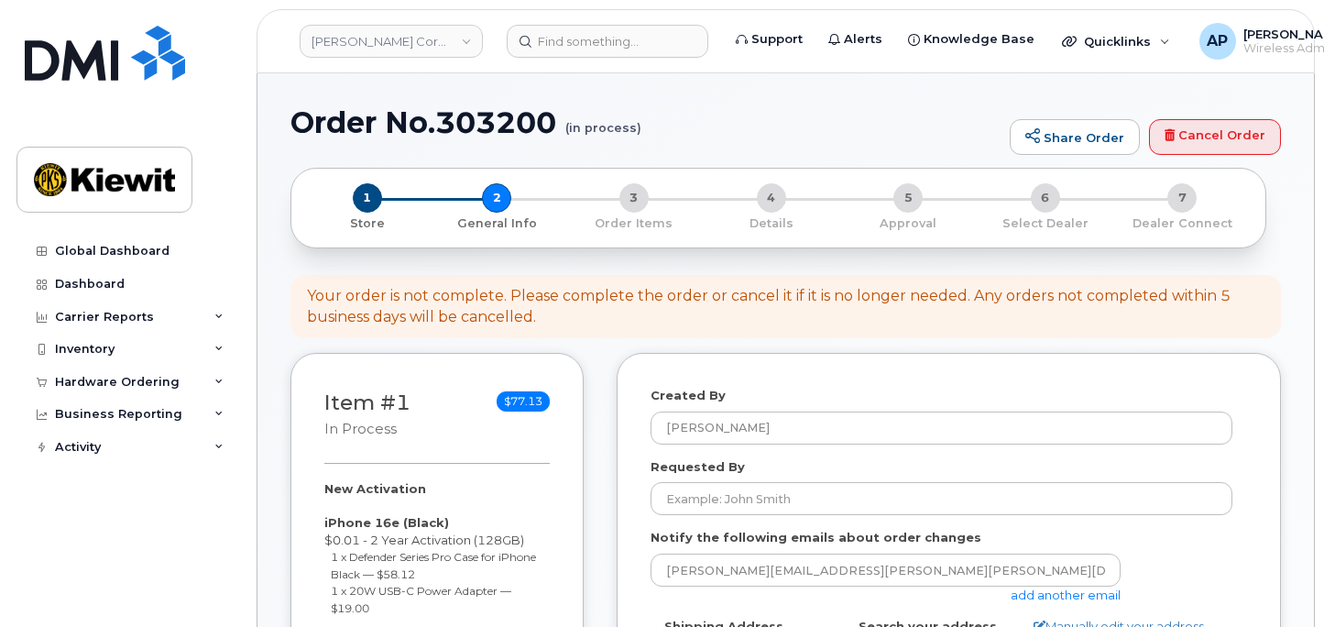
select select
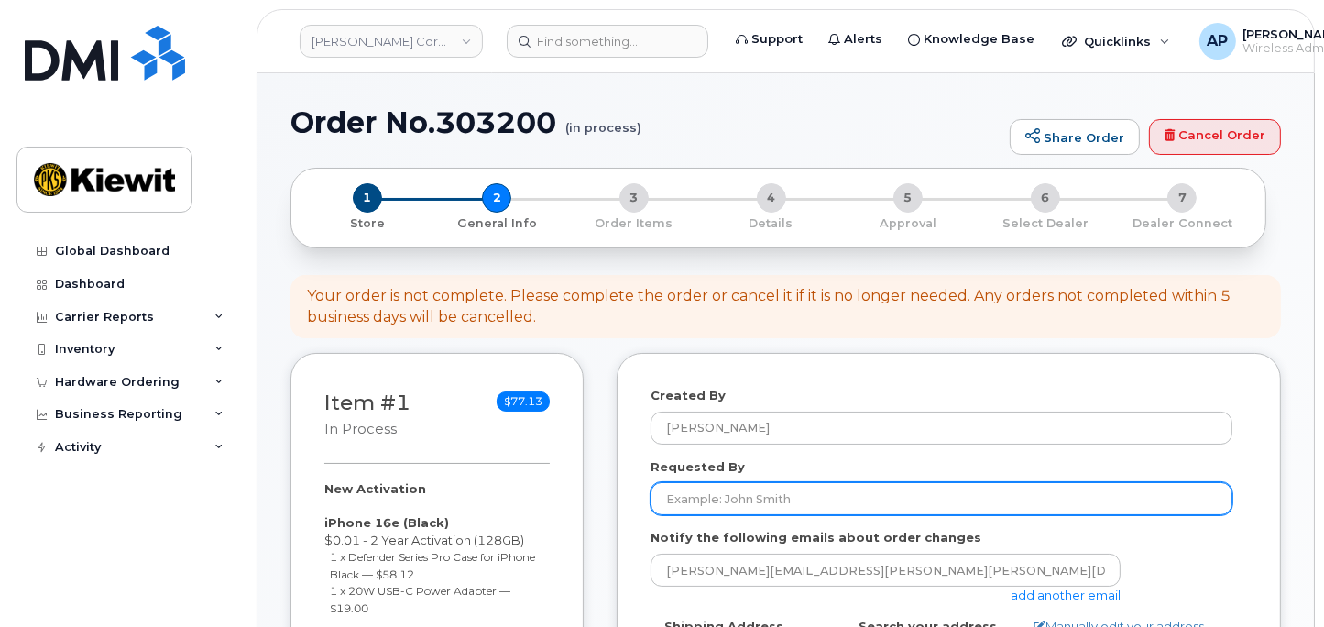
click at [907, 494] on input "Requested By" at bounding box center [942, 498] width 582 height 33
type input "[PERSON_NAME]"
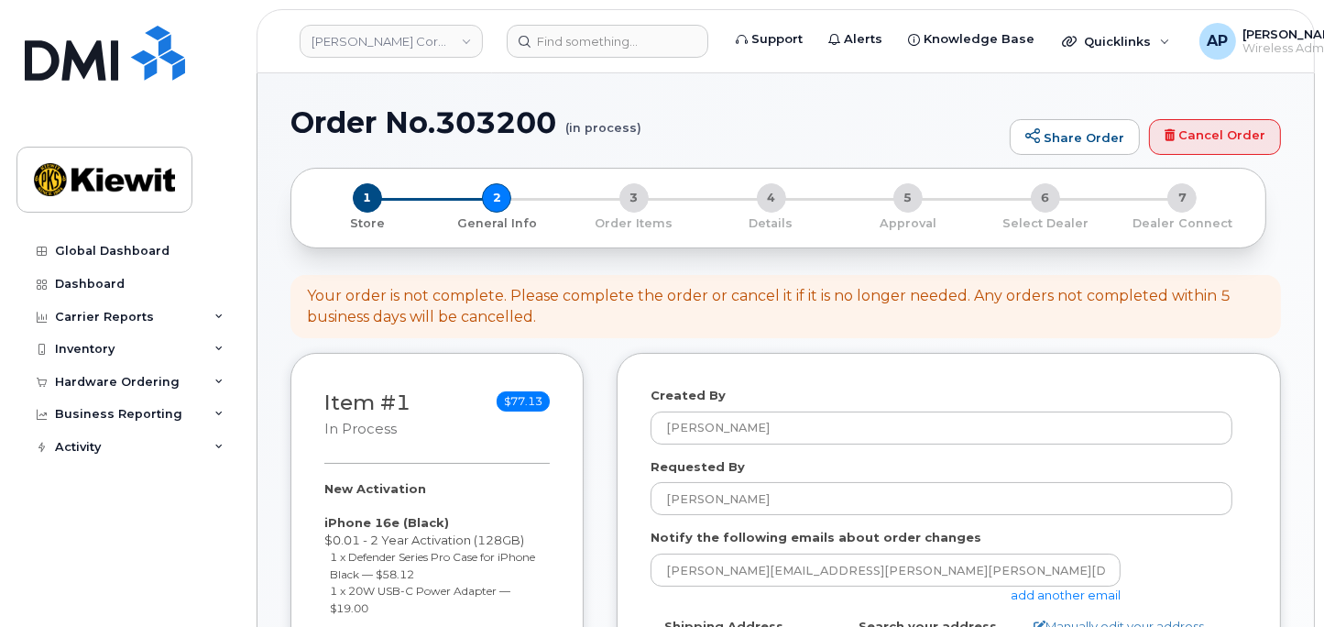
click at [1069, 598] on link "add another email" at bounding box center [1066, 594] width 110 height 15
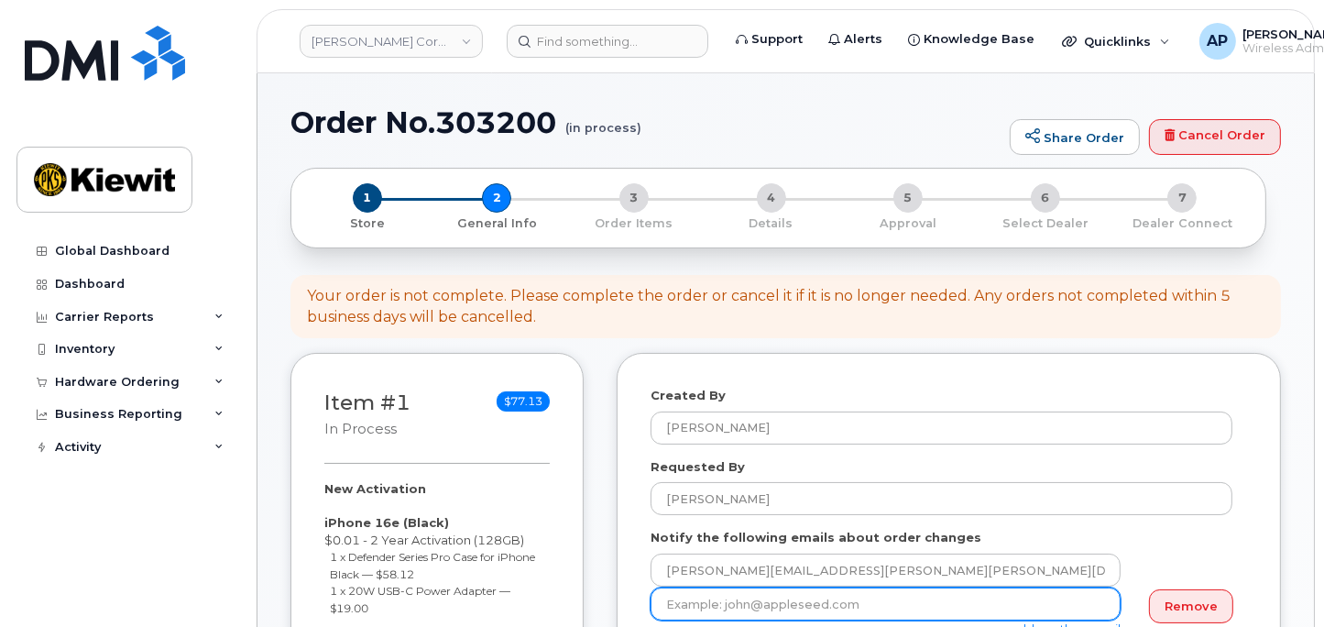
click at [1047, 597] on input "email" at bounding box center [886, 603] width 470 height 33
type input "r"
type input "[PERSON_NAME][EMAIL_ADDRESS][PERSON_NAME][DOMAIN_NAME]"
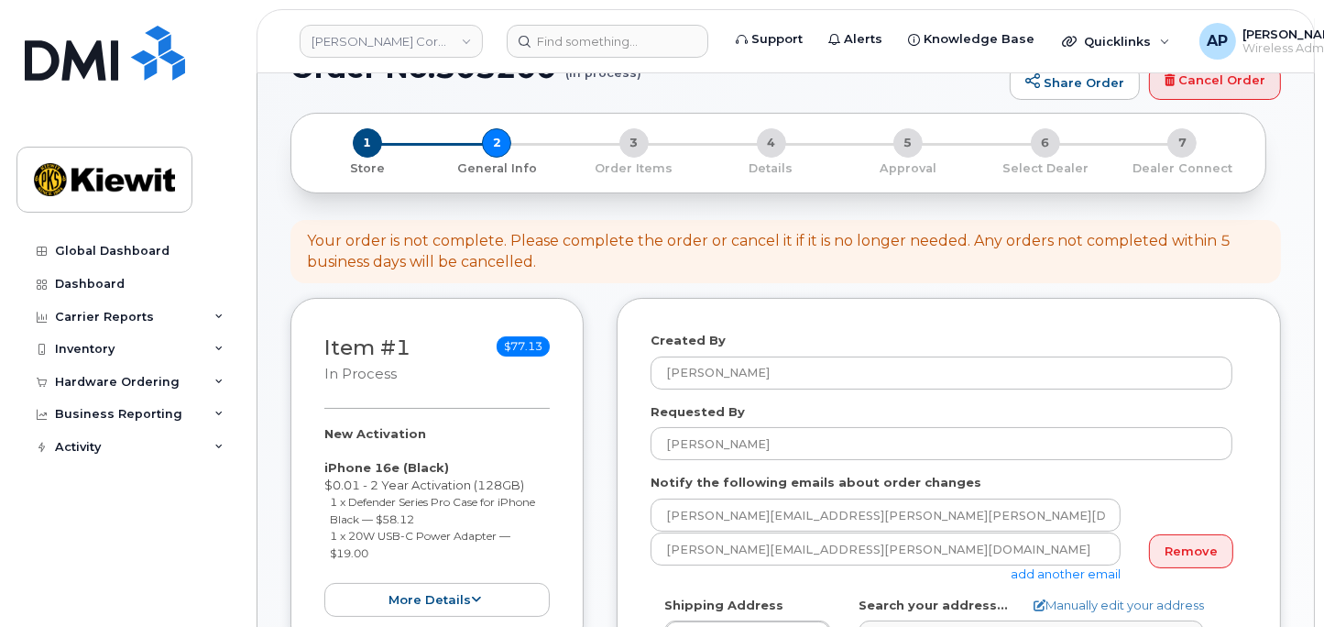
scroll to position [102, 0]
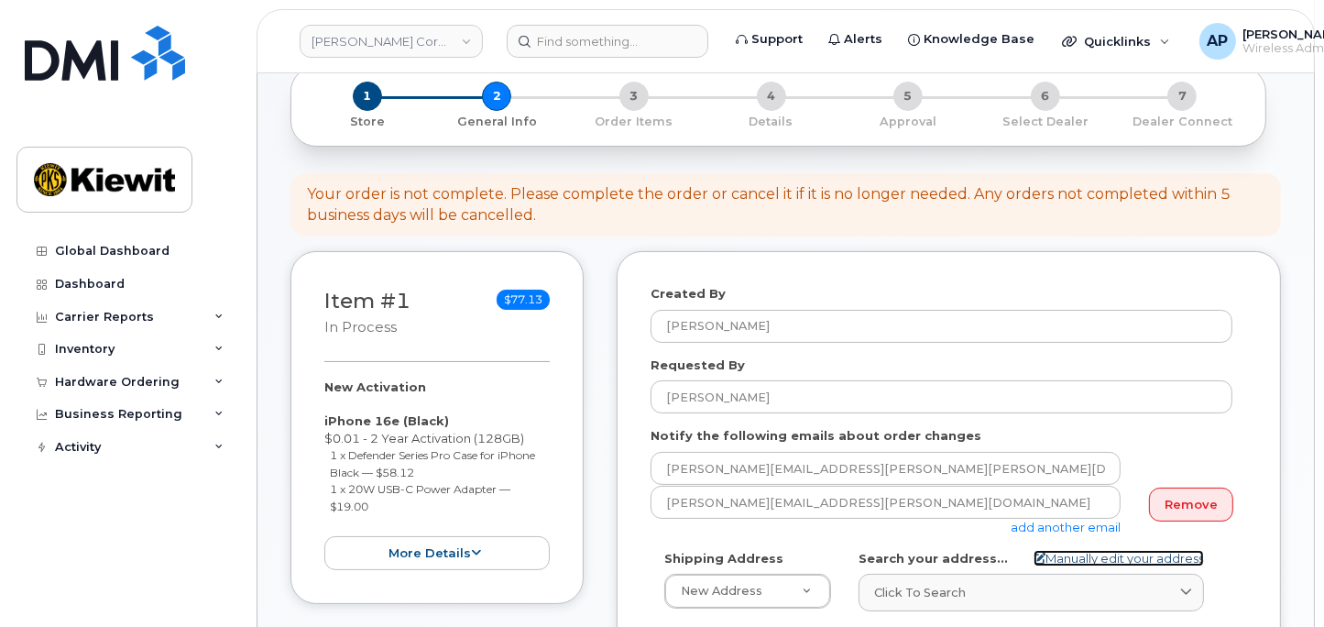
click at [1145, 555] on link "Manually edit your address" at bounding box center [1119, 558] width 170 height 17
select select
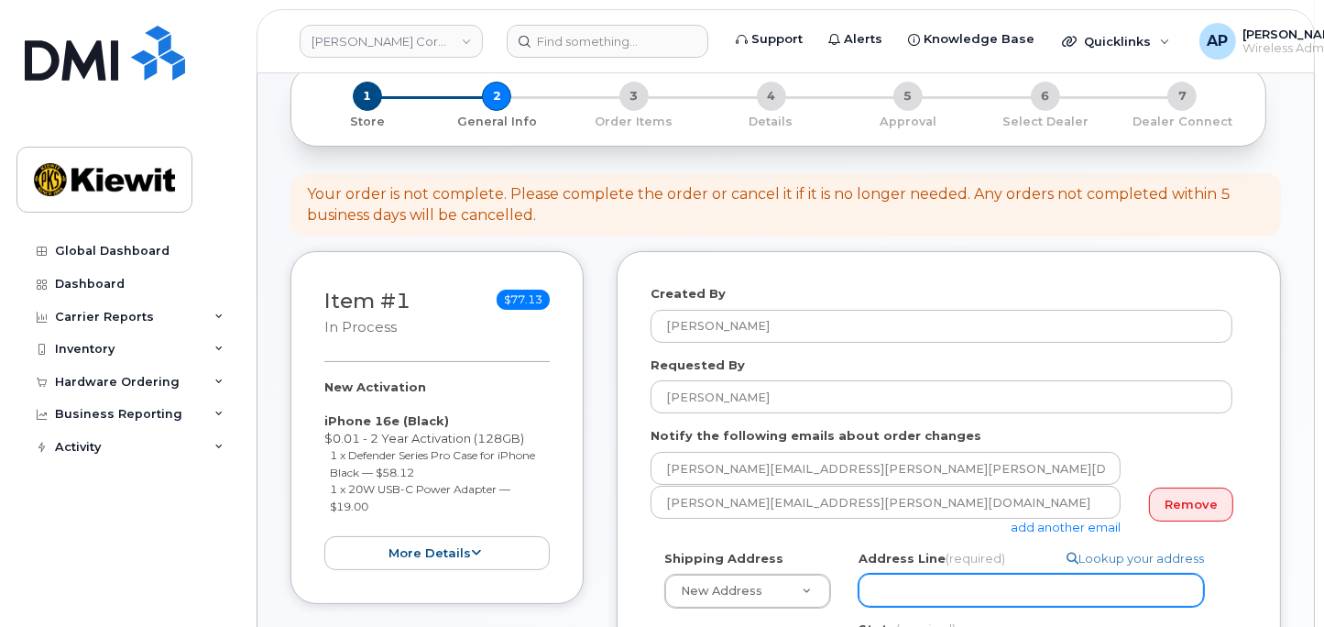
click at [971, 585] on input "Address Line (required)" at bounding box center [1031, 590] width 345 height 33
paste input "[STREET_ADDRESS]"
type input "[STREET_ADDRESS]"
select select
click at [940, 601] on input "[STREET_ADDRESS]" at bounding box center [1031, 590] width 345 height 33
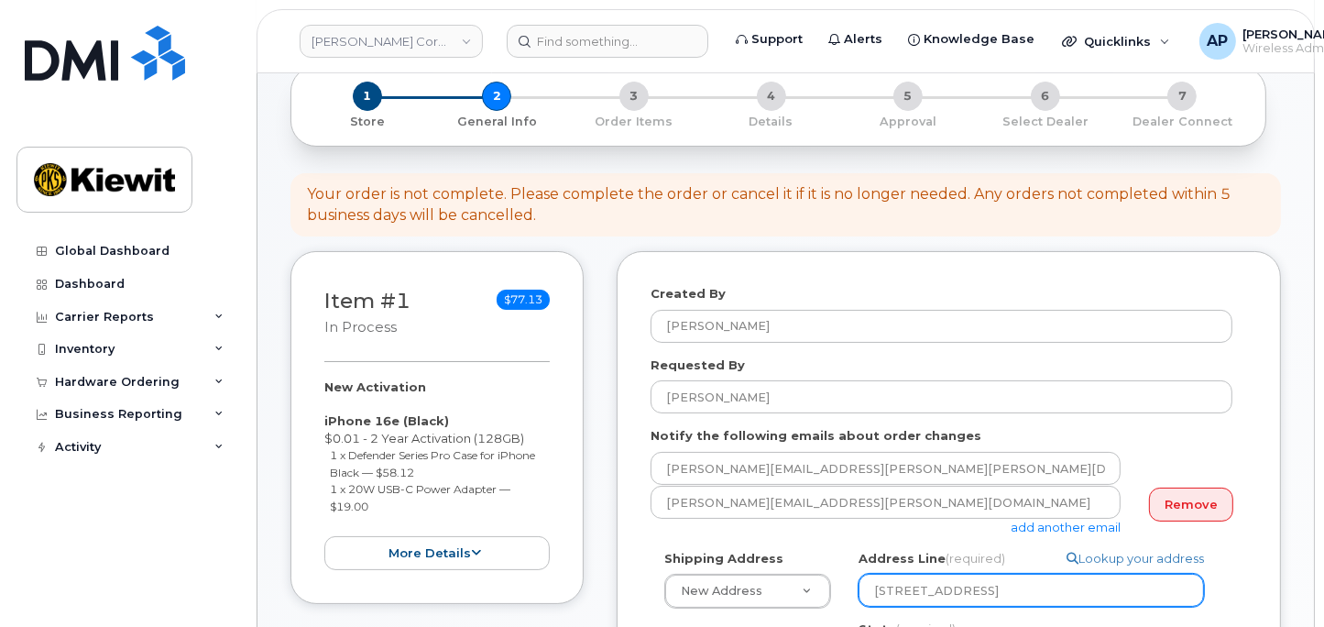
click at [1053, 589] on input "[STREET_ADDRESS]" at bounding box center [1031, 590] width 345 height 33
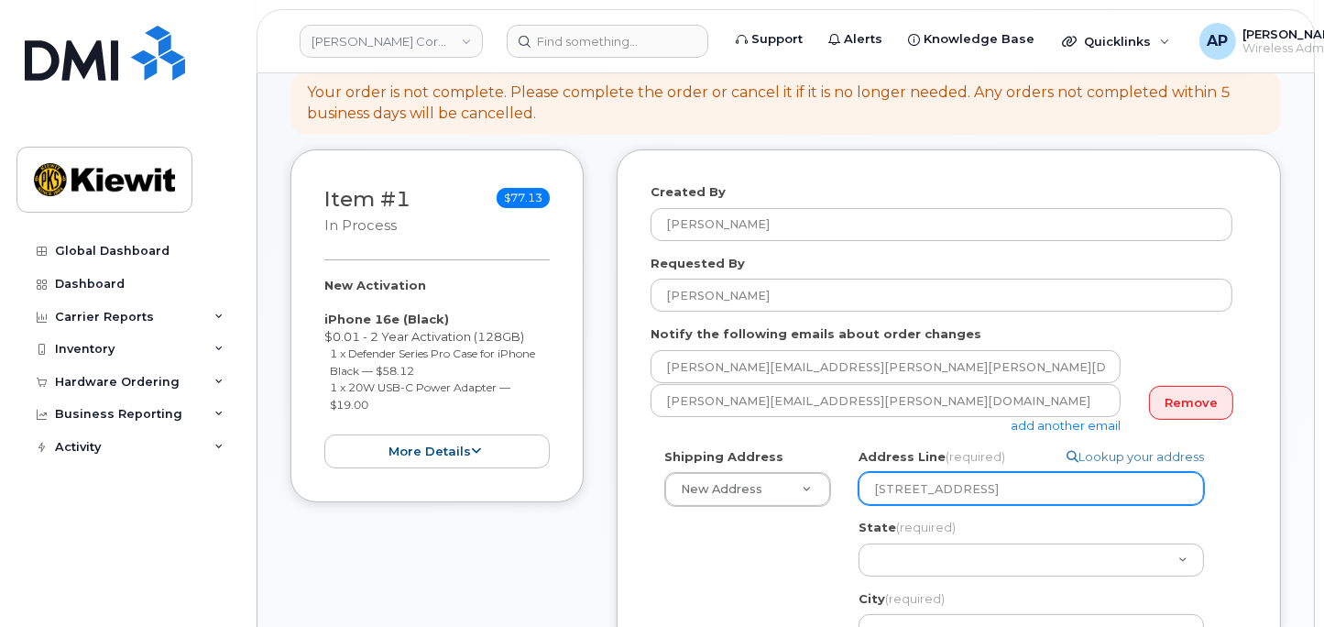
scroll to position [305, 0]
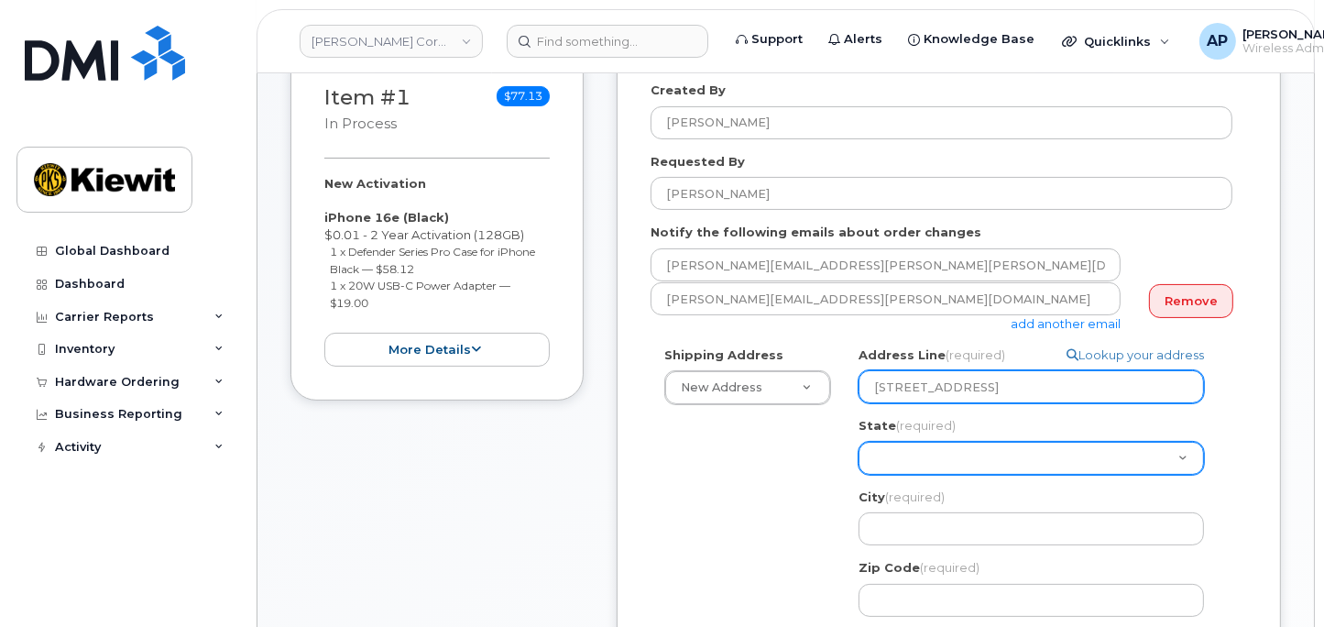
type input "[STREET_ADDRESS]"
click at [1049, 446] on select "[US_STATE] [US_STATE] [US_STATE] [US_STATE] [US_STATE] [US_STATE] [US_STATE] [U…" at bounding box center [1031, 458] width 345 height 33
select select "[GEOGRAPHIC_DATA]"
click at [859, 442] on select "[US_STATE] [US_STATE] [US_STATE] [US_STATE] [US_STATE] [US_STATE] [US_STATE] [U…" at bounding box center [1031, 458] width 345 height 33
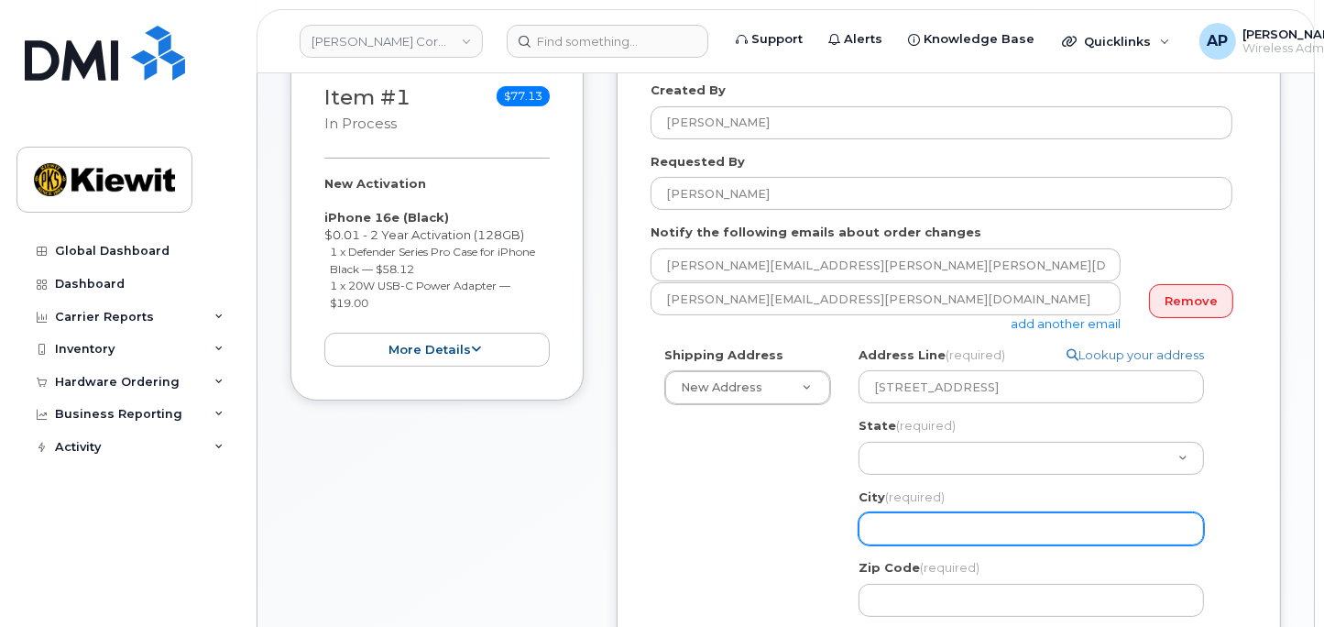
click at [950, 527] on input "City (required)" at bounding box center [1031, 528] width 345 height 33
select select
type input "W"
select select
type input "We"
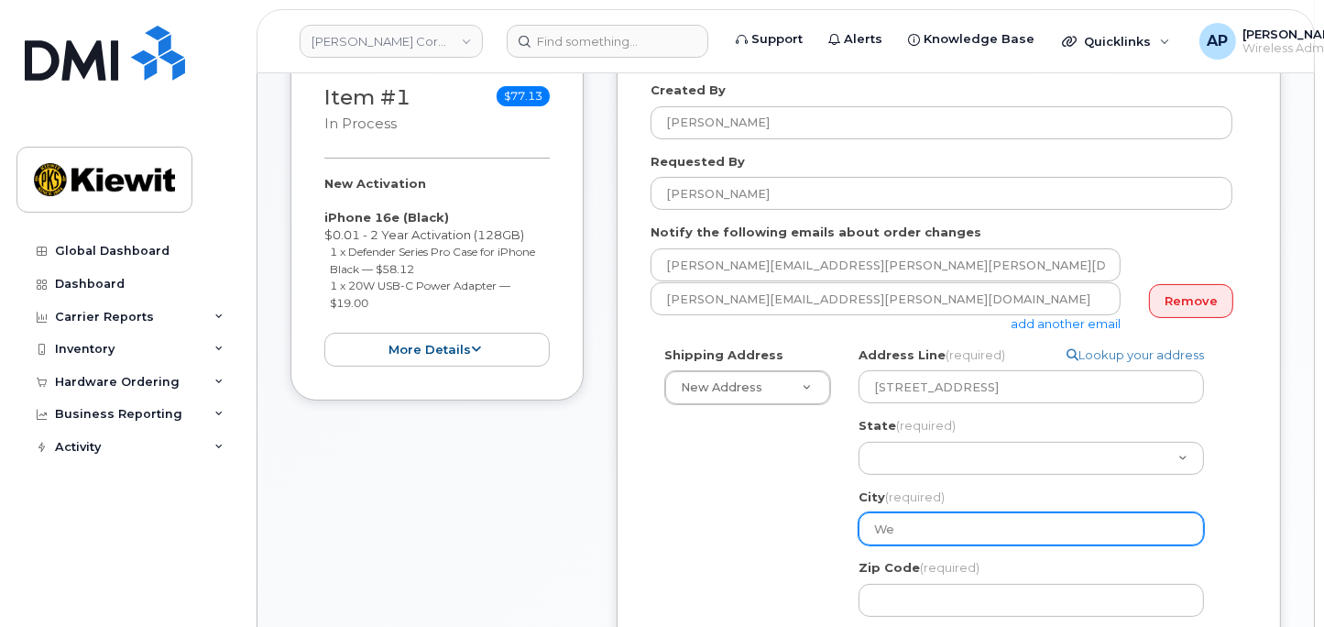
select select
type input "[PERSON_NAME]"
select select
type input "West"
select select
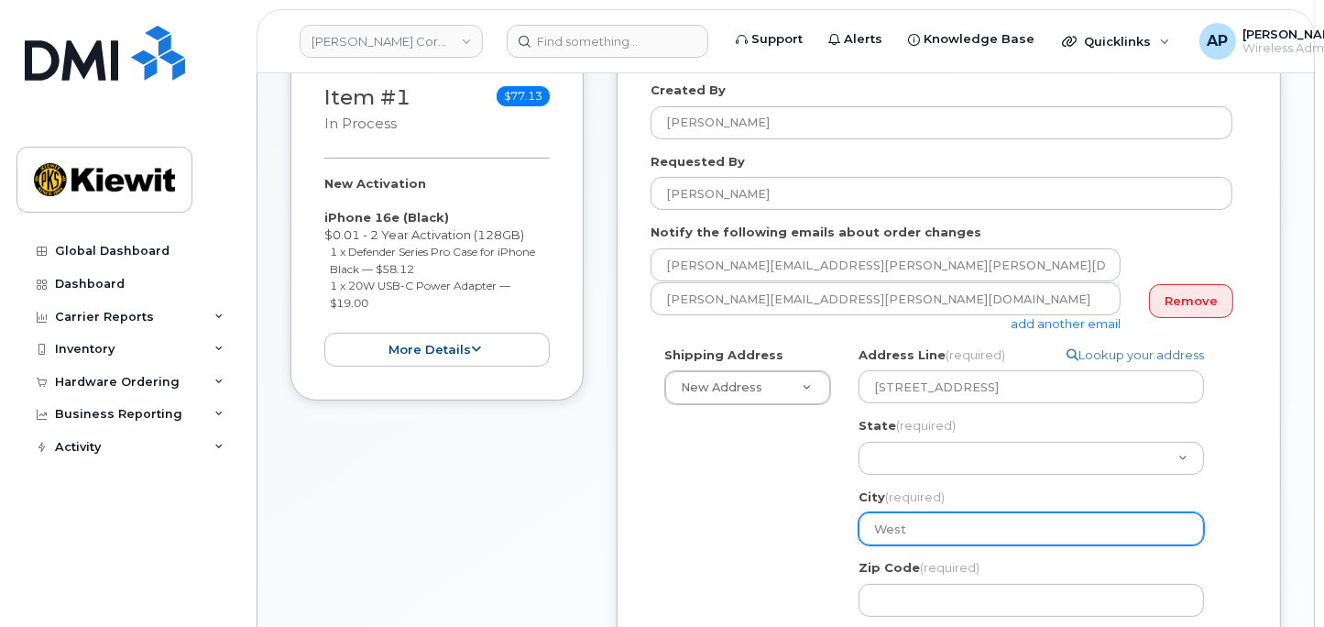
type input "Westl"
select select
type input "Westla"
select select
type input "Westlak"
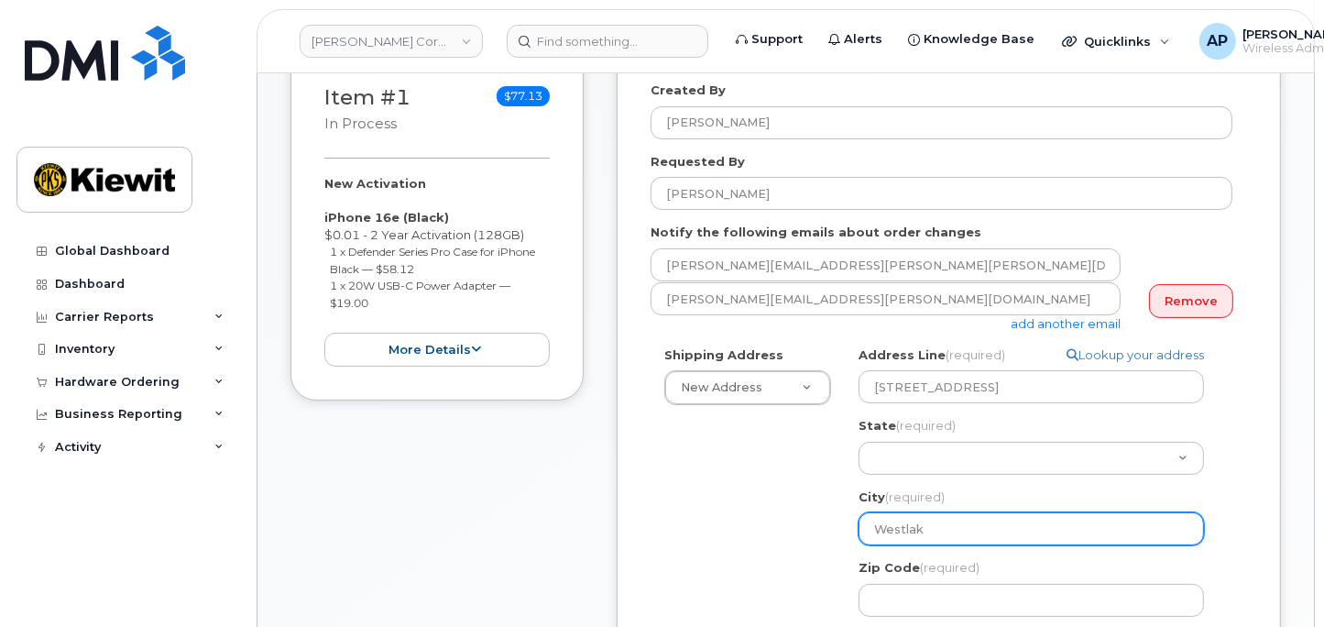
select select
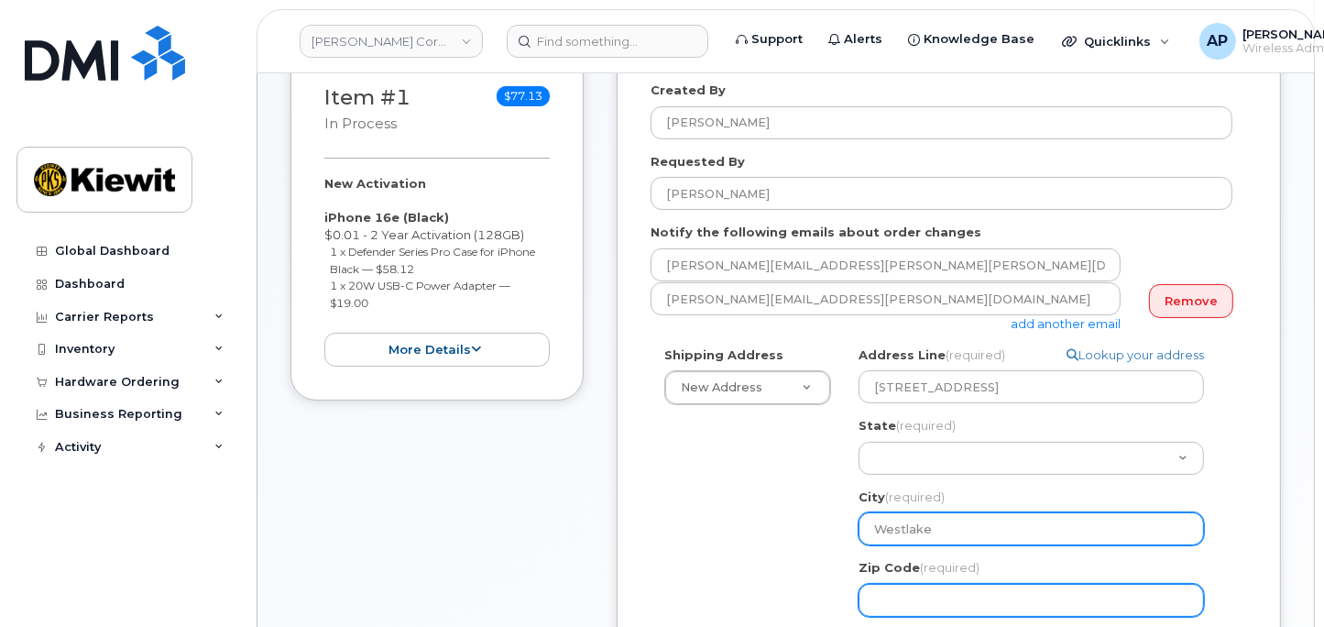
type input "Westlake"
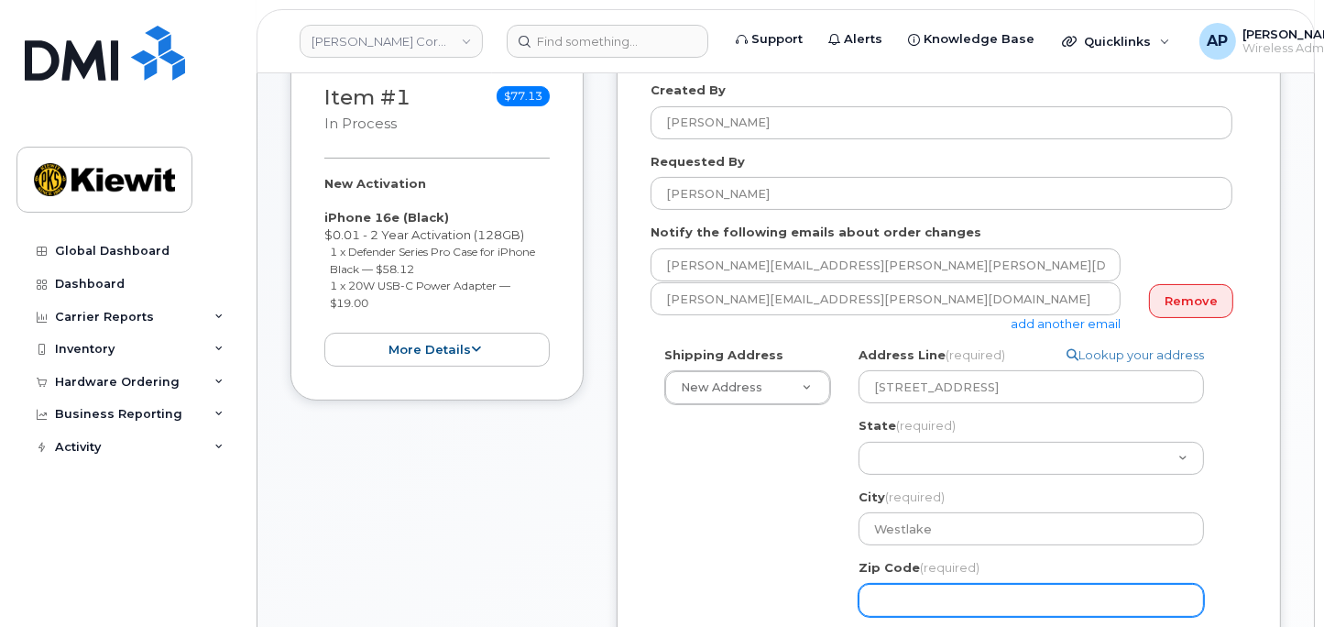
click at [962, 607] on input "Zip Code (required)" at bounding box center [1031, 600] width 345 height 33
select select
type input "7"
select select
type input "76"
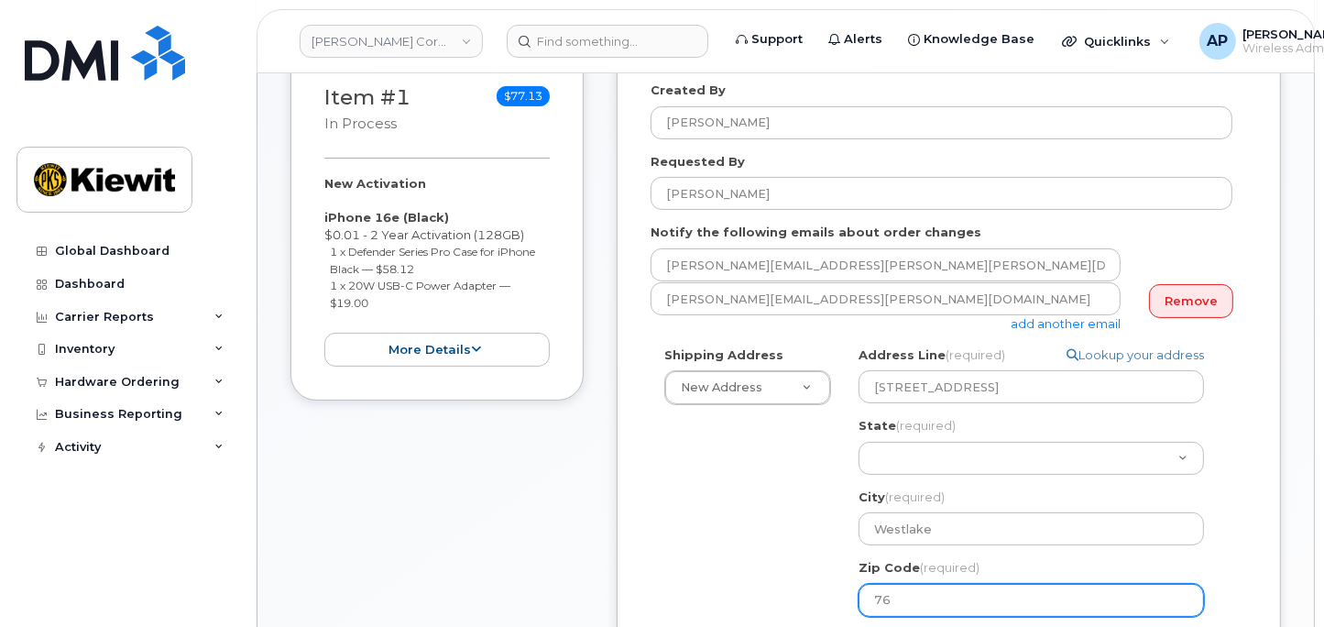
select select
type input "762"
select select
type input "7626"
select select
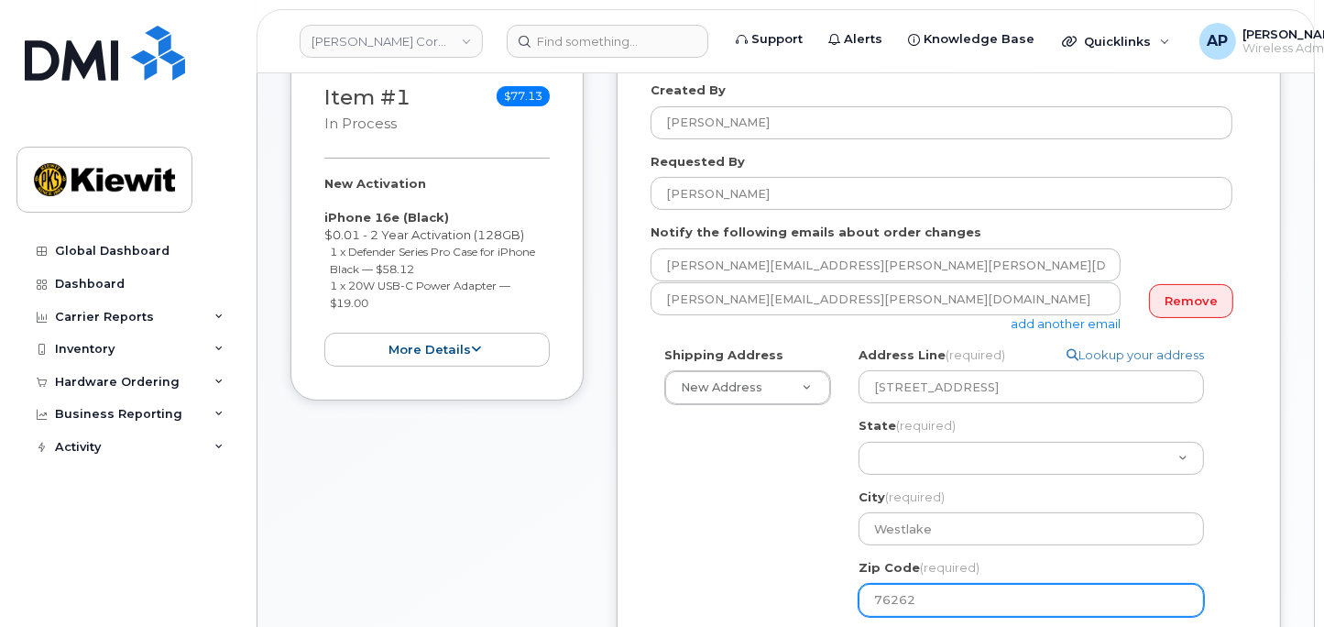
type input "76262"
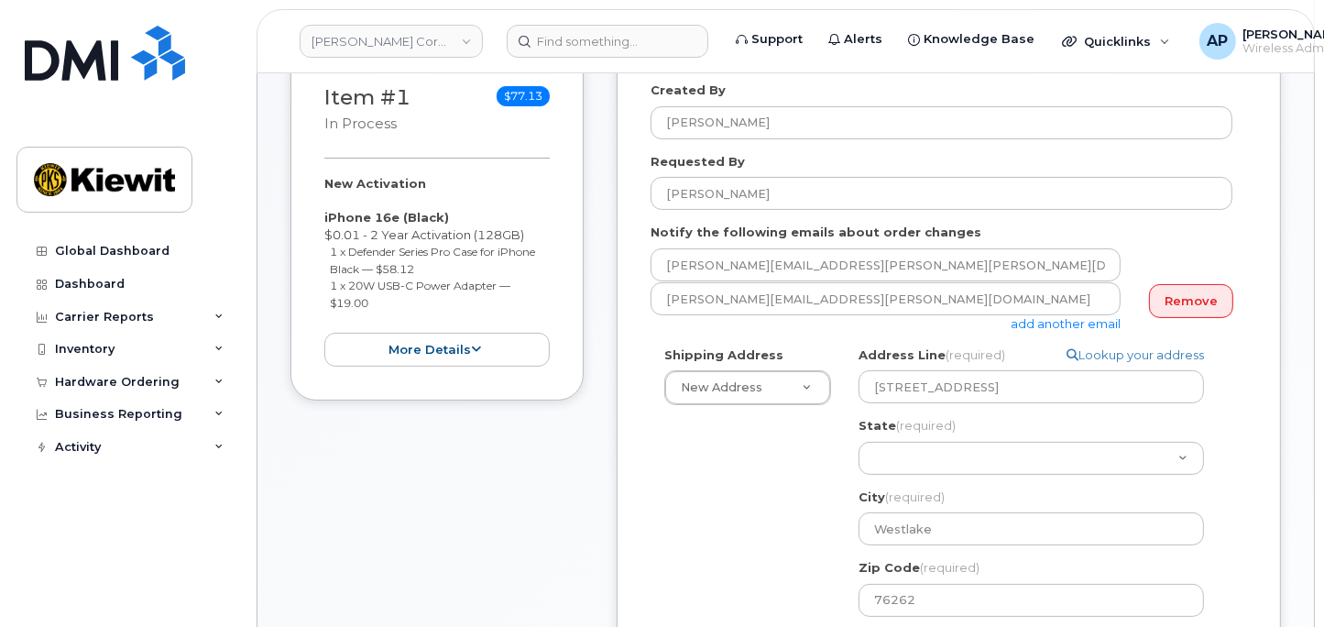
click at [801, 562] on div "Shipping Address New Address New Address [STREET_ADDRESS][GEOGRAPHIC_DATA][PERS…" at bounding box center [942, 595] width 582 height 498
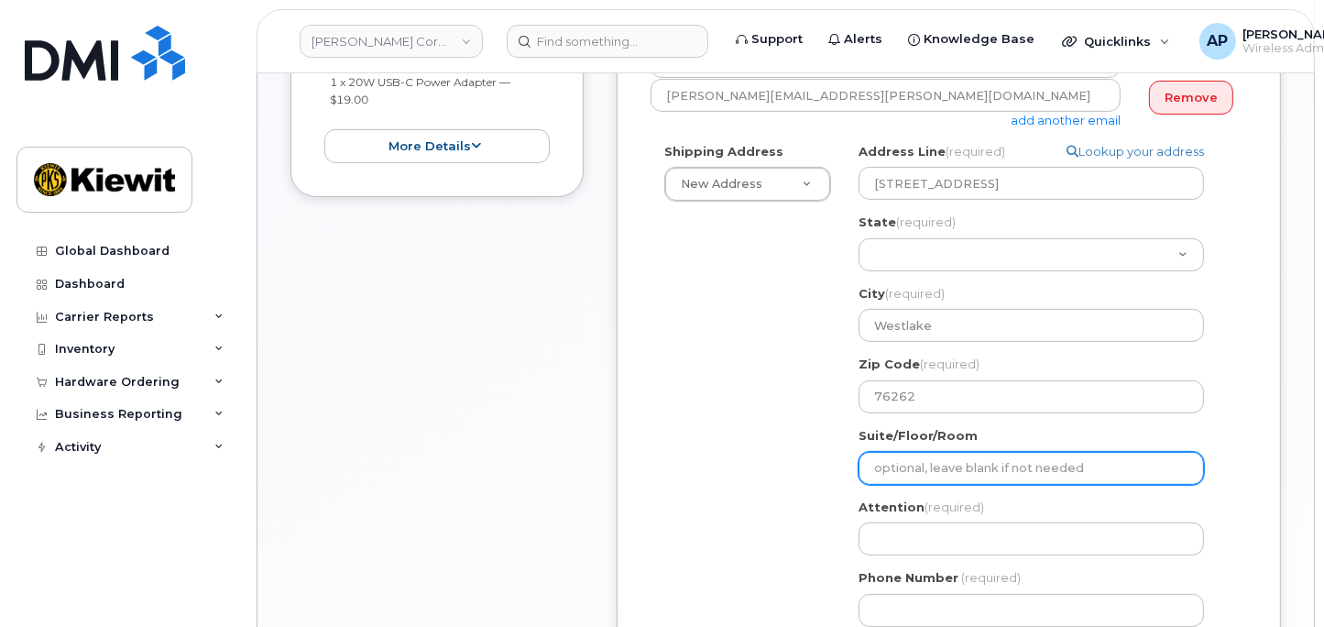
click at [940, 473] on input "Suite/Floor/Room" at bounding box center [1031, 468] width 345 height 33
paste input "Suite 100"
select select
type input "Suite 100"
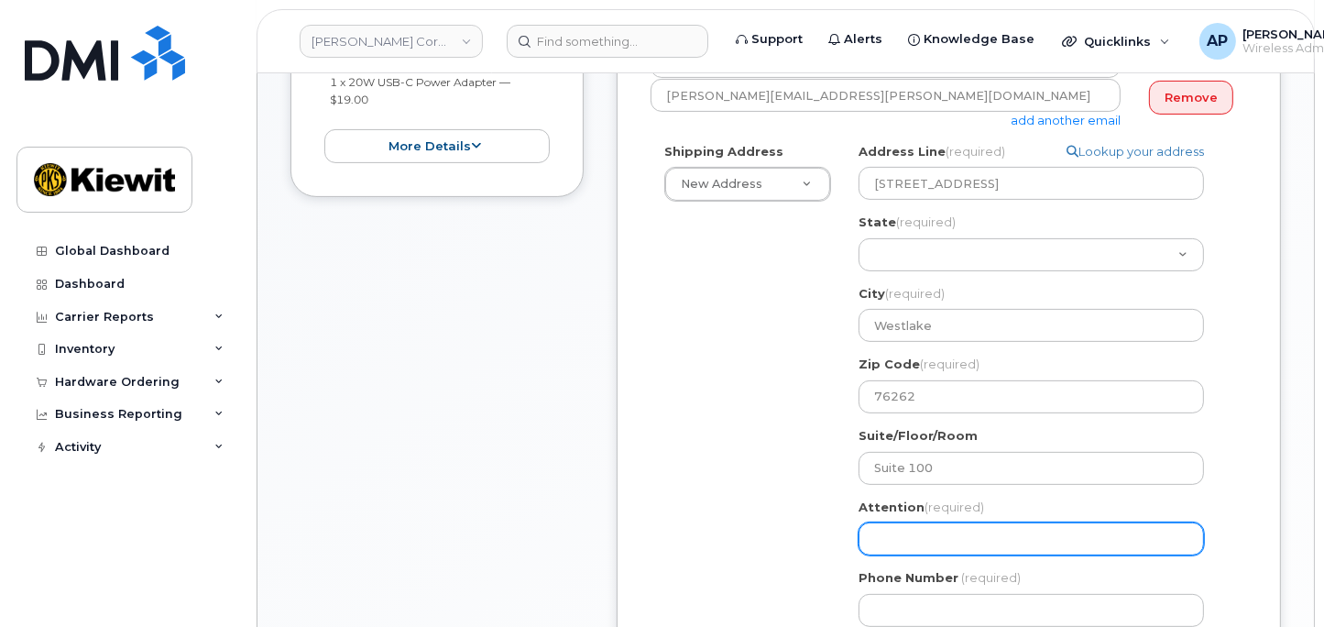
drag, startPoint x: 941, startPoint y: 559, endPoint x: 941, endPoint y: 547, distance: 11.9
click at [941, 559] on div "[GEOGRAPHIC_DATA] [GEOGRAPHIC_DATA] Search your address... Manually edit your a…" at bounding box center [1039, 392] width 388 height 498
click at [941, 543] on input "Attention (required)" at bounding box center [1031, 538] width 345 height 33
select select
type input "8"
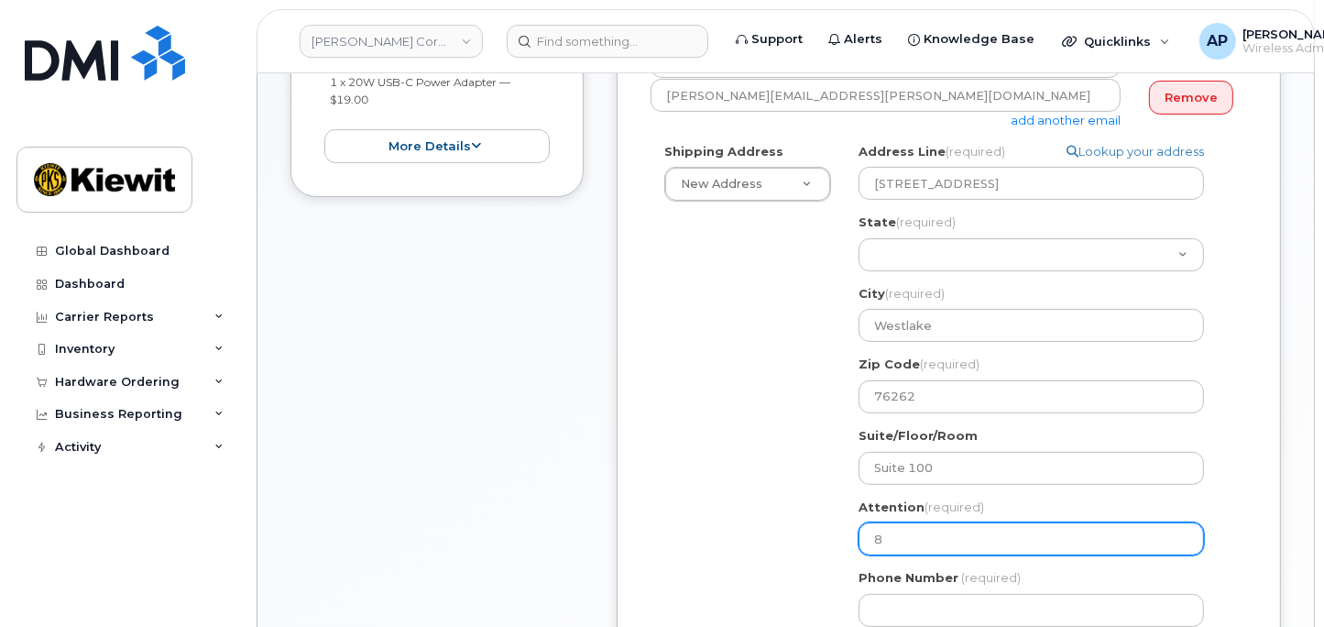
select select
type input "87"
select select
type input "877"
select select
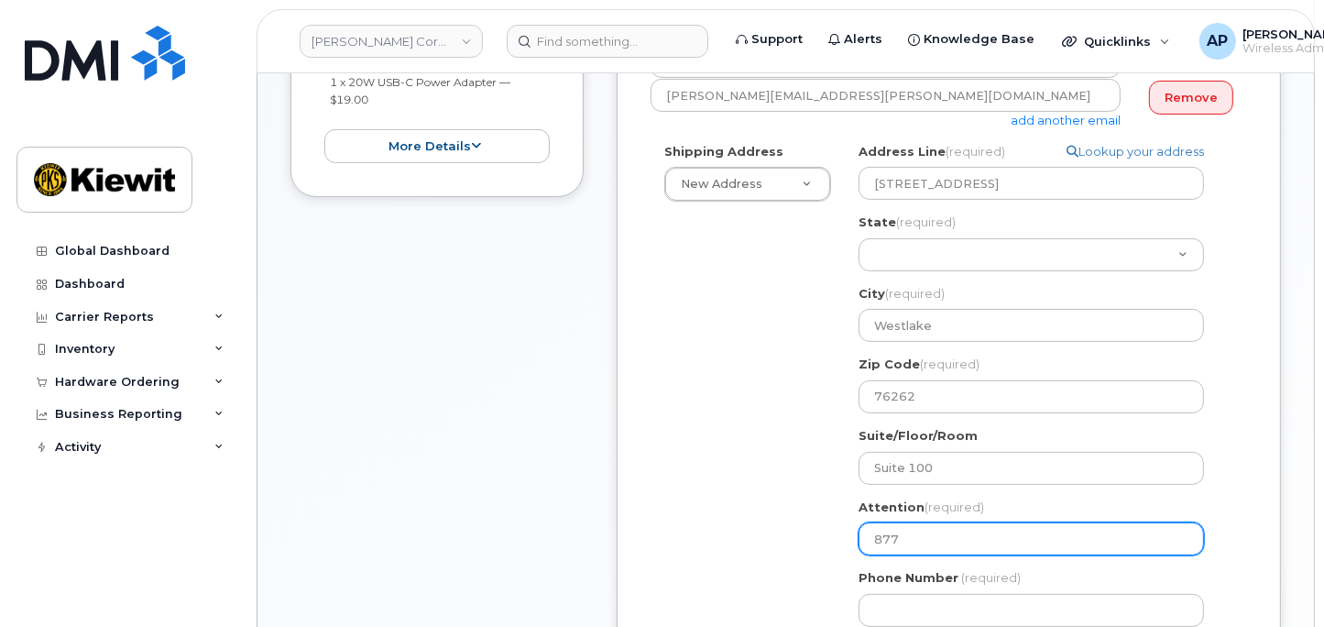
type input "8777"
select select
type input "87777"
select select
type input "877772"
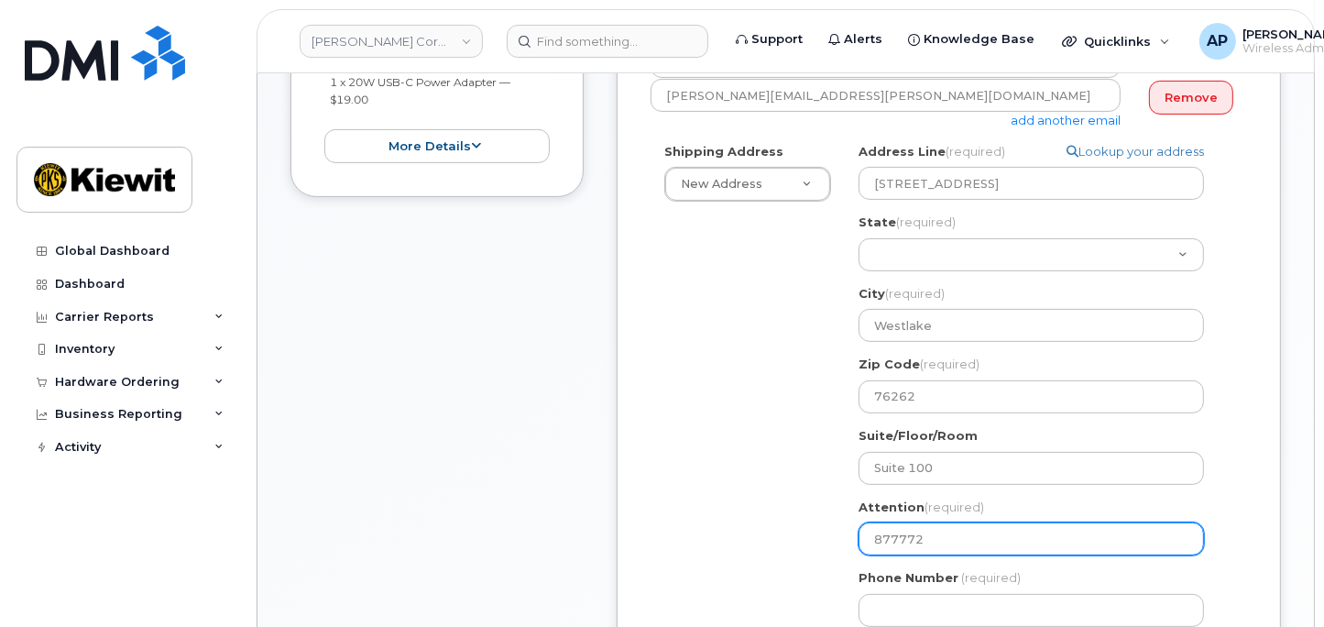
select select
type input "8777727"
select select
type input "87777277"
select select
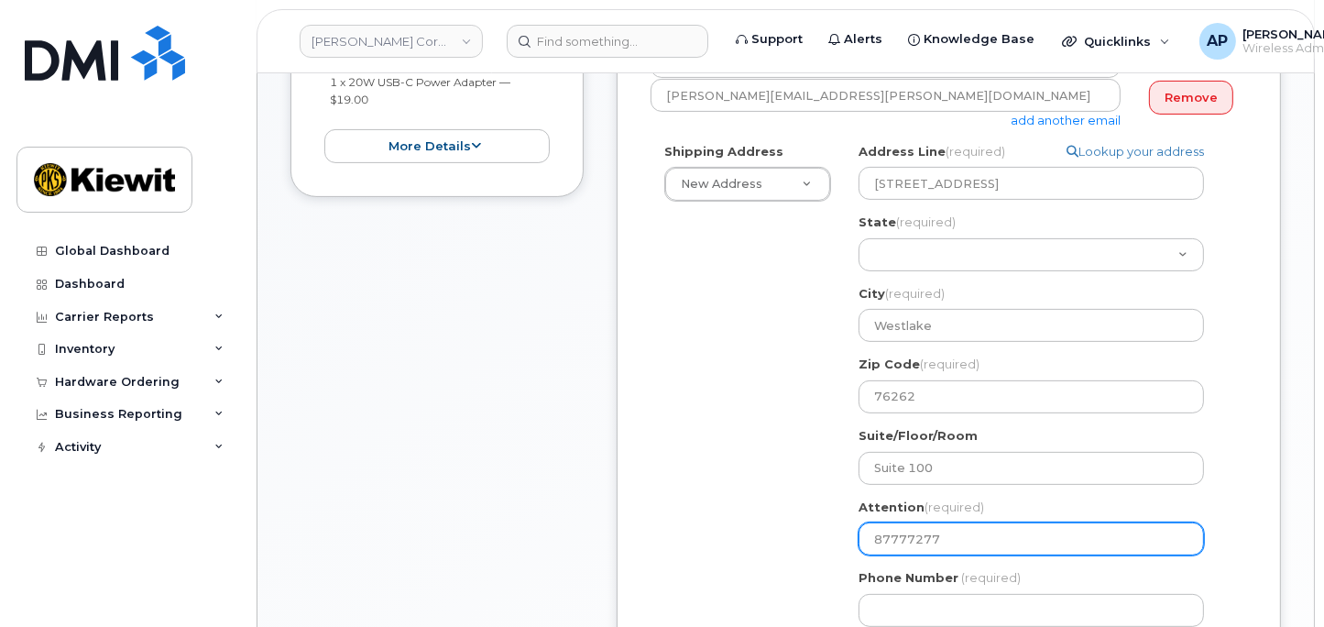
type input "877772770"
select select
type input "8777727707"
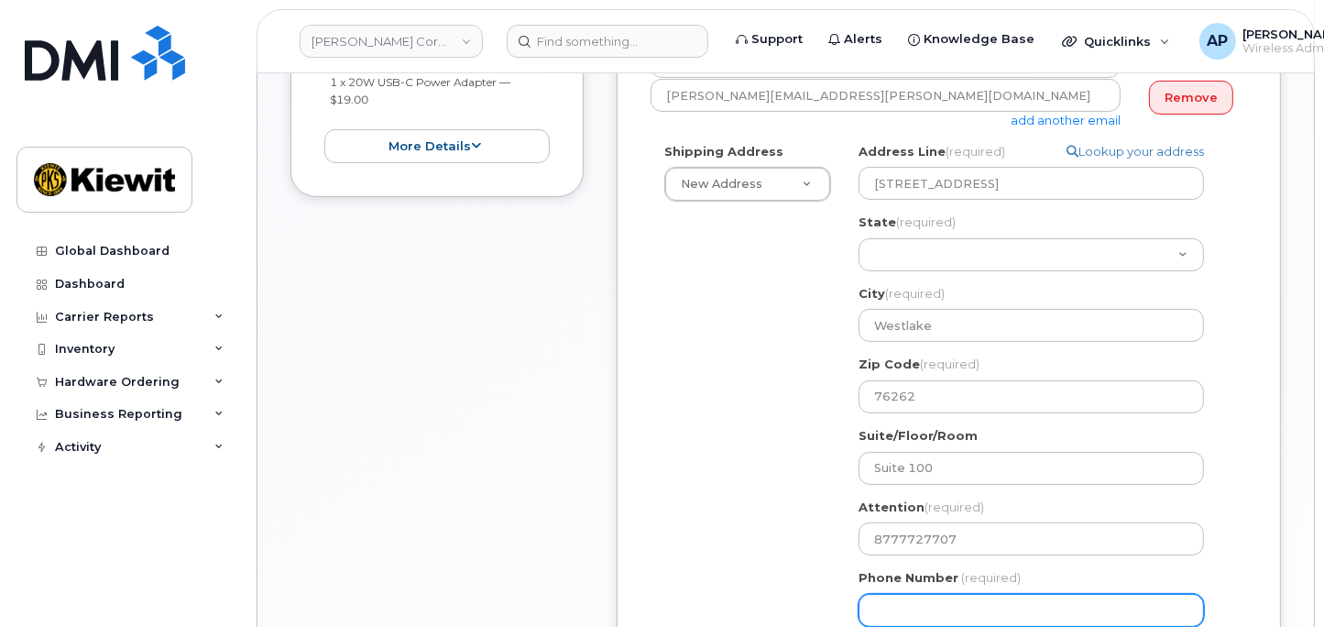
click at [937, 608] on input "Phone Number" at bounding box center [1031, 610] width 345 height 33
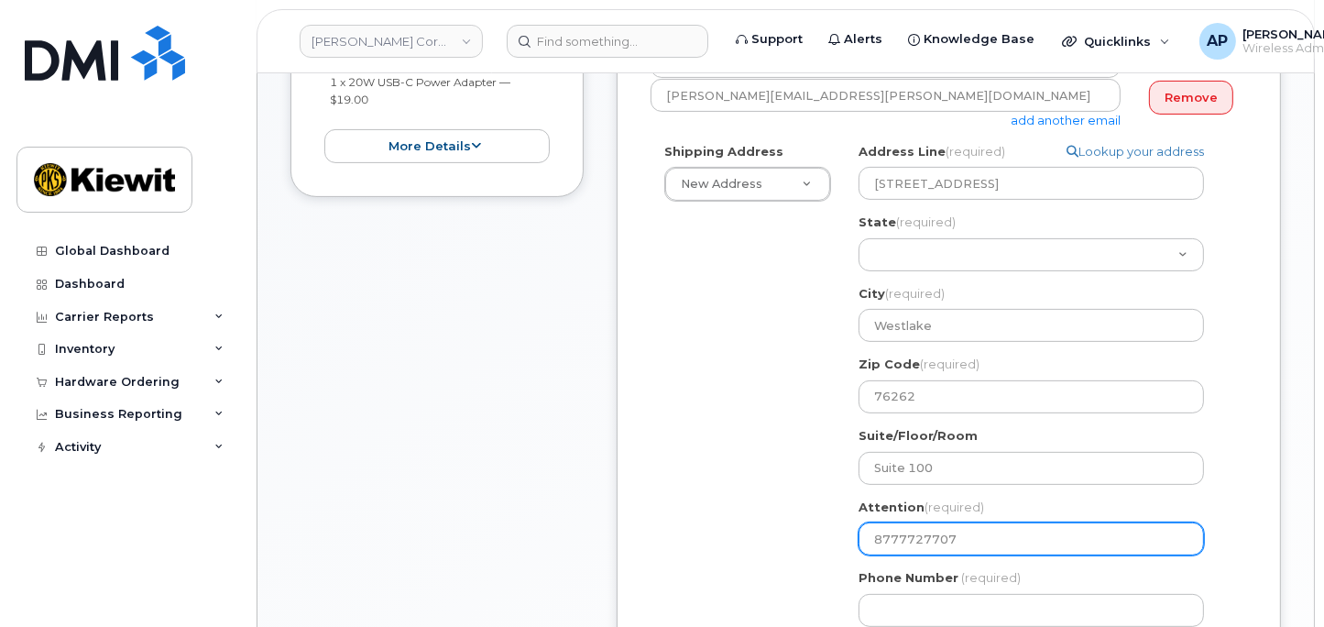
click at [935, 528] on input "8777727707" at bounding box center [1031, 538] width 345 height 33
drag, startPoint x: 963, startPoint y: 531, endPoint x: 795, endPoint y: 530, distance: 167.7
click at [795, 530] on div "Shipping Address New Address New Address [STREET_ADDRESS][GEOGRAPHIC_DATA][PERS…" at bounding box center [942, 392] width 582 height 498
select select
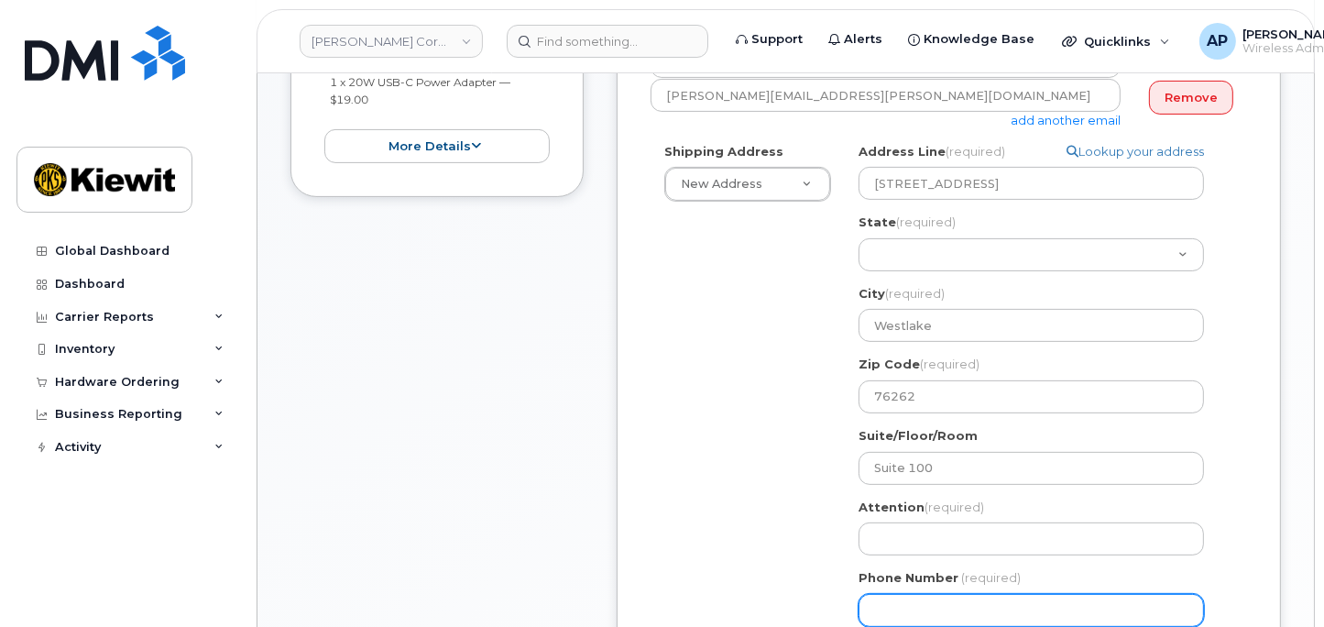
click at [898, 600] on input "Phone Number" at bounding box center [1031, 610] width 345 height 33
paste input "8777727707"
select select
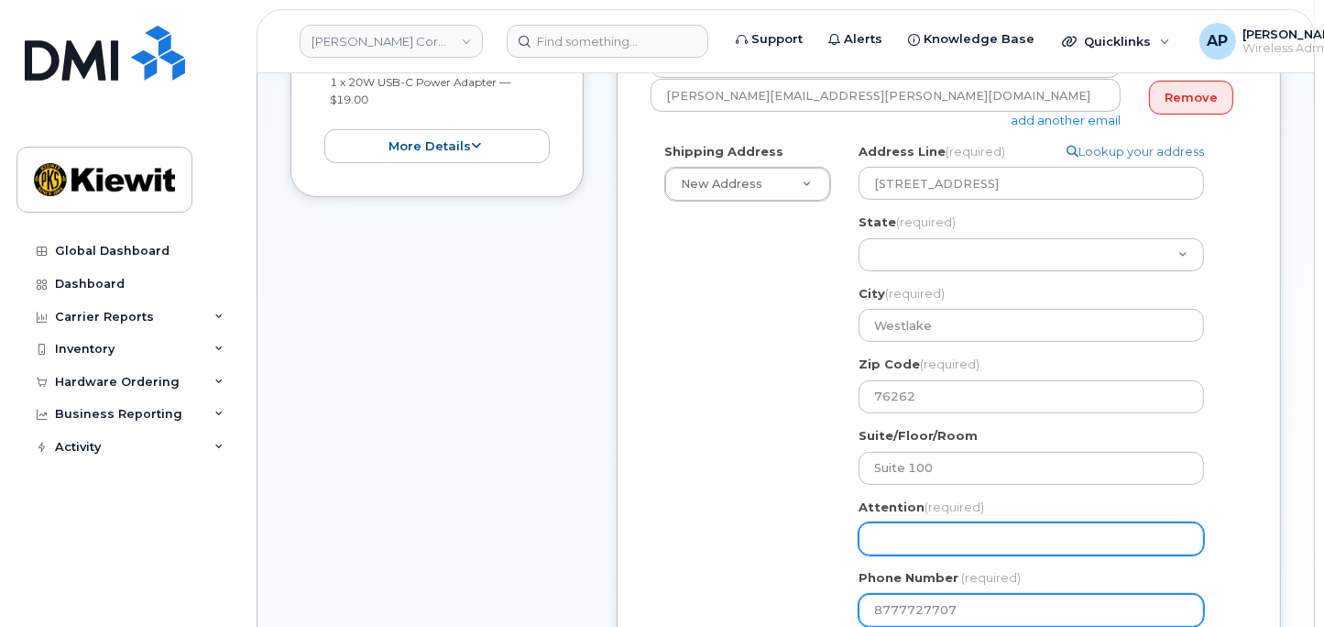
type input "8777727707"
click at [935, 536] on input "Attention (required)" at bounding box center [1031, 538] width 345 height 33
select select
type input "N"
select select
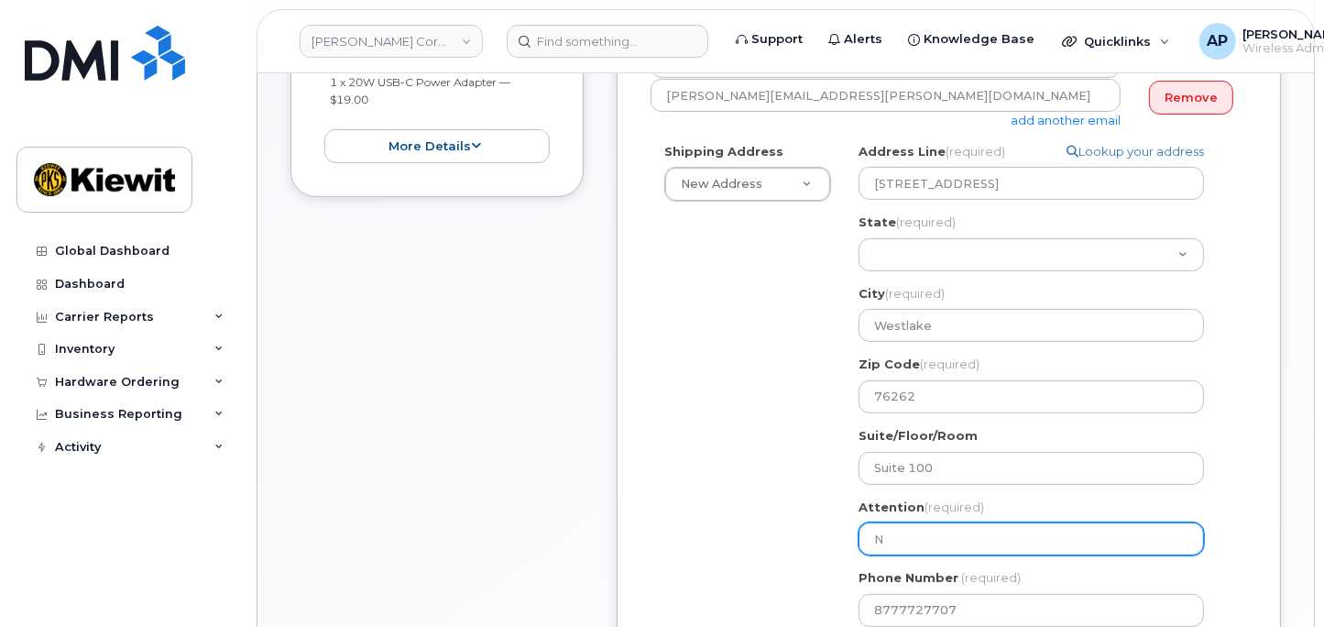
type input "Na"
select select
type input "Nat"
select select
type input "[PERSON_NAME]"
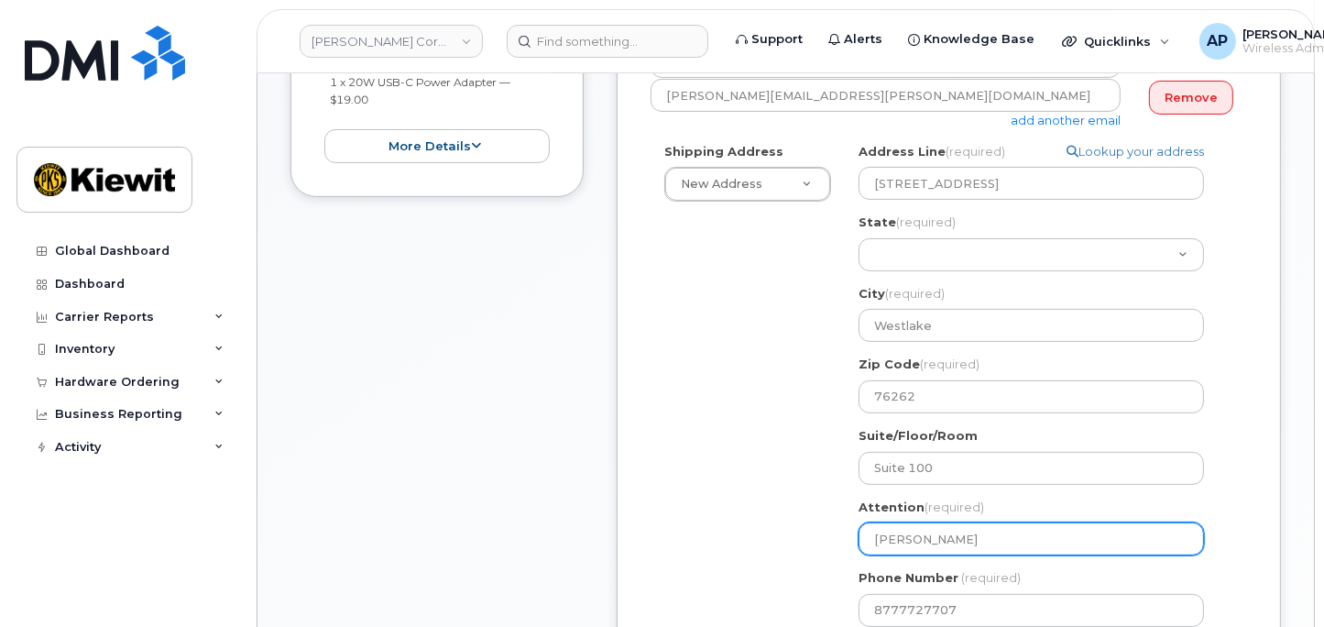
select select
type input "[PERSON_NAME]"
select select
type input "[PERSON_NAME]"
select select
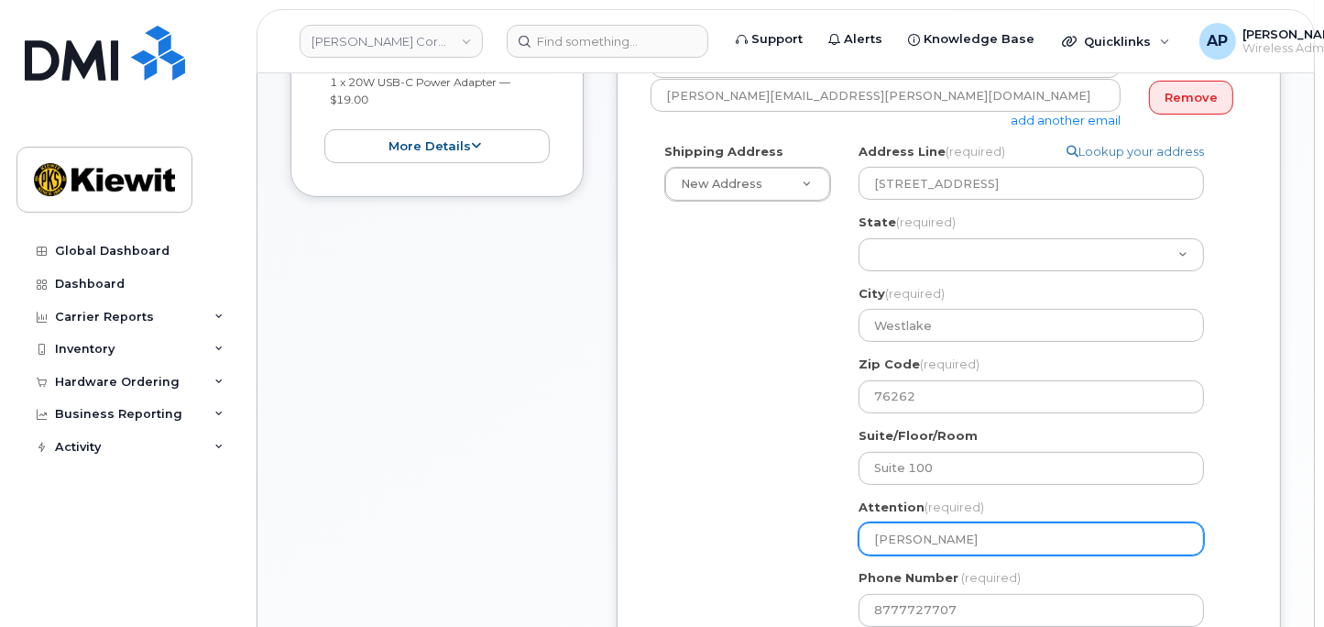
type input "[PERSON_NAME]"
select select
type input "[PERSON_NAME]"
select select
type input "[PERSON_NAME]"
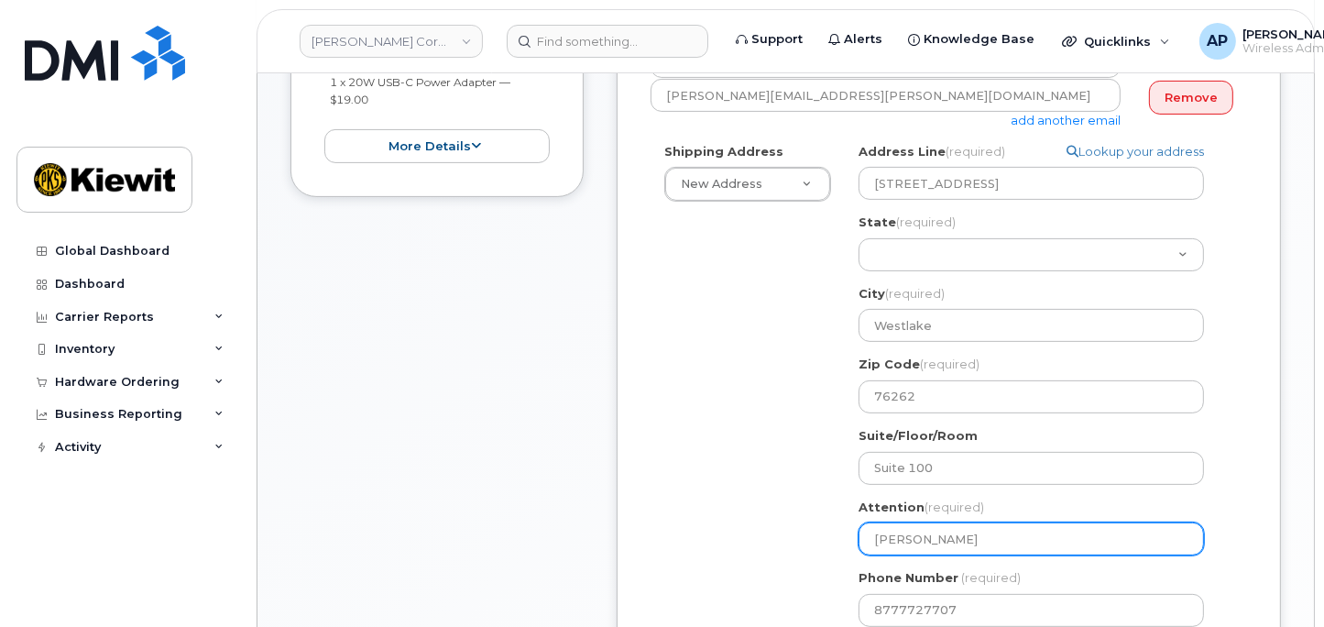
select select
type input "[PERSON_NAME]"
select select
type input "[PERSON_NAME]"
select select
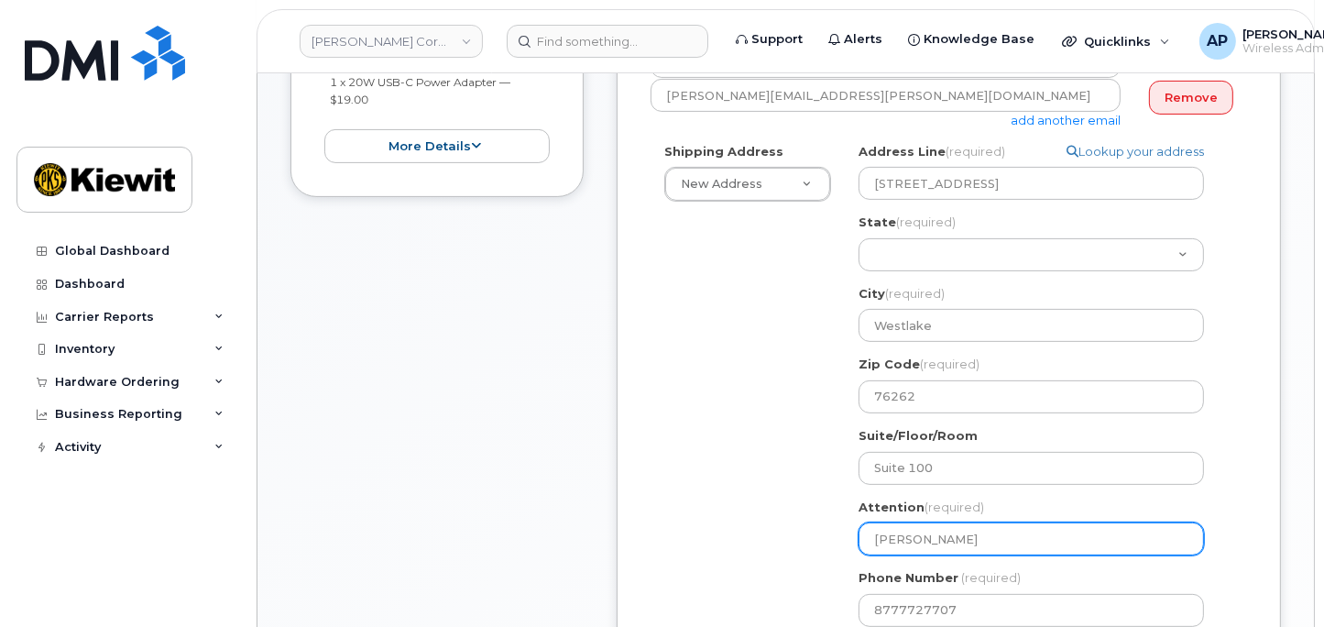
type input "[PERSON_NAME]"
select select
type input "[PERSON_NAME] How"
select select
type input "[PERSON_NAME]"
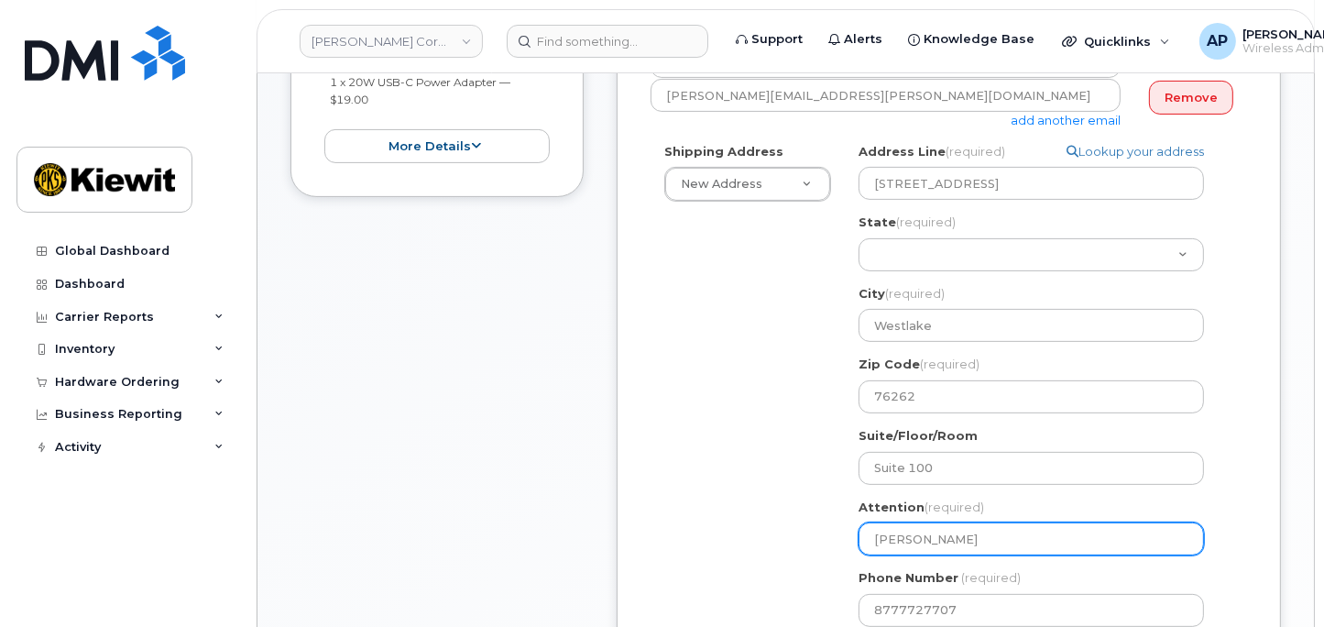
select select
type input "[PERSON_NAME]"
select select
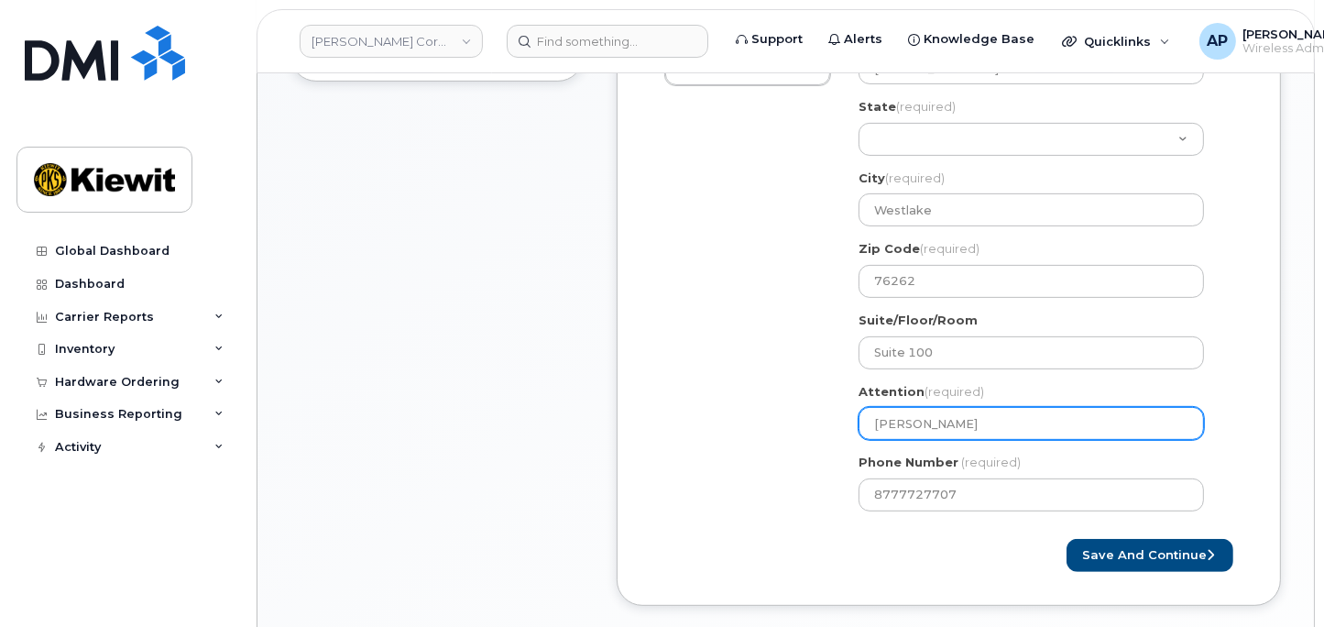
scroll to position [712, 0]
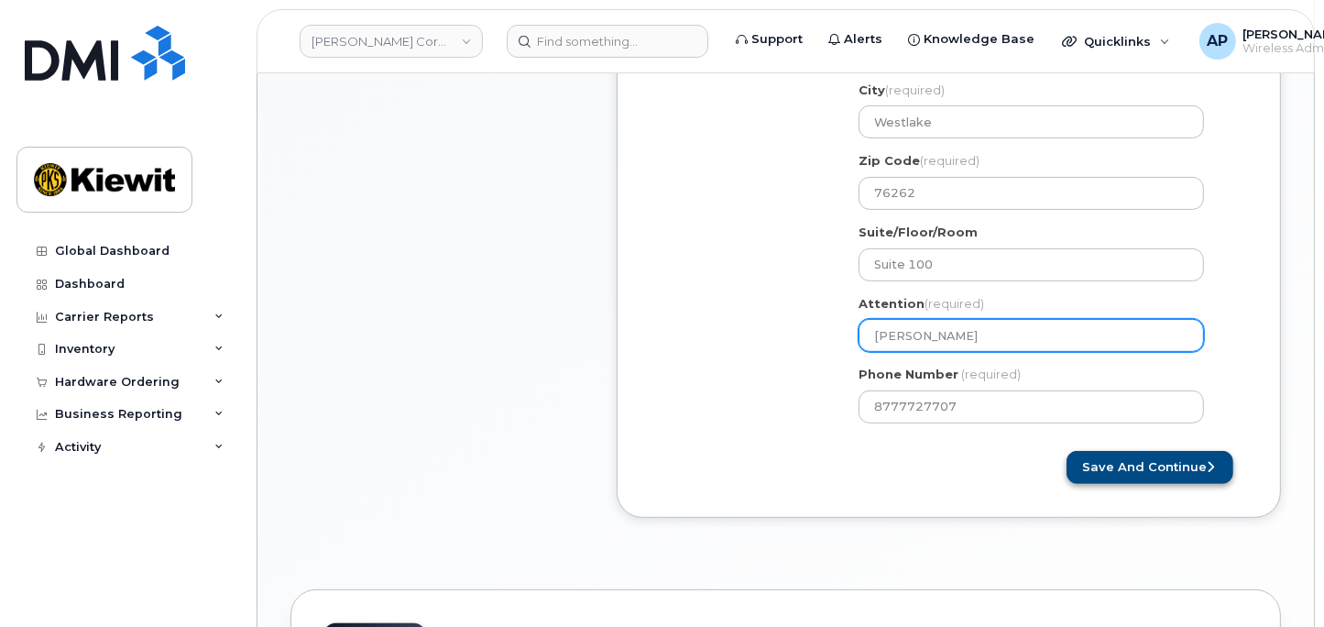
type input "[PERSON_NAME]"
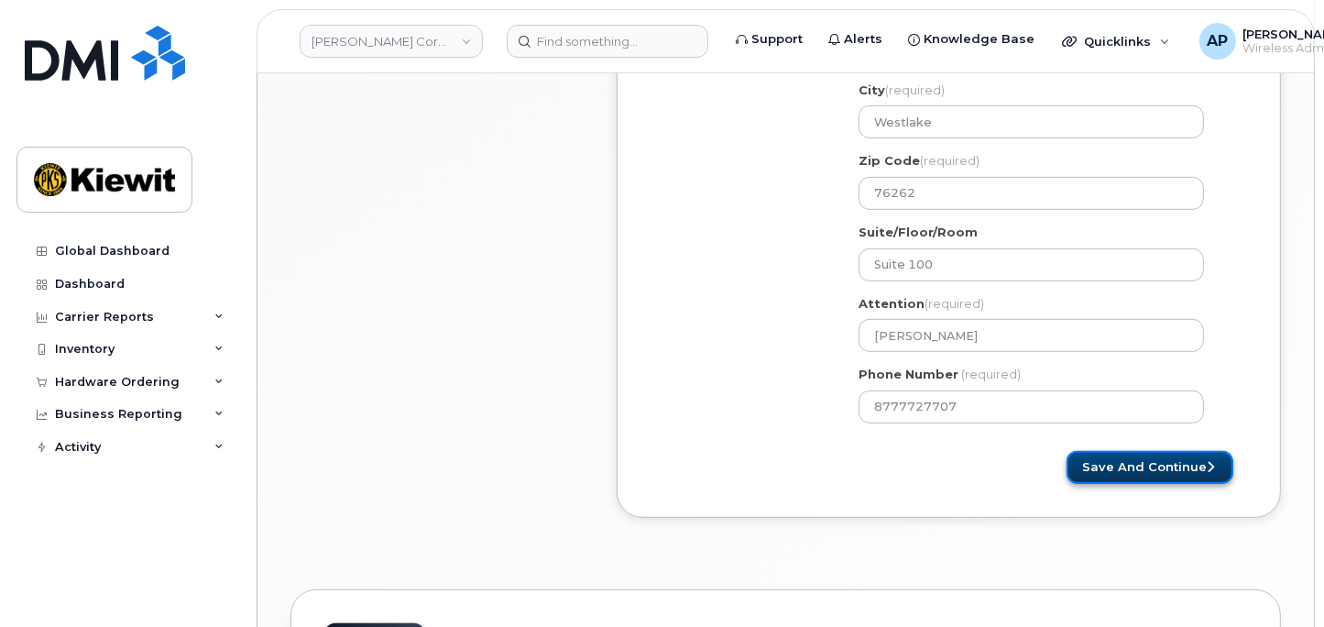
click at [1170, 467] on button "Save and Continue" at bounding box center [1150, 468] width 167 height 34
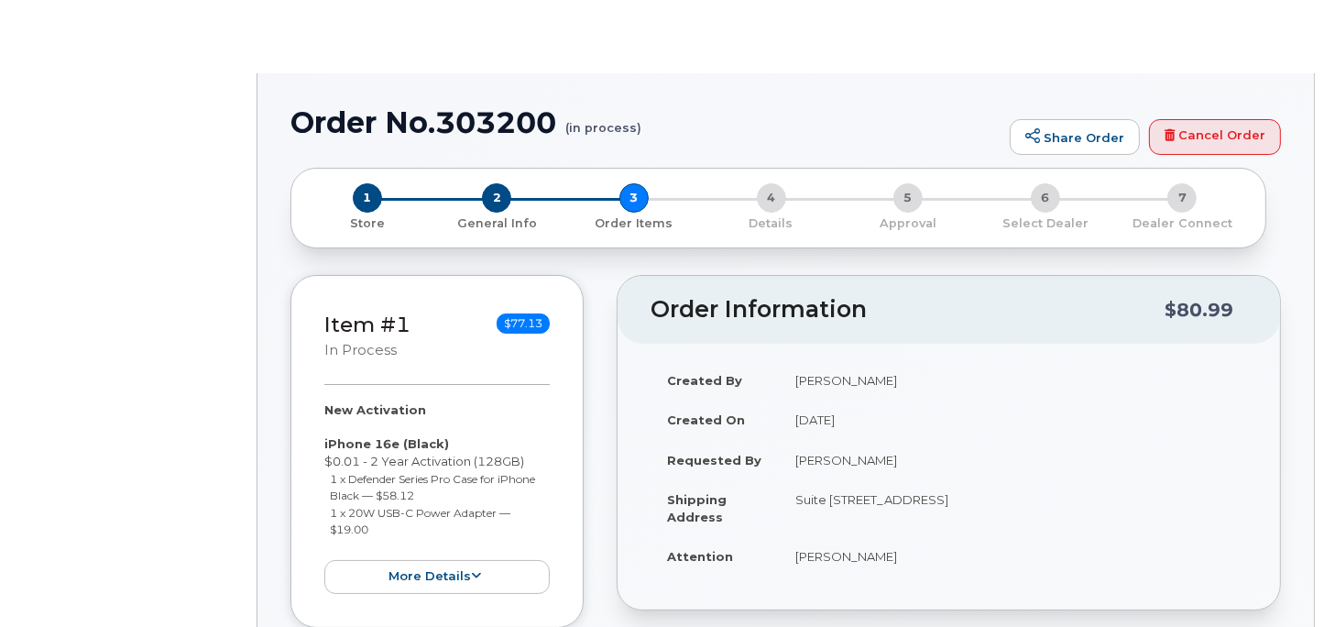
radio input "true"
select select
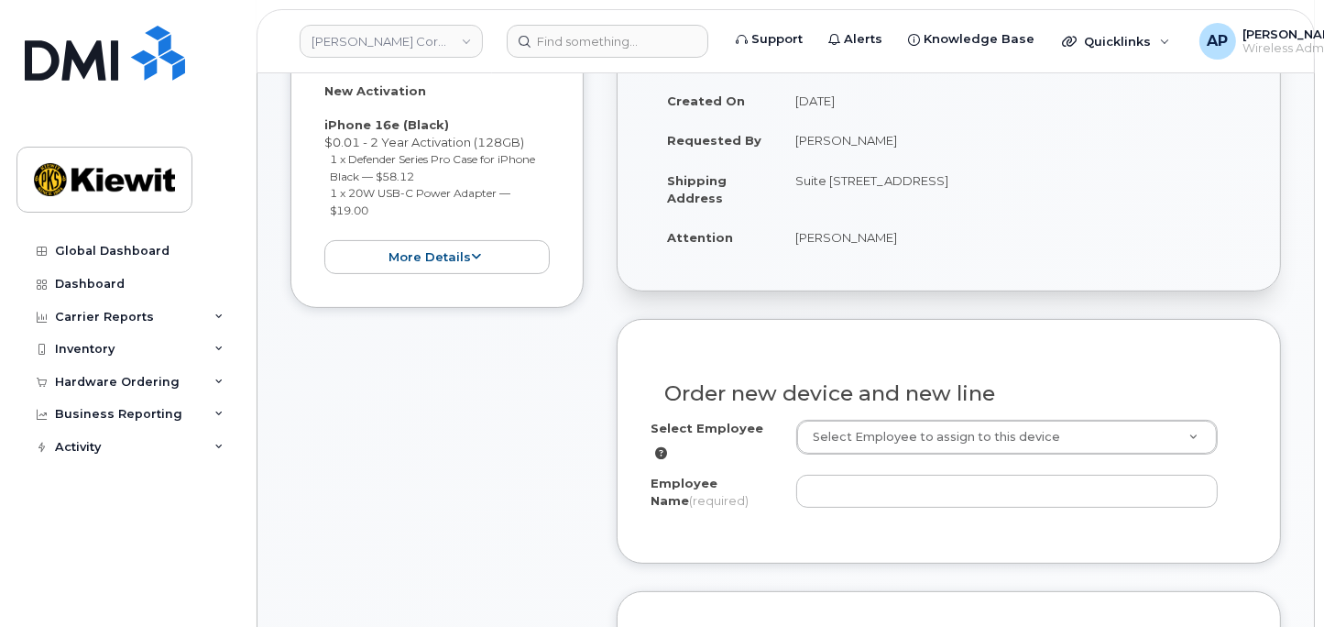
scroll to position [407, 0]
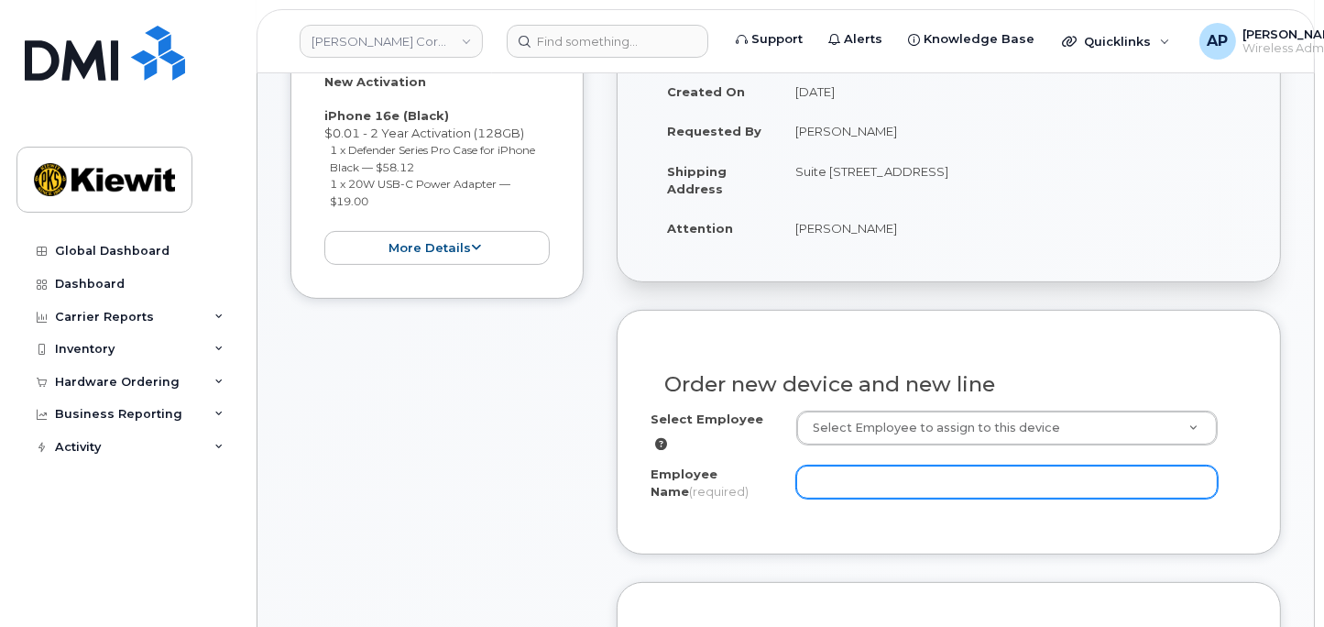
click at [977, 466] on input "Employee Name (required)" at bounding box center [1007, 482] width 422 height 33
type input "[PERSON_NAME]"
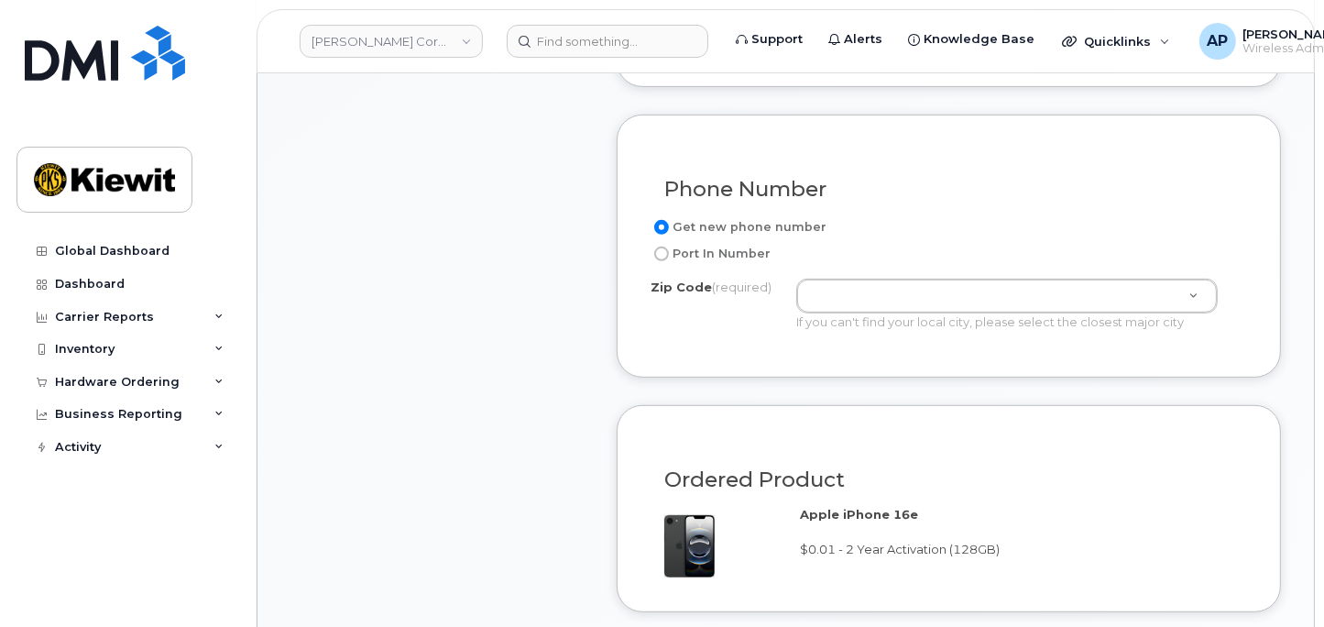
scroll to position [916, 0]
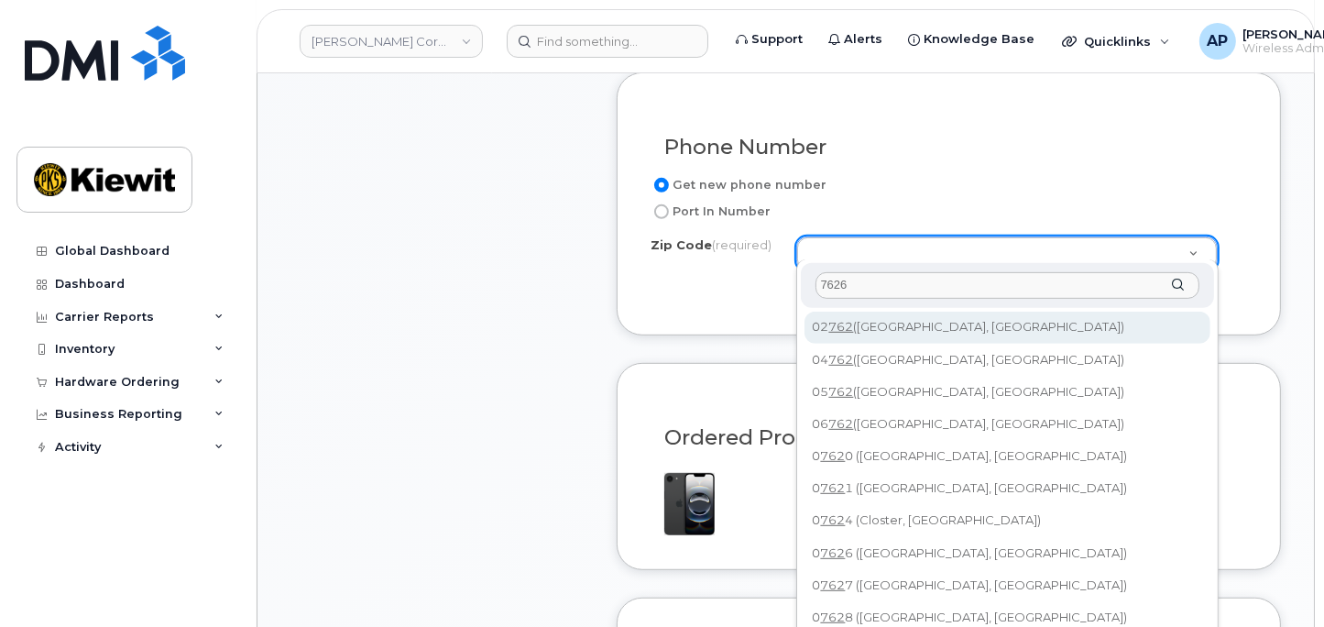
type input "76262"
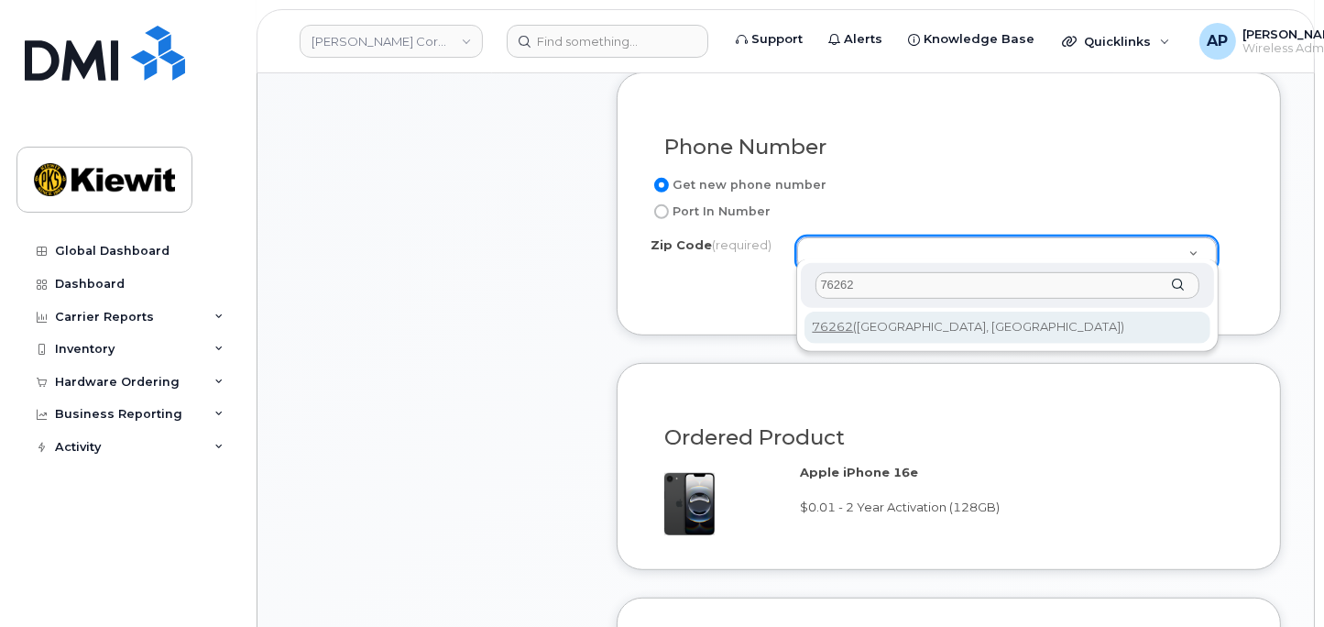
type input "76262 (Roanoke, TX)"
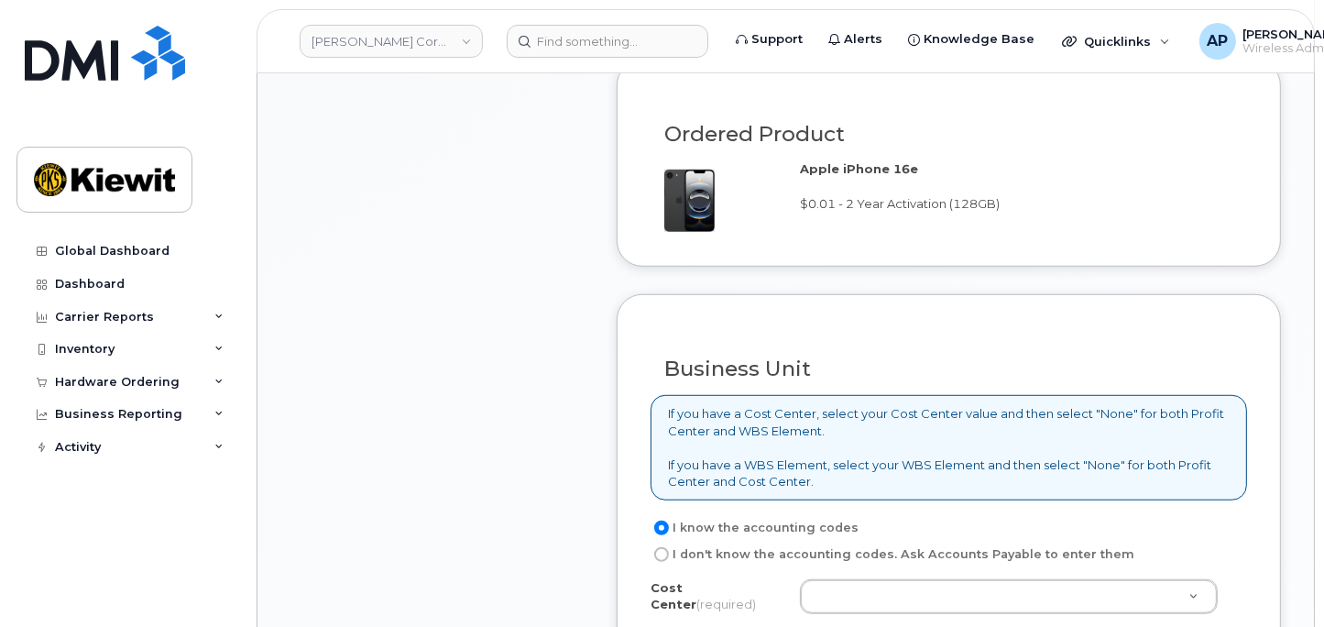
scroll to position [1323, 0]
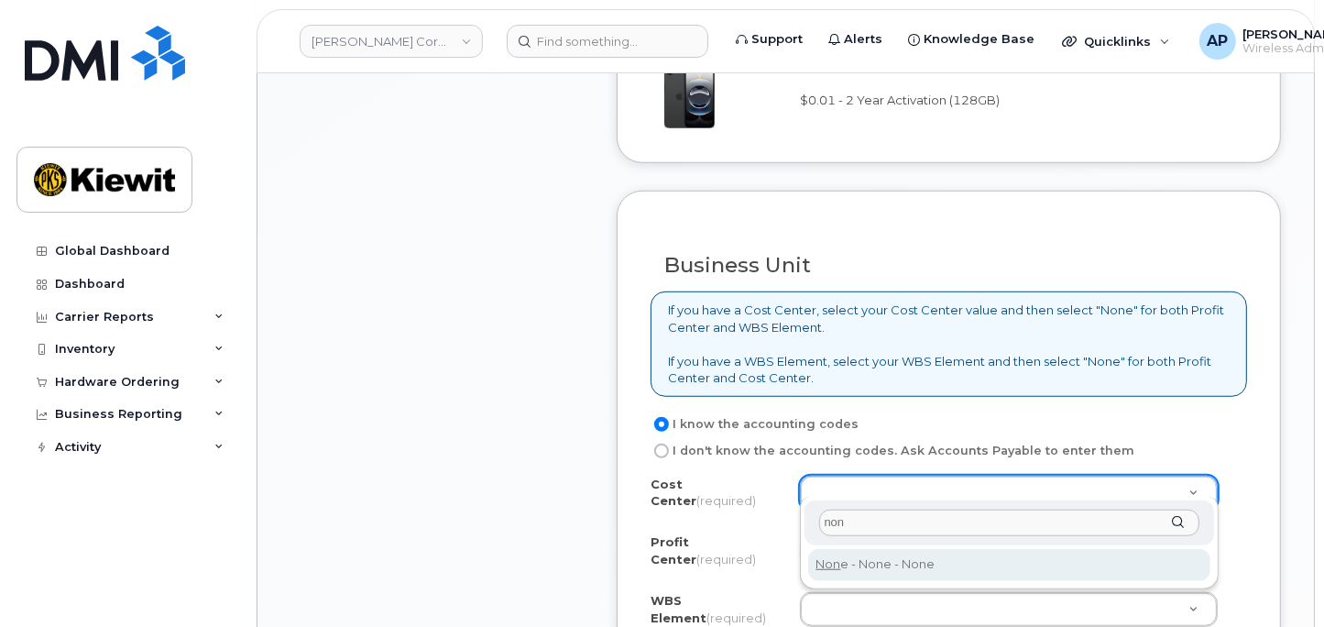
type input "non"
type input "None"
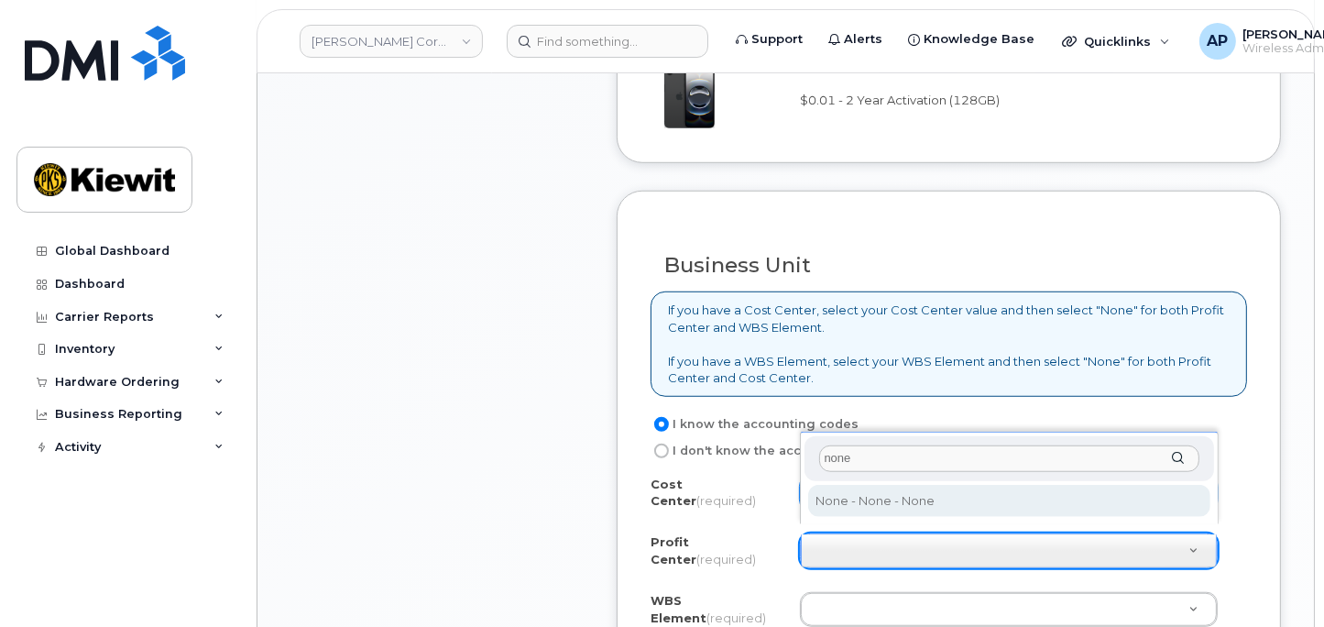
type input "none"
select select "None"
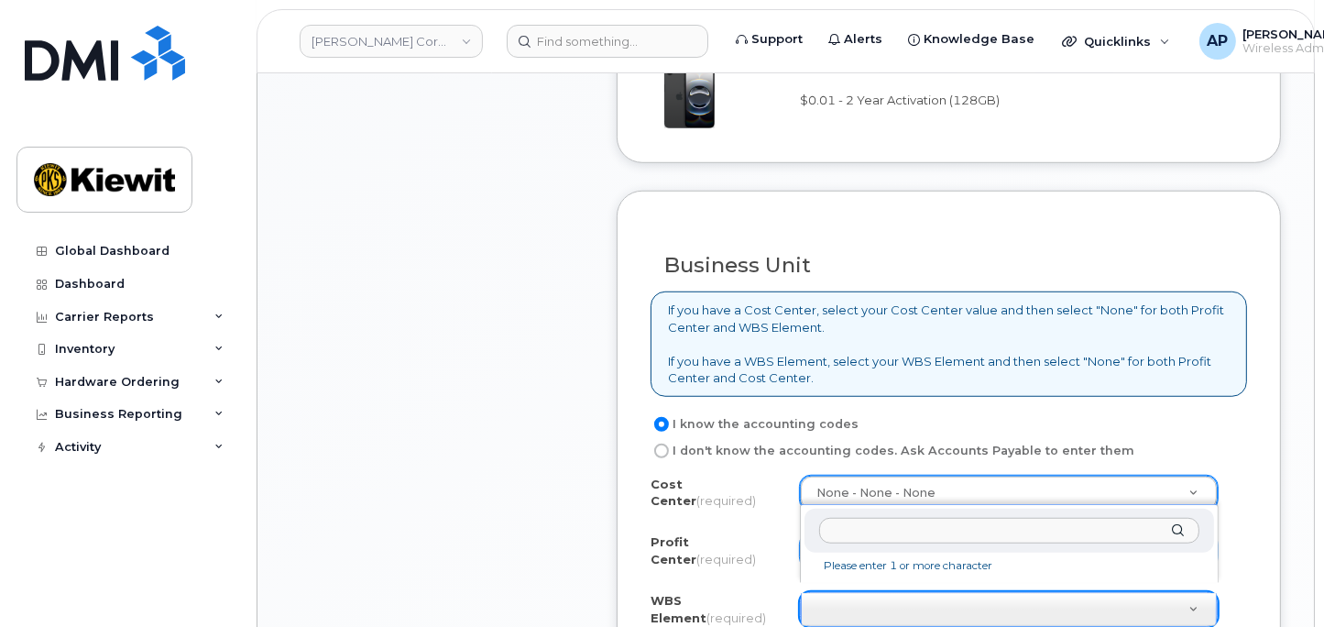
click at [1060, 523] on input "text" at bounding box center [1009, 531] width 380 height 27
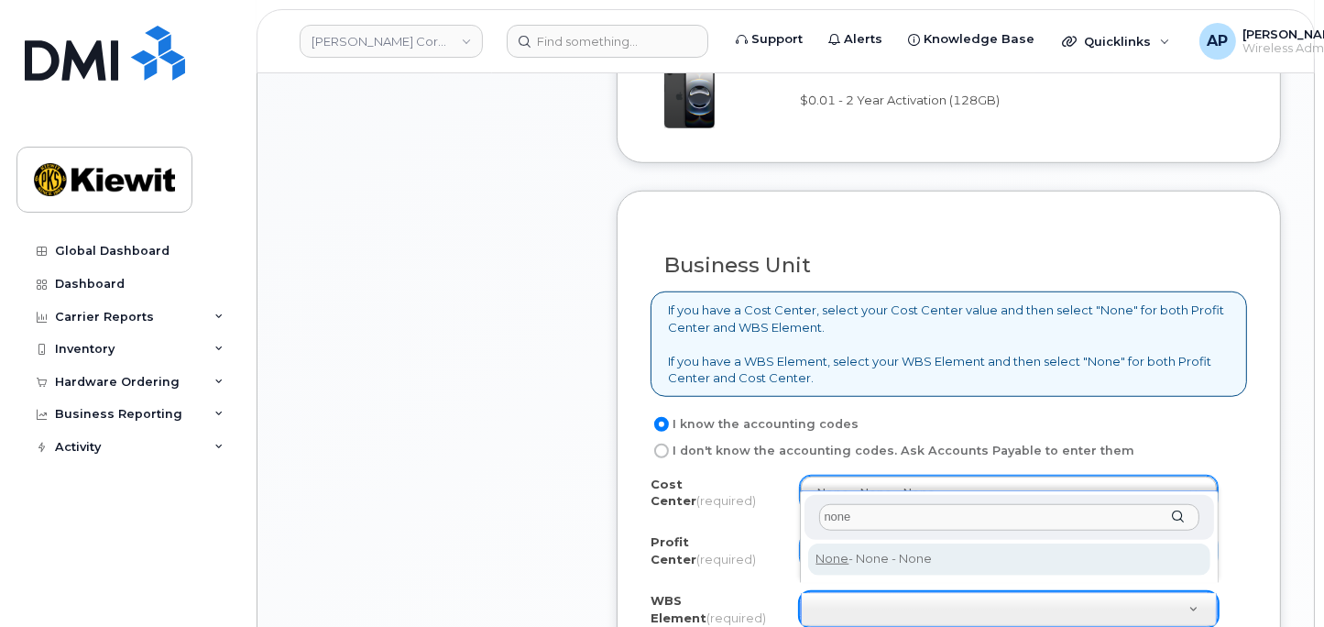
type input "none"
type input "None"
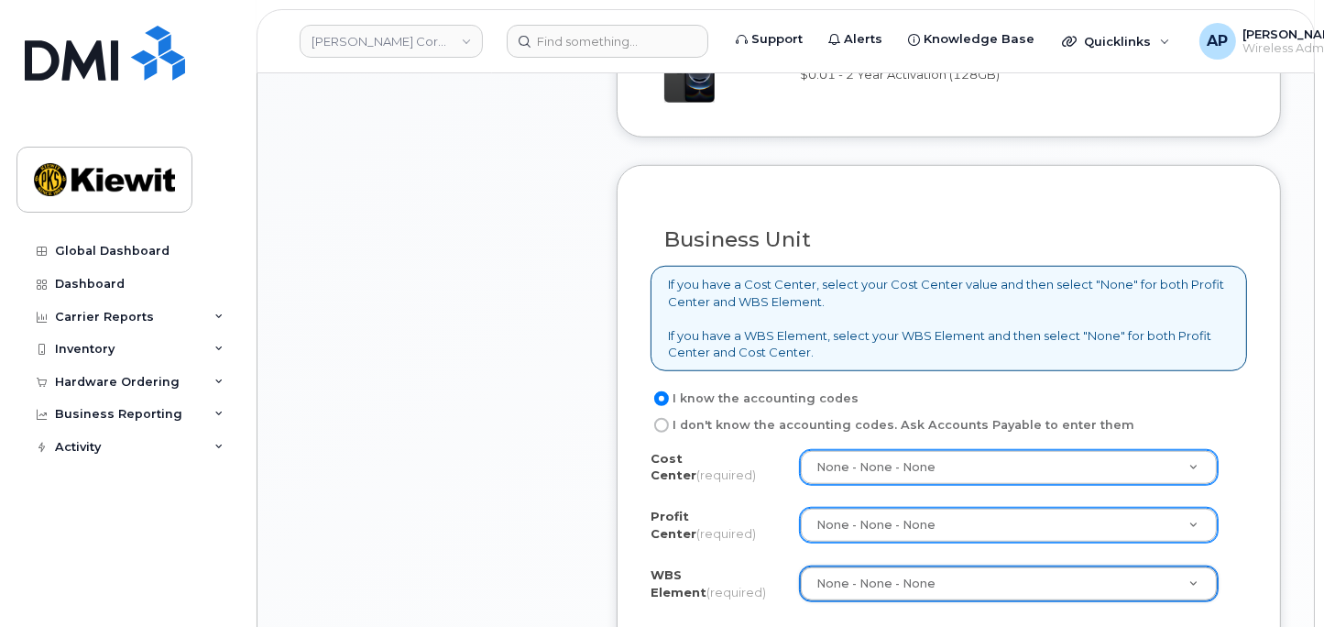
scroll to position [1425, 0]
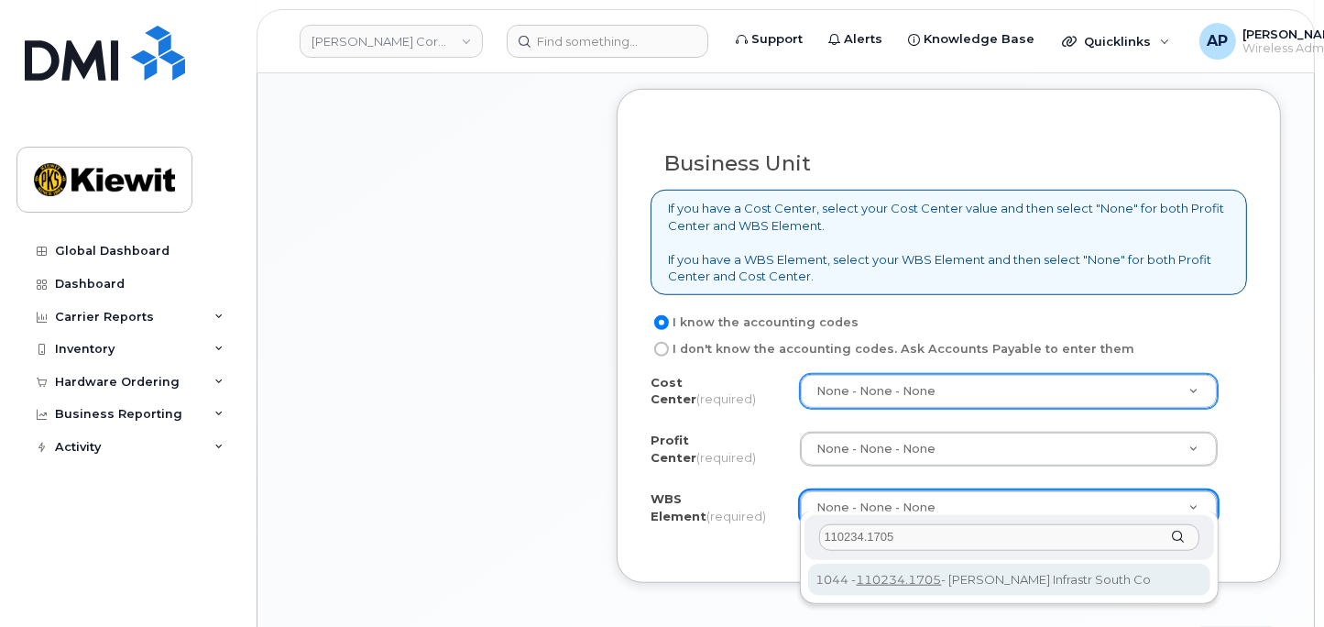
type input "110234.1705"
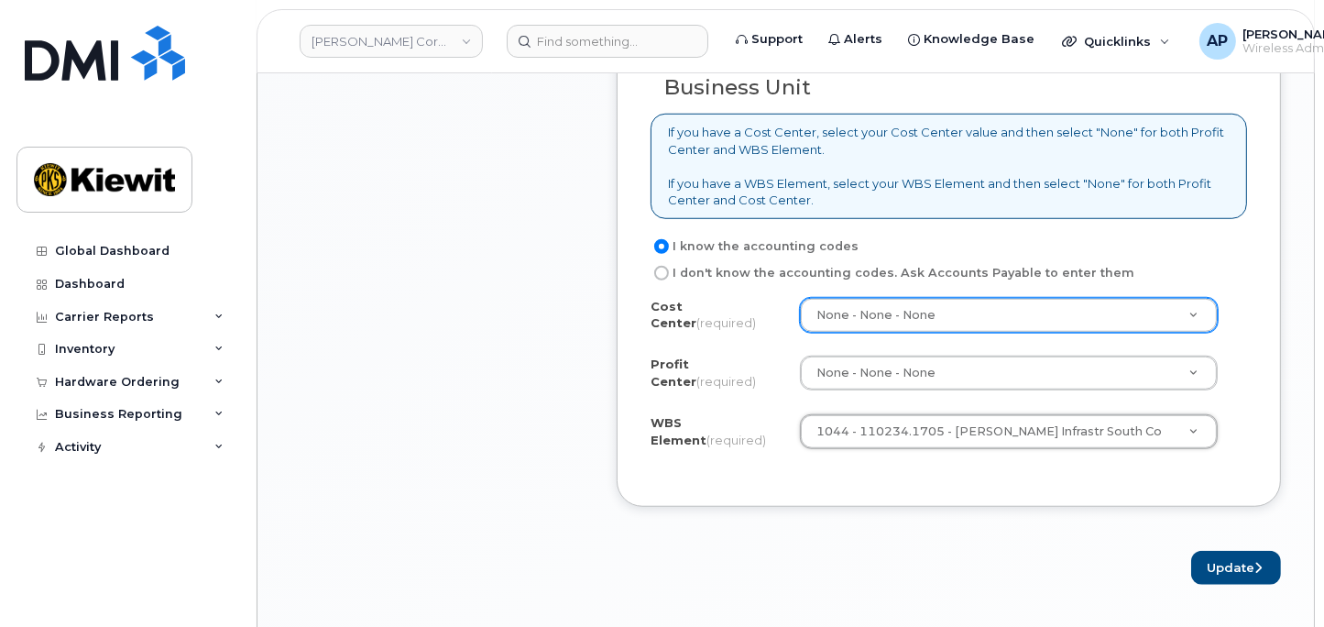
scroll to position [1527, 0]
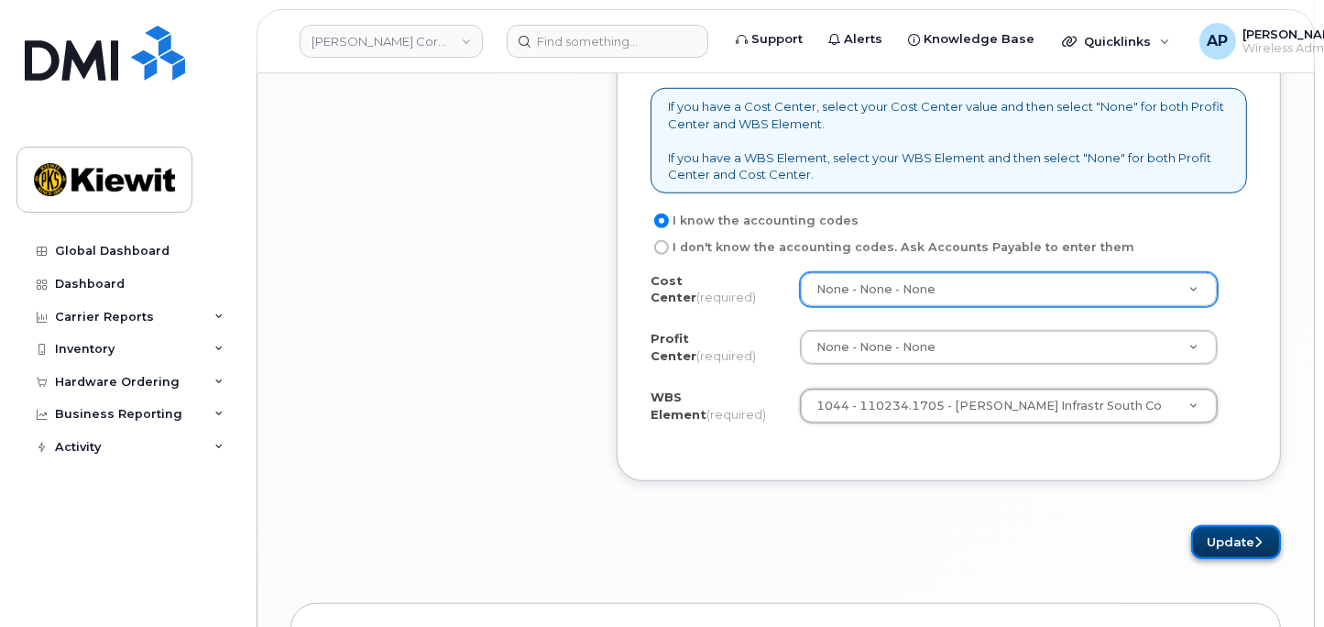
click at [1228, 532] on button "Update" at bounding box center [1236, 542] width 90 height 34
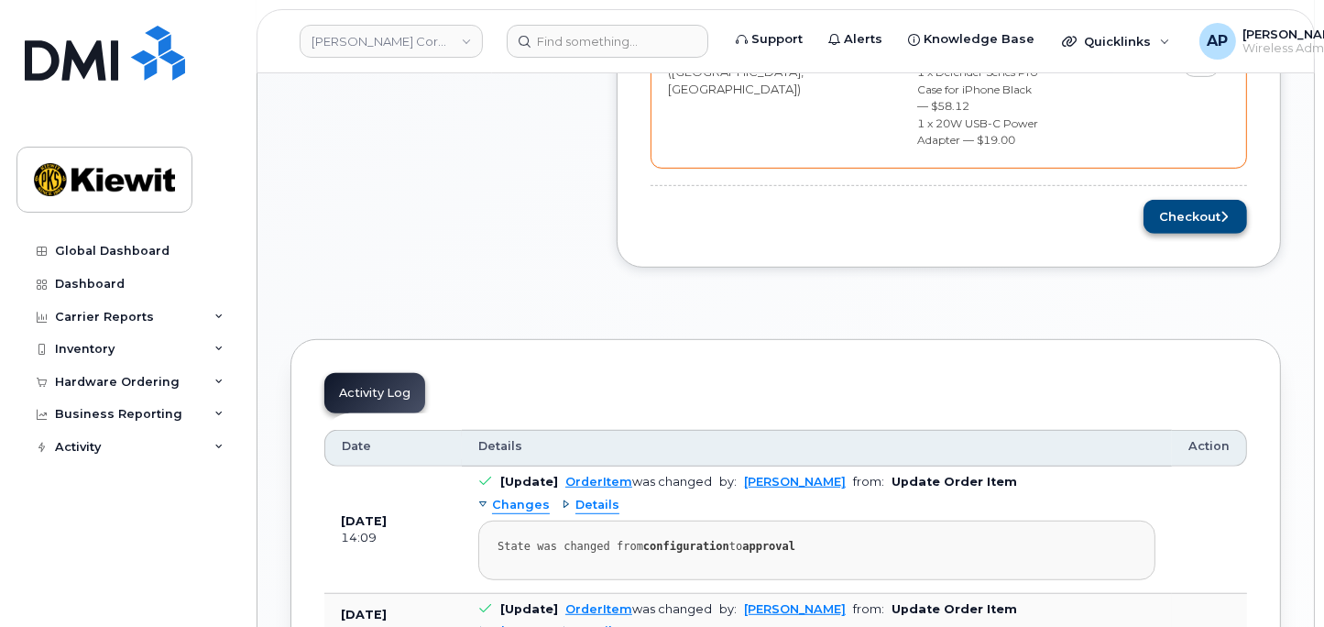
scroll to position [916, 0]
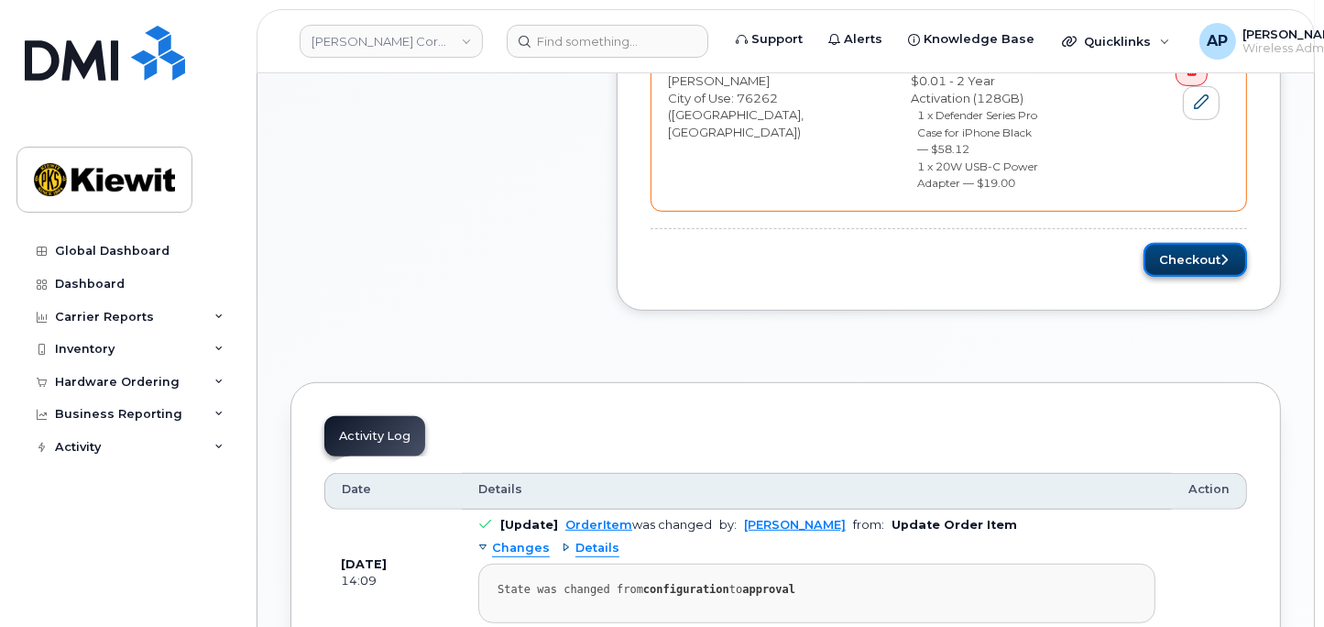
click at [1236, 243] on button "Checkout" at bounding box center [1196, 260] width 104 height 34
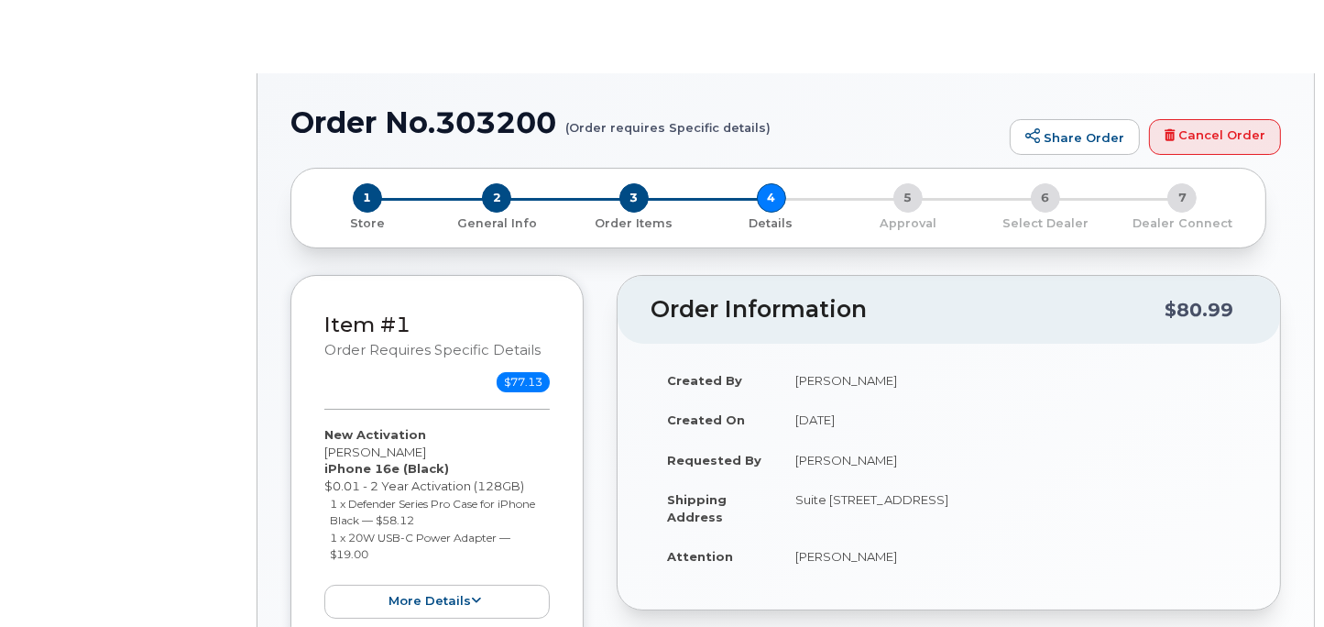
select select "Business Unlimited Smartphone"
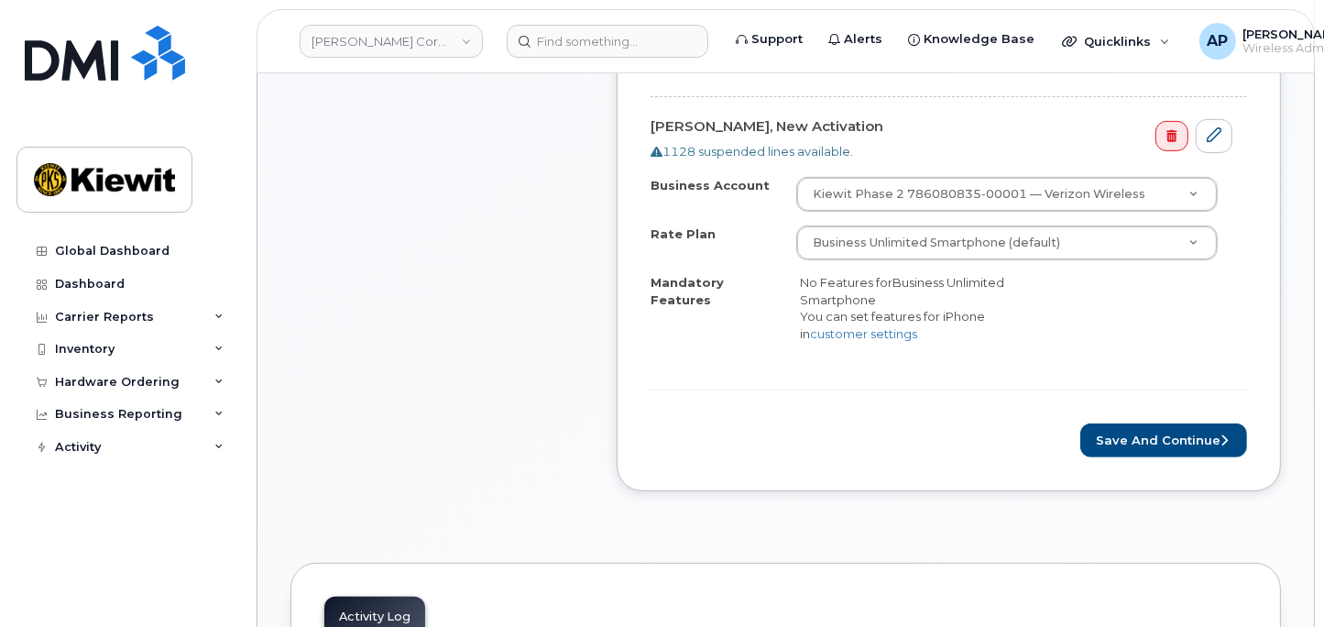
scroll to position [712, 0]
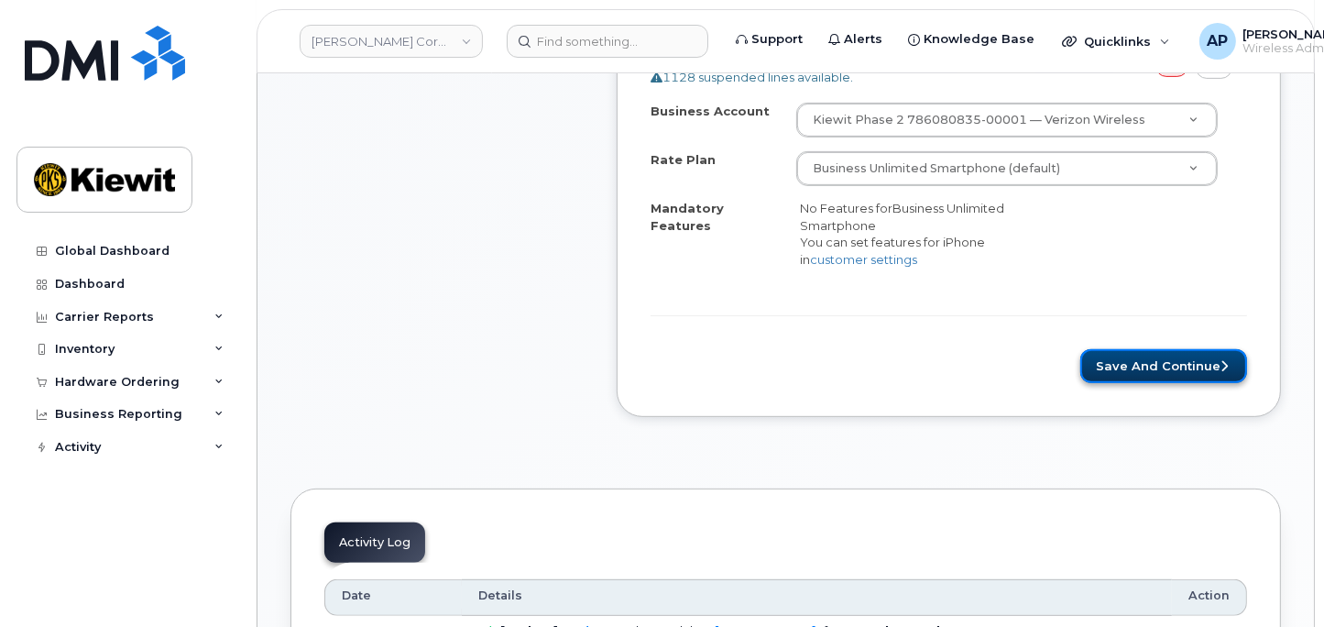
click at [1189, 367] on button "Save and Continue" at bounding box center [1163, 366] width 167 height 34
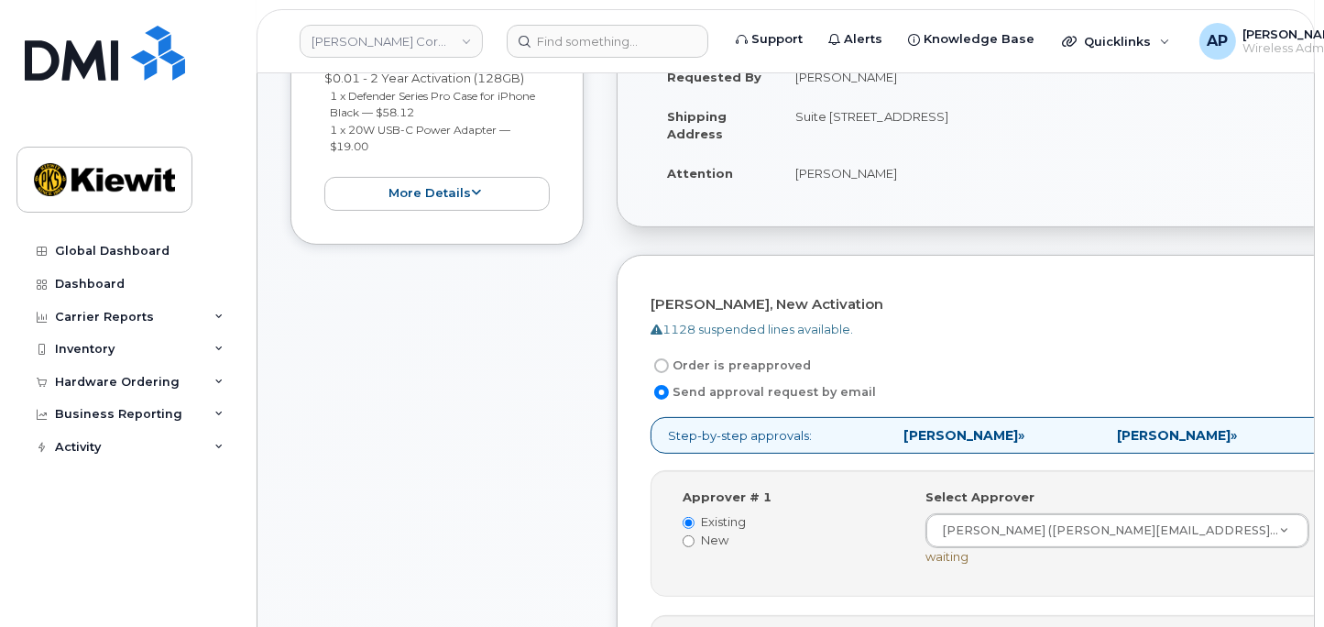
scroll to position [610, 0]
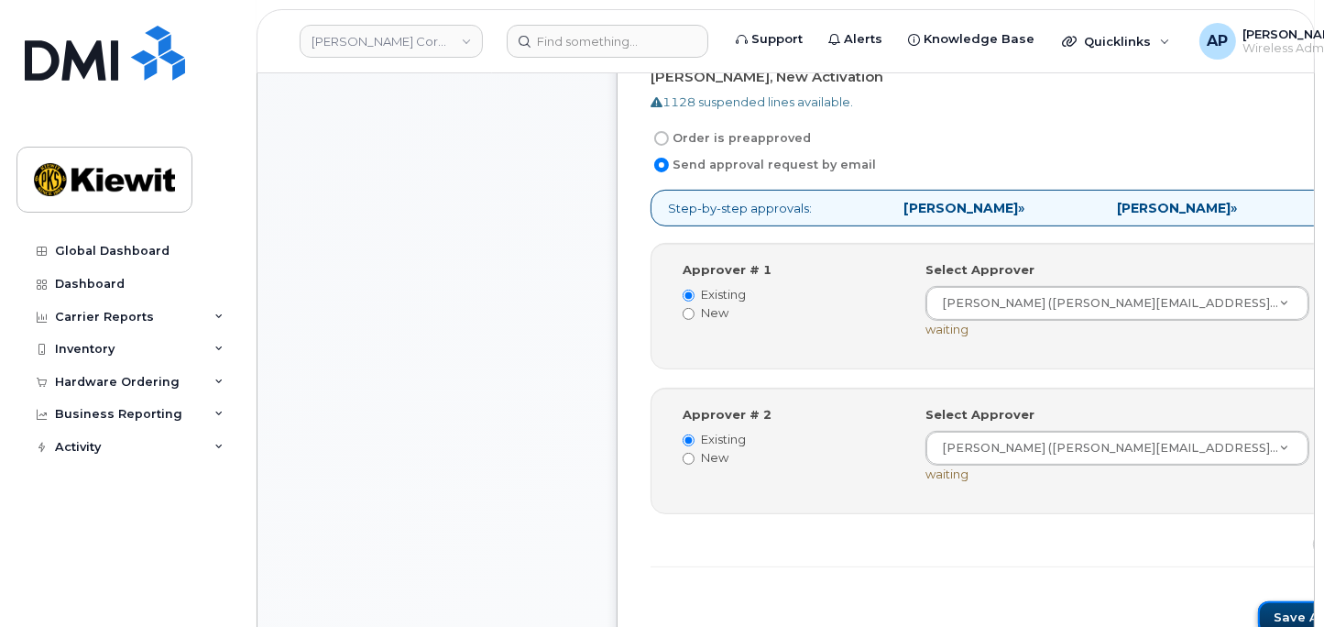
click at [1258, 601] on button "Save and Continue" at bounding box center [1336, 618] width 156 height 34
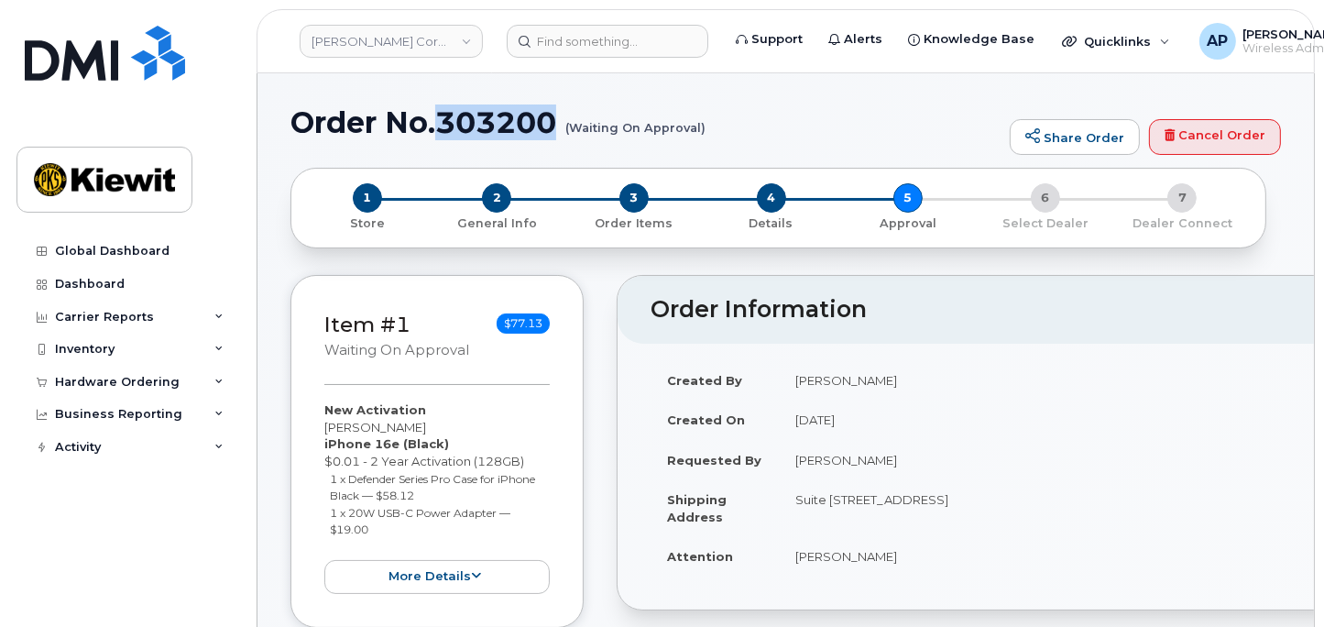
drag, startPoint x: 560, startPoint y: 124, endPoint x: 441, endPoint y: 126, distance: 119.2
click at [441, 126] on h1 "Order No.303200 (Waiting On Approval)" at bounding box center [645, 122] width 710 height 32
copy h1 "303200"
